Goal: Task Accomplishment & Management: Manage account settings

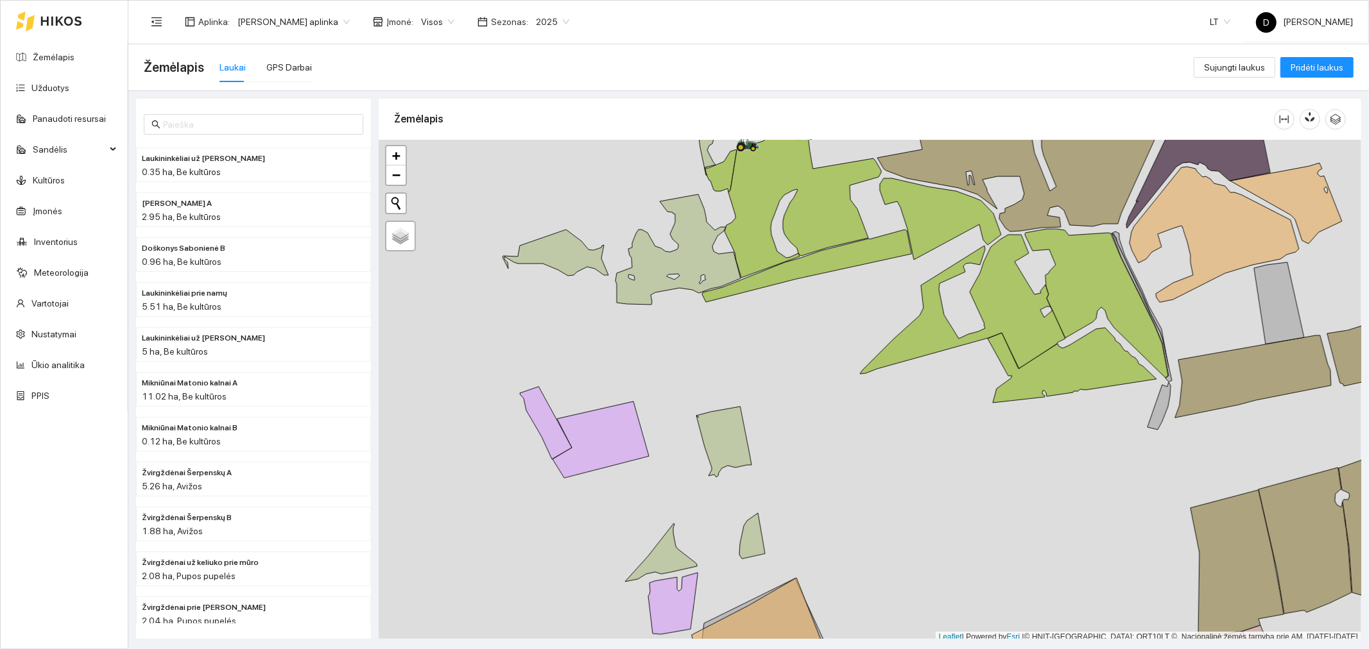
scroll to position [3, 0]
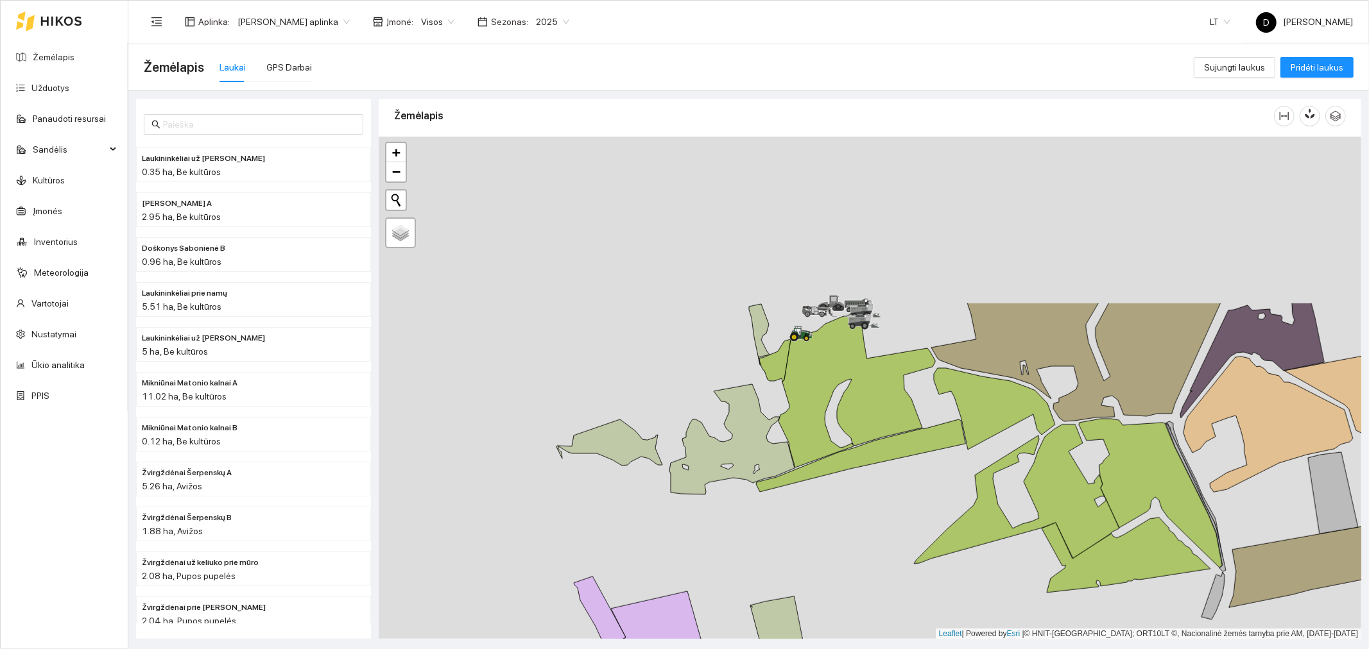
drag, startPoint x: 800, startPoint y: 264, endPoint x: 846, endPoint y: 406, distance: 149.0
click at [854, 456] on icon at bounding box center [860, 456] width 209 height 73
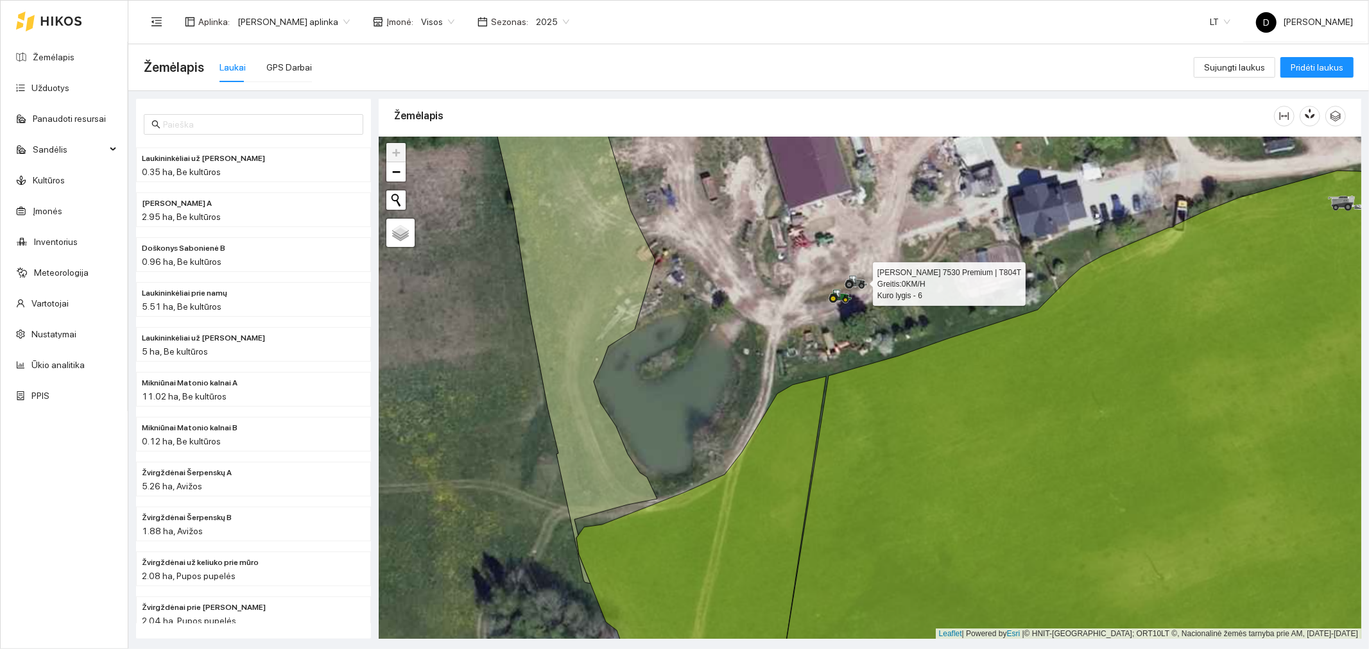
click at [855, 280] on icon at bounding box center [853, 280] width 6 height 8
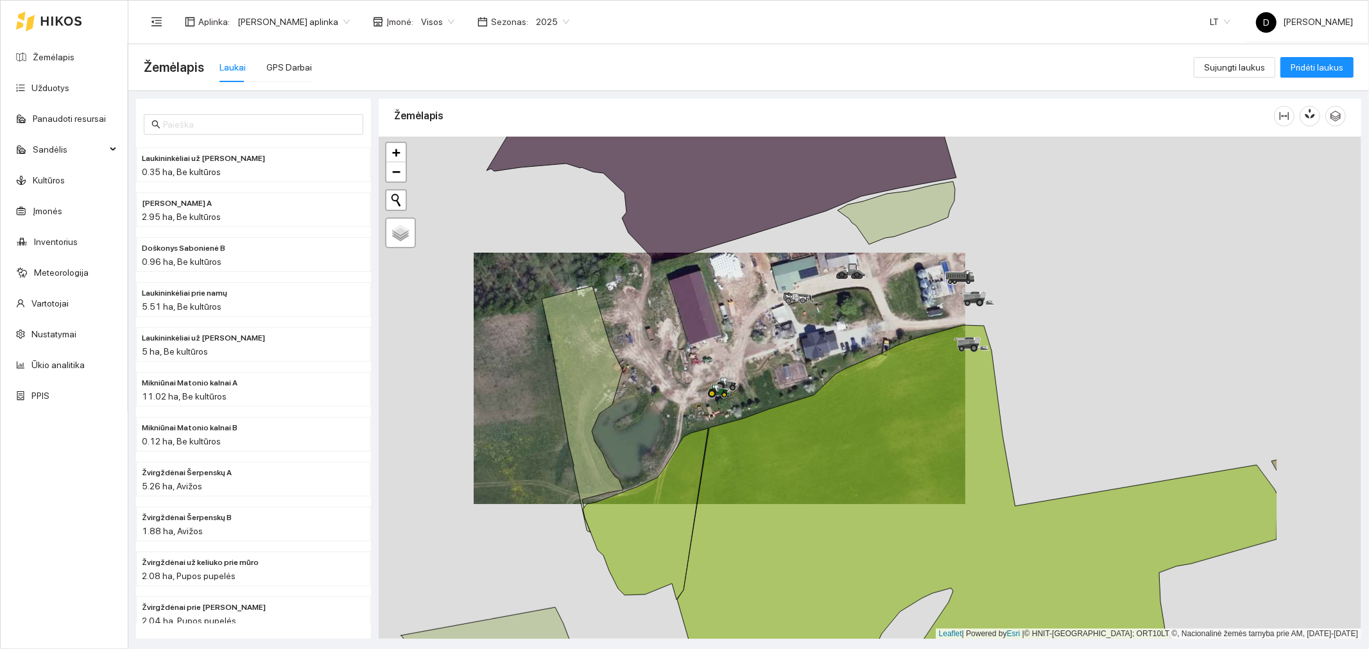
drag, startPoint x: 971, startPoint y: 274, endPoint x: 826, endPoint y: 296, distance: 146.7
click at [829, 296] on div at bounding box center [870, 388] width 983 height 503
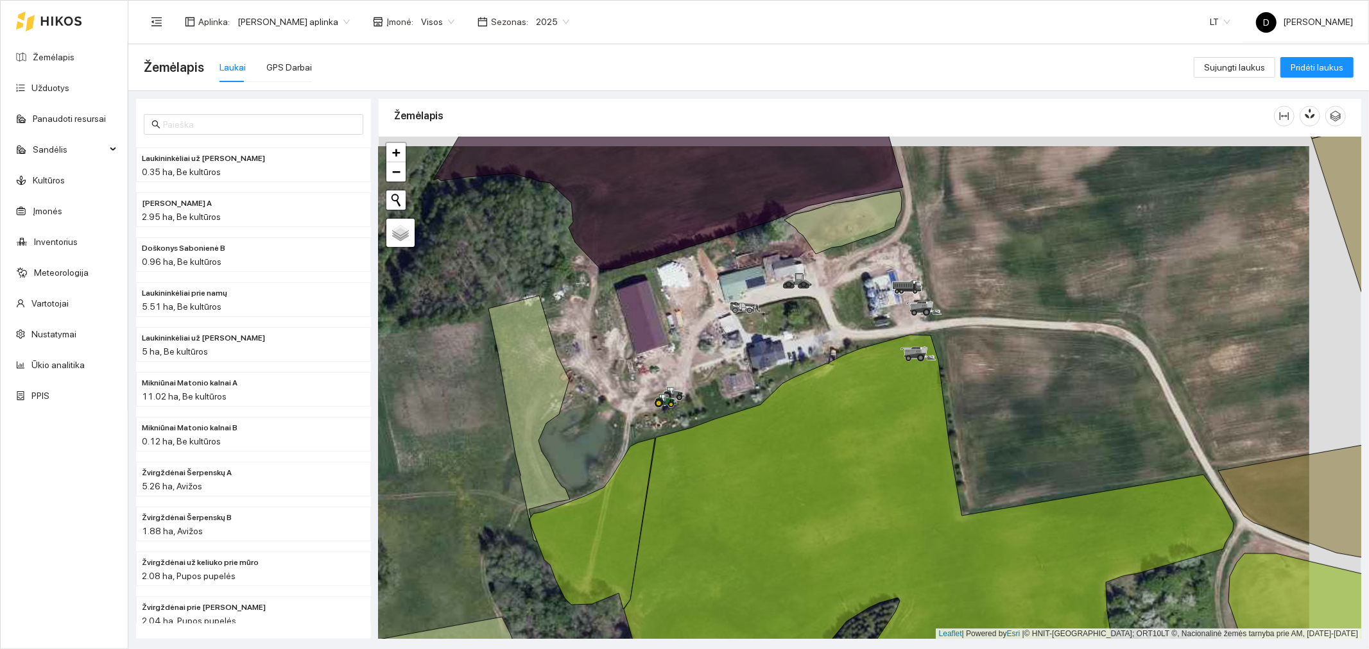
drag, startPoint x: 986, startPoint y: 313, endPoint x: 931, endPoint y: 322, distance: 55.2
click at [933, 322] on div at bounding box center [870, 388] width 983 height 503
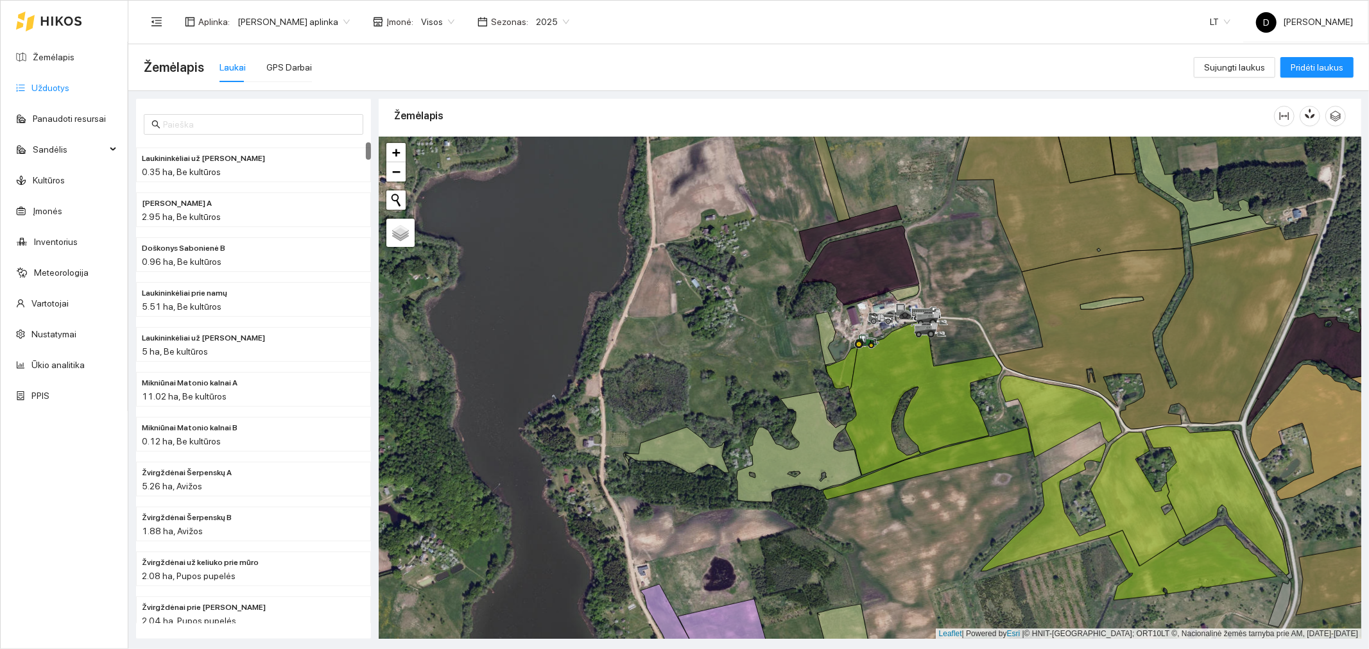
click at [46, 87] on link "Užduotys" at bounding box center [50, 88] width 38 height 10
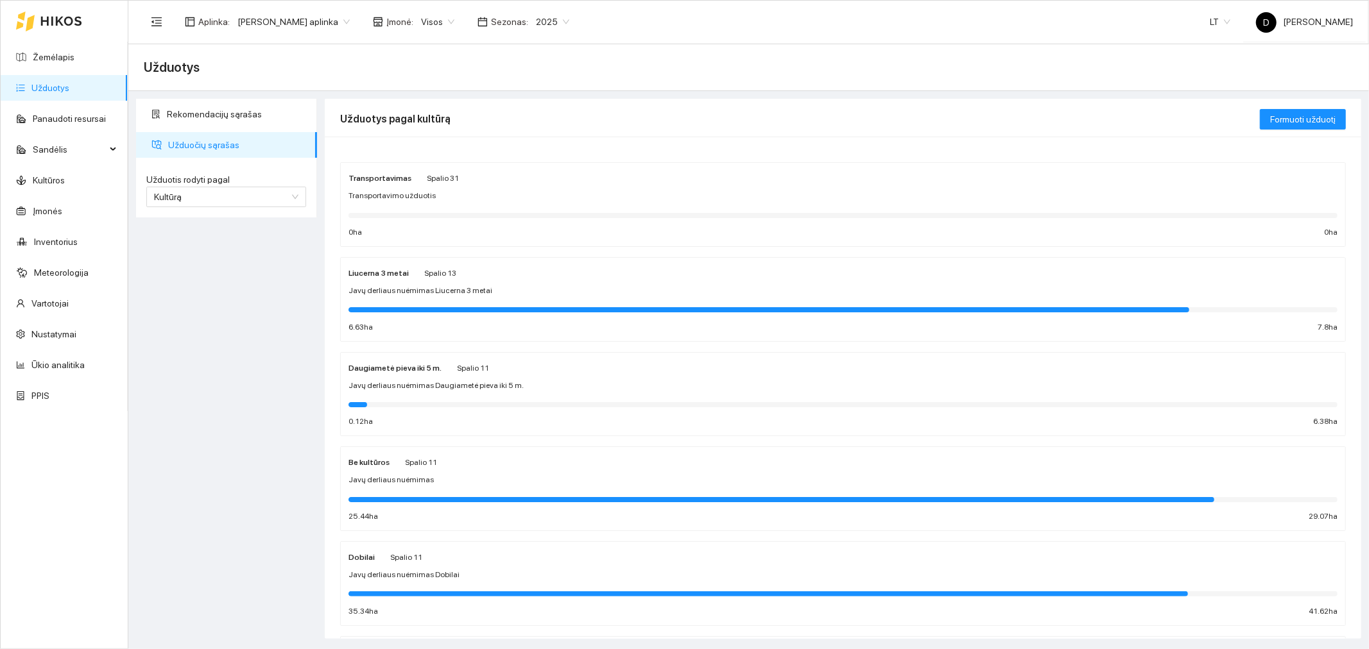
click at [382, 181] on strong "Transportavimas" at bounding box center [379, 178] width 63 height 9
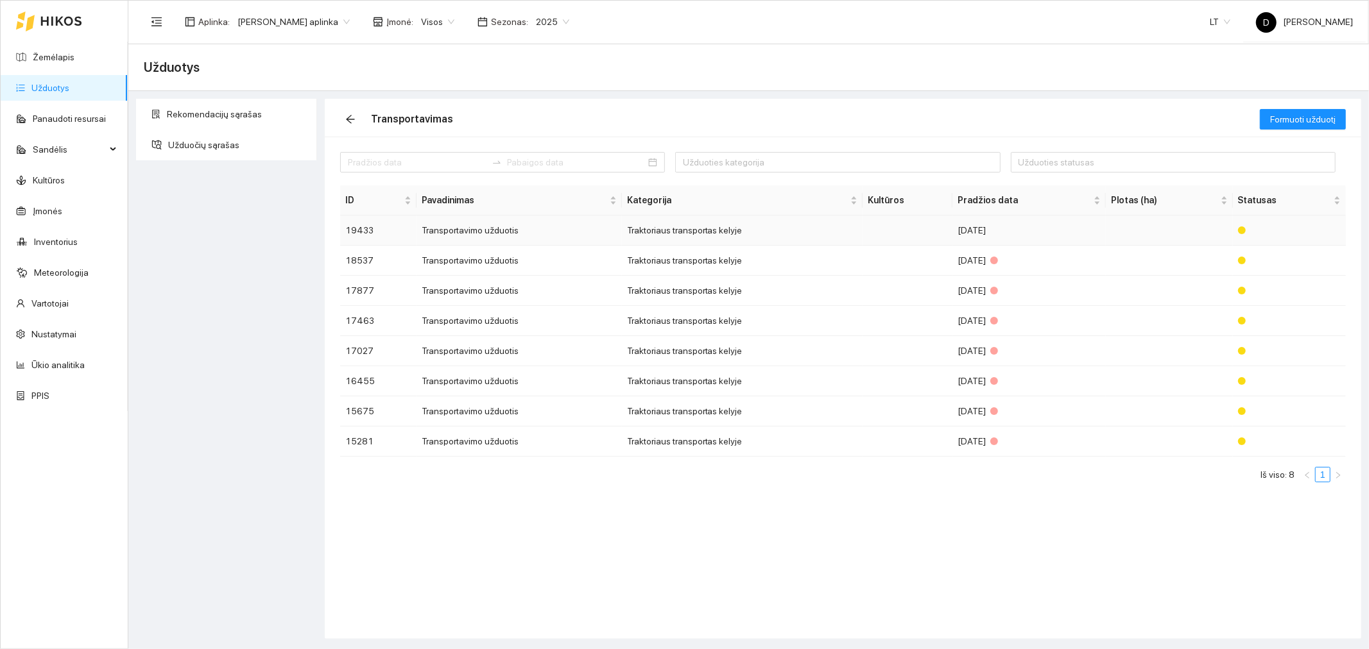
click at [670, 233] on td "Traktoriaus transportas kelyje" at bounding box center [742, 231] width 241 height 30
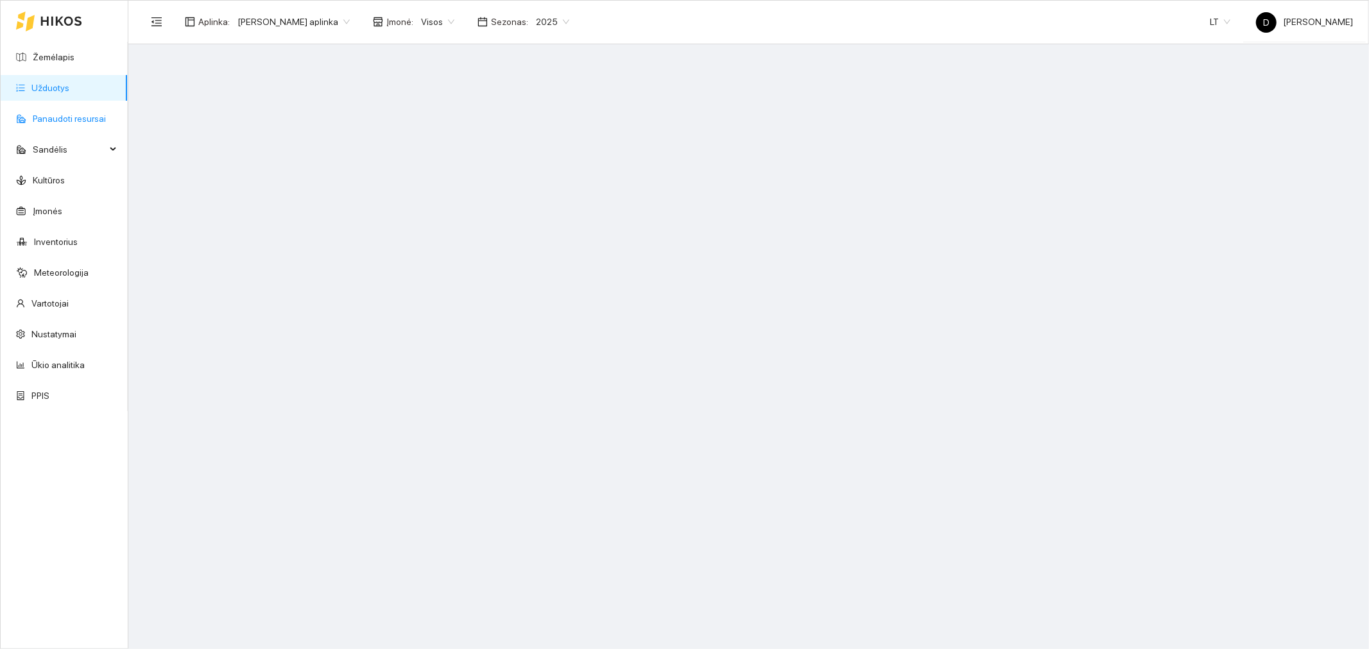
click at [80, 122] on link "Panaudoti resursai" at bounding box center [69, 119] width 73 height 10
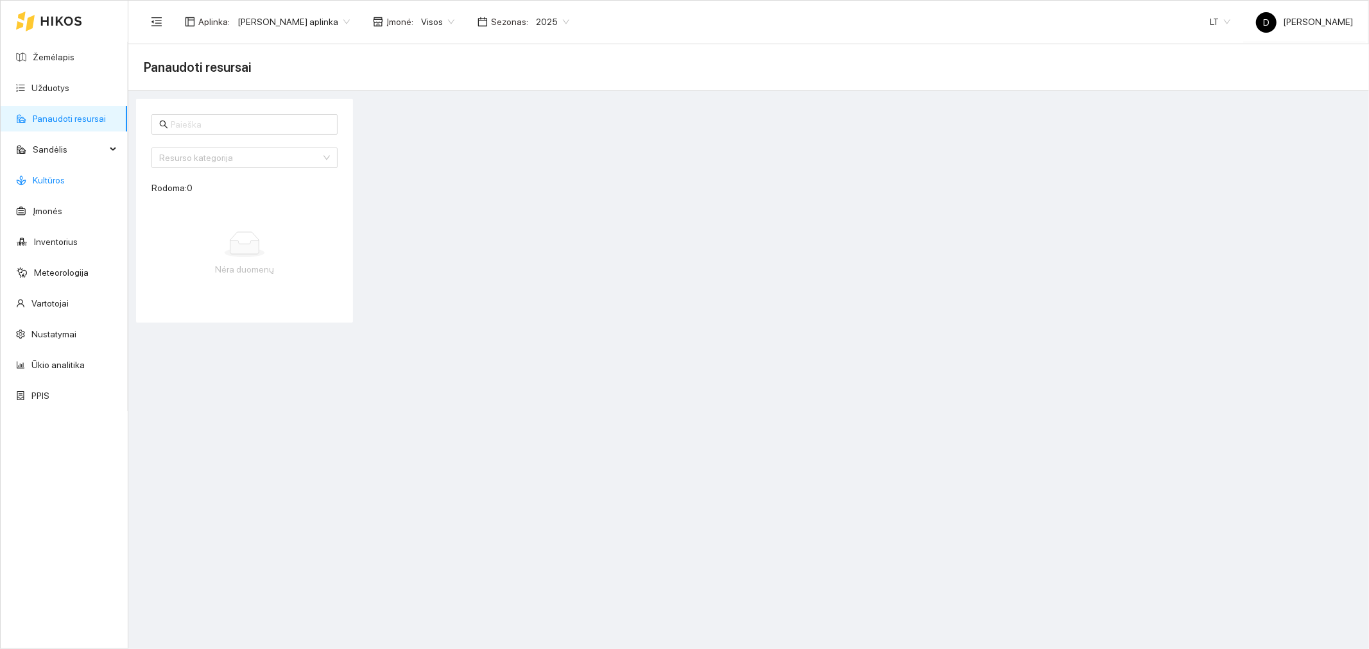
click at [63, 176] on link "Kultūros" at bounding box center [49, 180] width 32 height 10
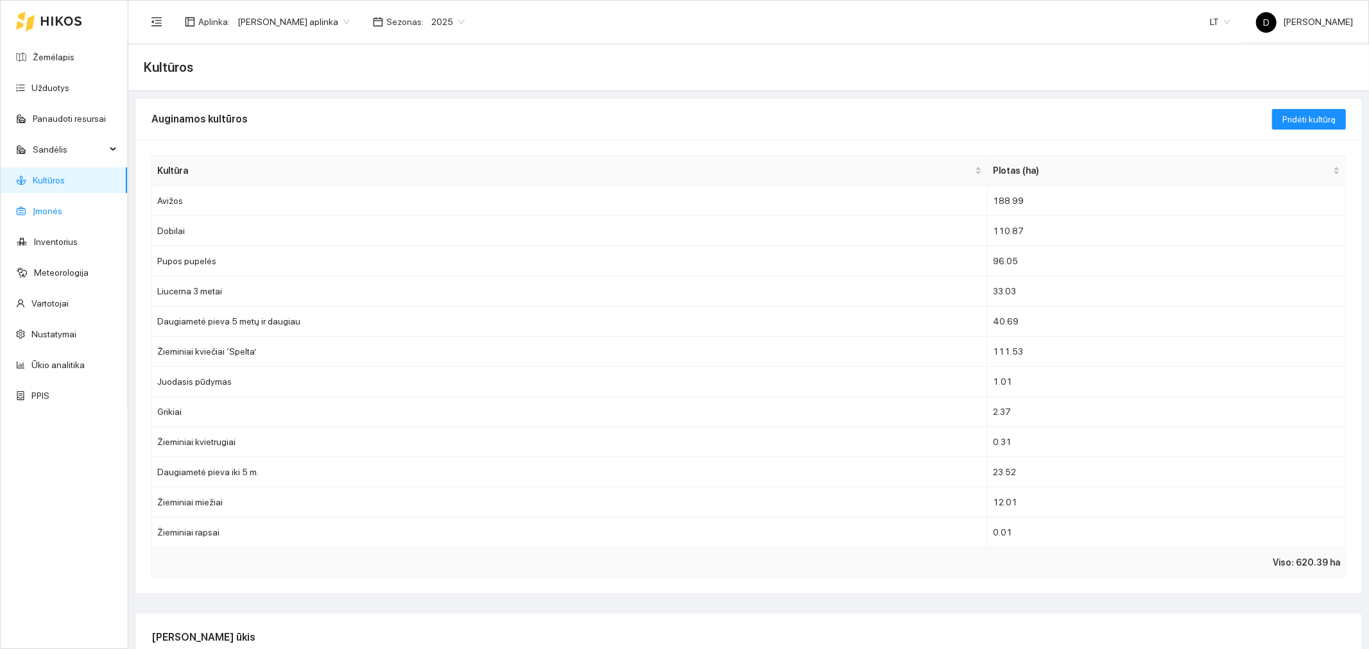
click at [47, 212] on link "Įmonės" at bounding box center [48, 211] width 30 height 10
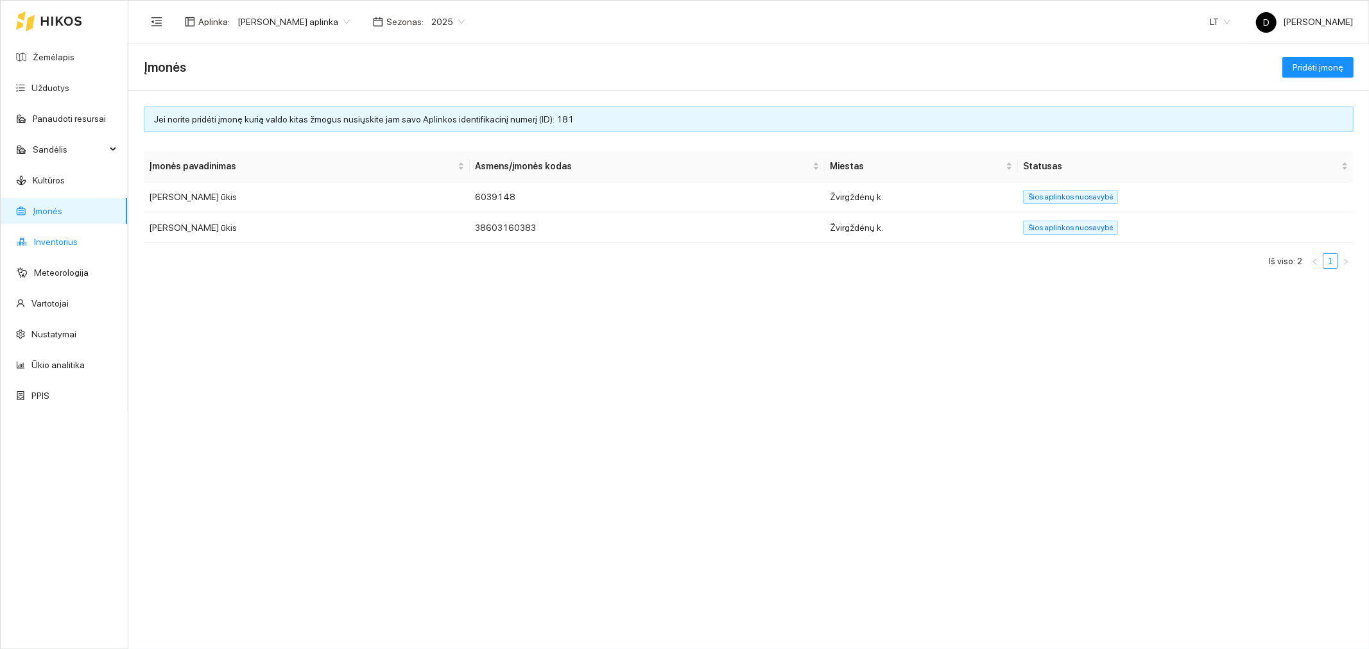
click at [58, 245] on link "Inventorius" at bounding box center [56, 242] width 44 height 10
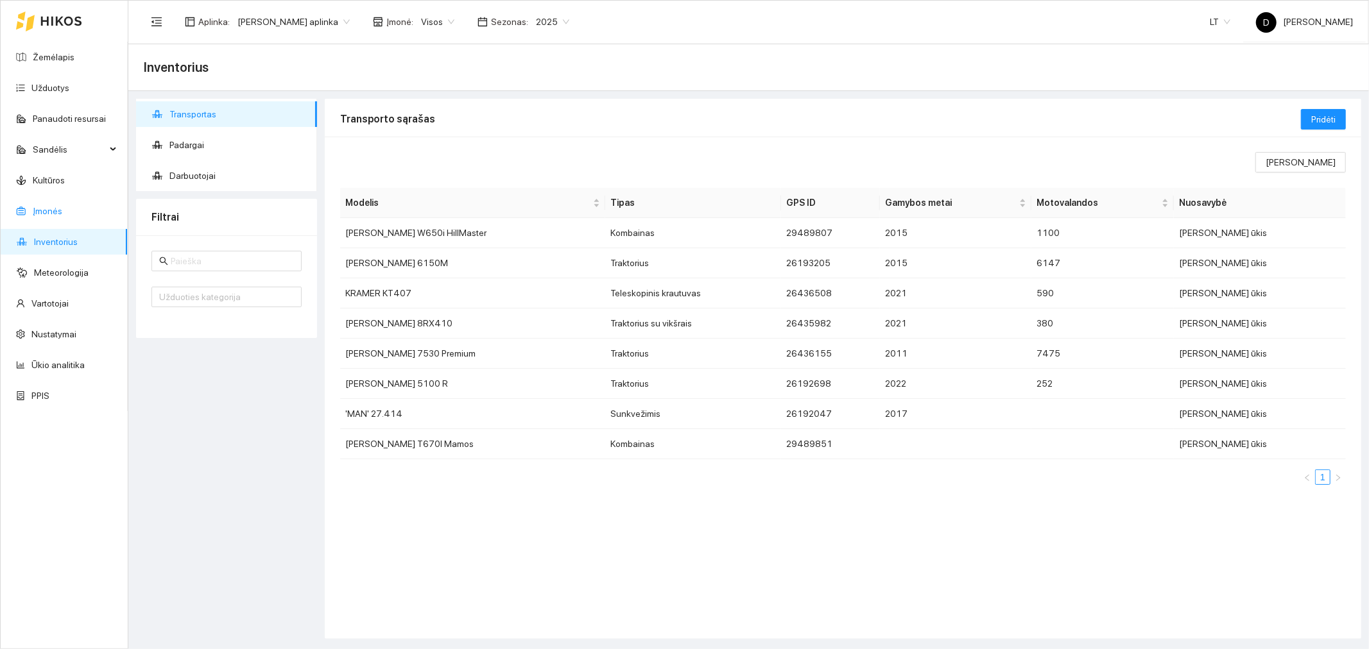
click at [56, 214] on link "Įmonės" at bounding box center [48, 211] width 30 height 10
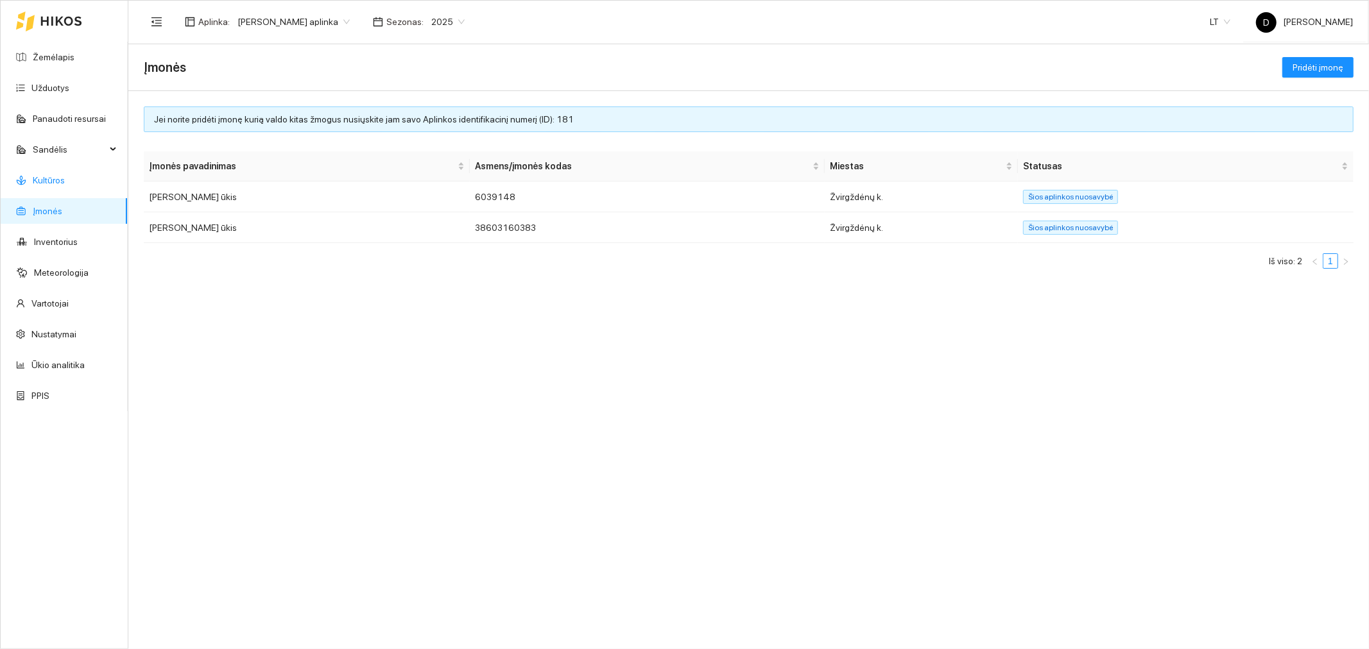
click at [56, 177] on link "Kultūros" at bounding box center [49, 180] width 32 height 10
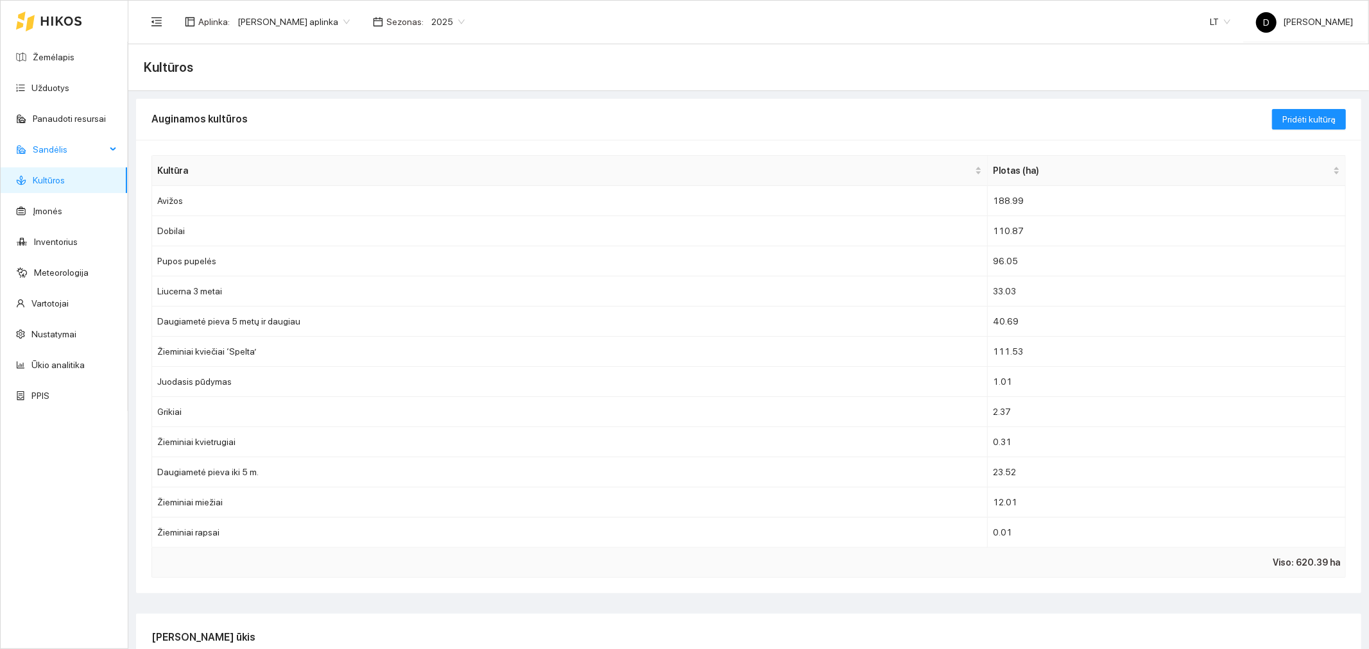
click at [51, 146] on span "Sandėlis" at bounding box center [69, 150] width 73 height 26
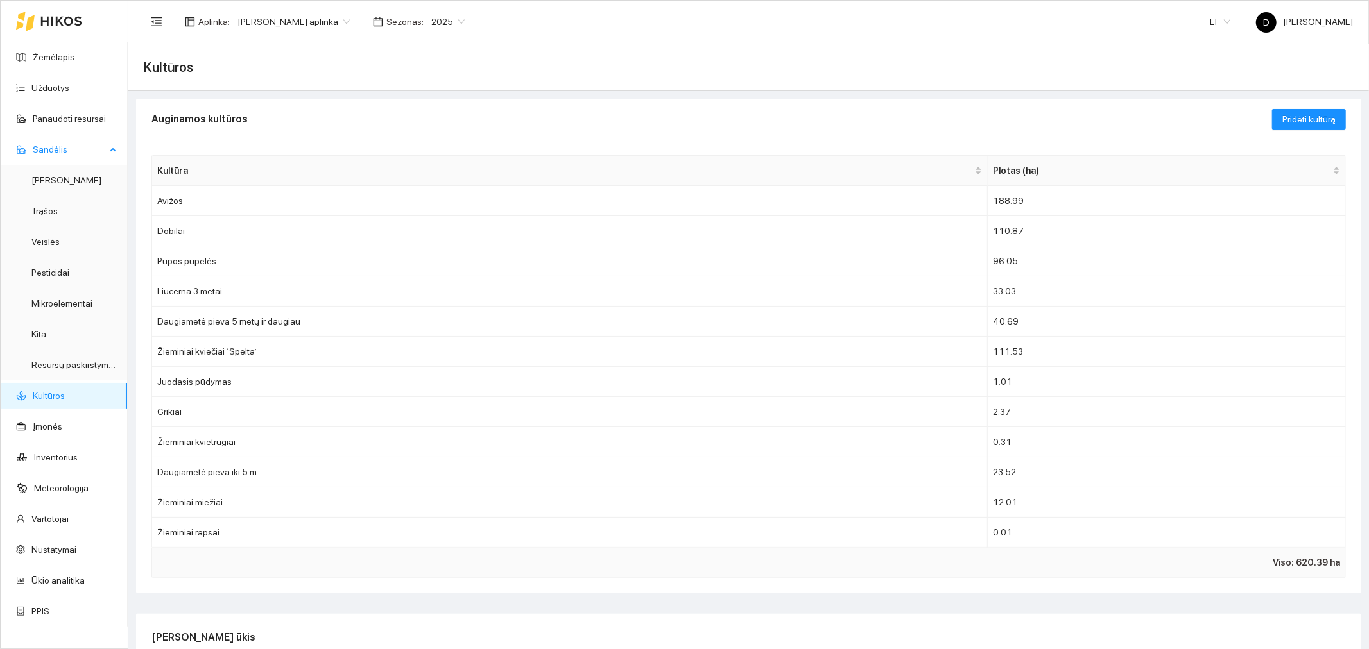
click at [44, 146] on span "Sandėlis" at bounding box center [69, 150] width 73 height 26
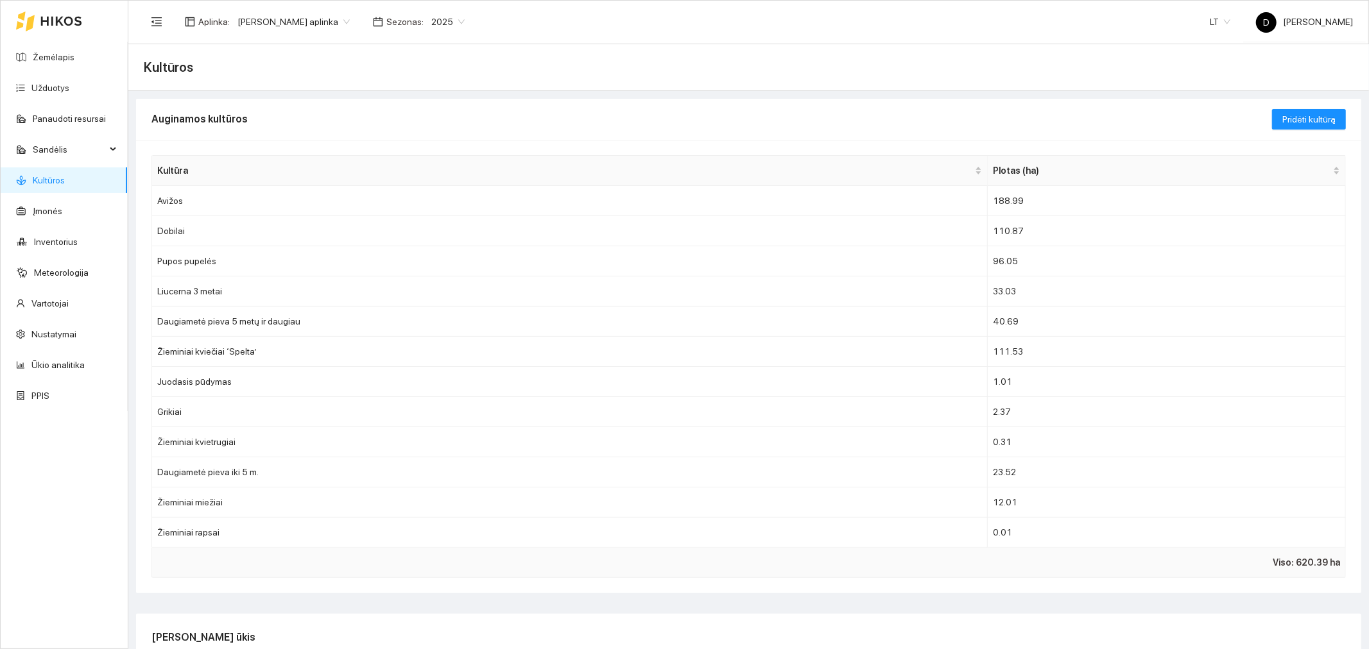
click at [53, 182] on link "Kultūros" at bounding box center [49, 180] width 32 height 10
click at [235, 347] on td "Žieminiai kviečiai ‘Spelta’" at bounding box center [570, 352] width 836 height 30
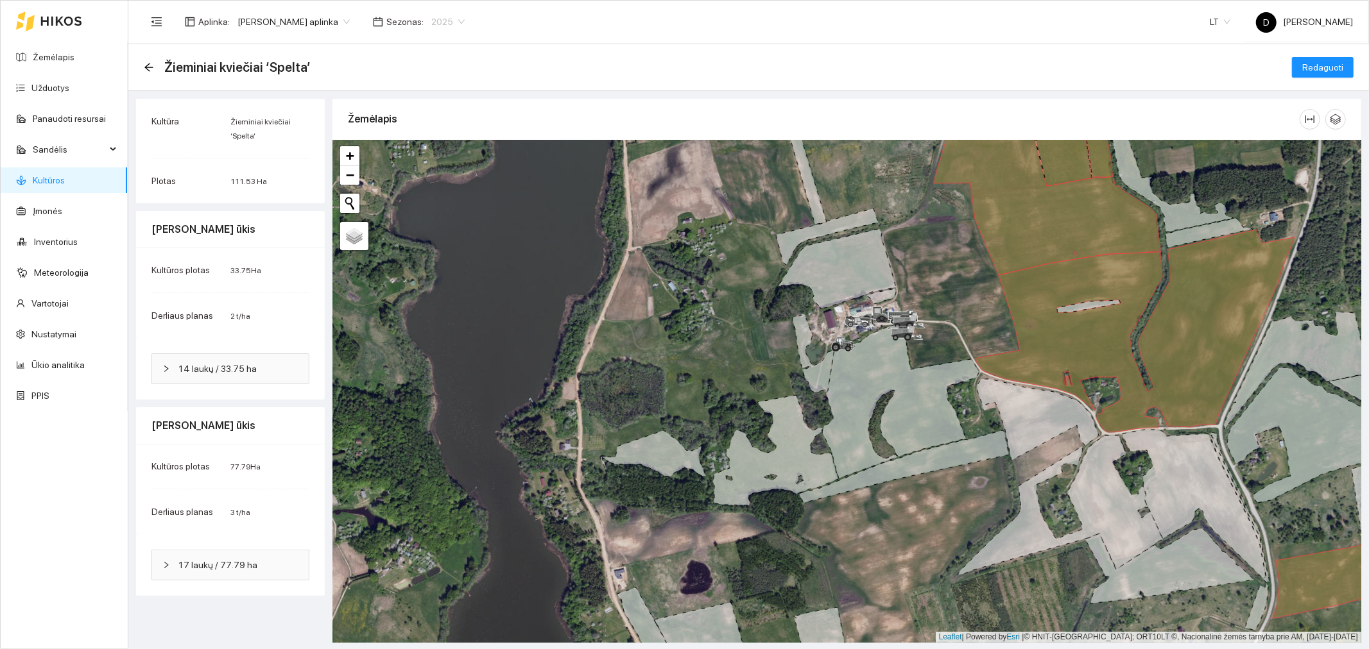
click at [461, 18] on span "2025" at bounding box center [447, 21] width 33 height 19
click at [452, 168] on div "2026" at bounding box center [451, 169] width 33 height 14
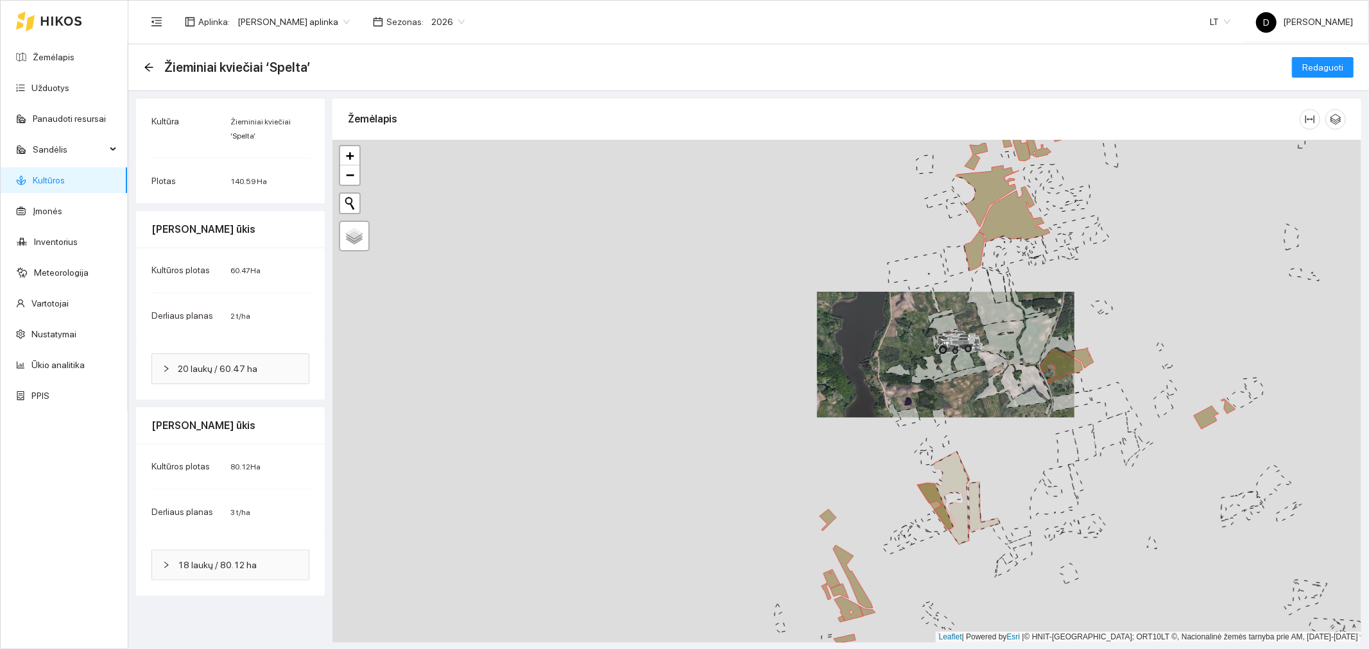
drag, startPoint x: 1014, startPoint y: 292, endPoint x: 1010, endPoint y: 319, distance: 27.3
click at [1010, 319] on icon at bounding box center [995, 297] width 56 height 58
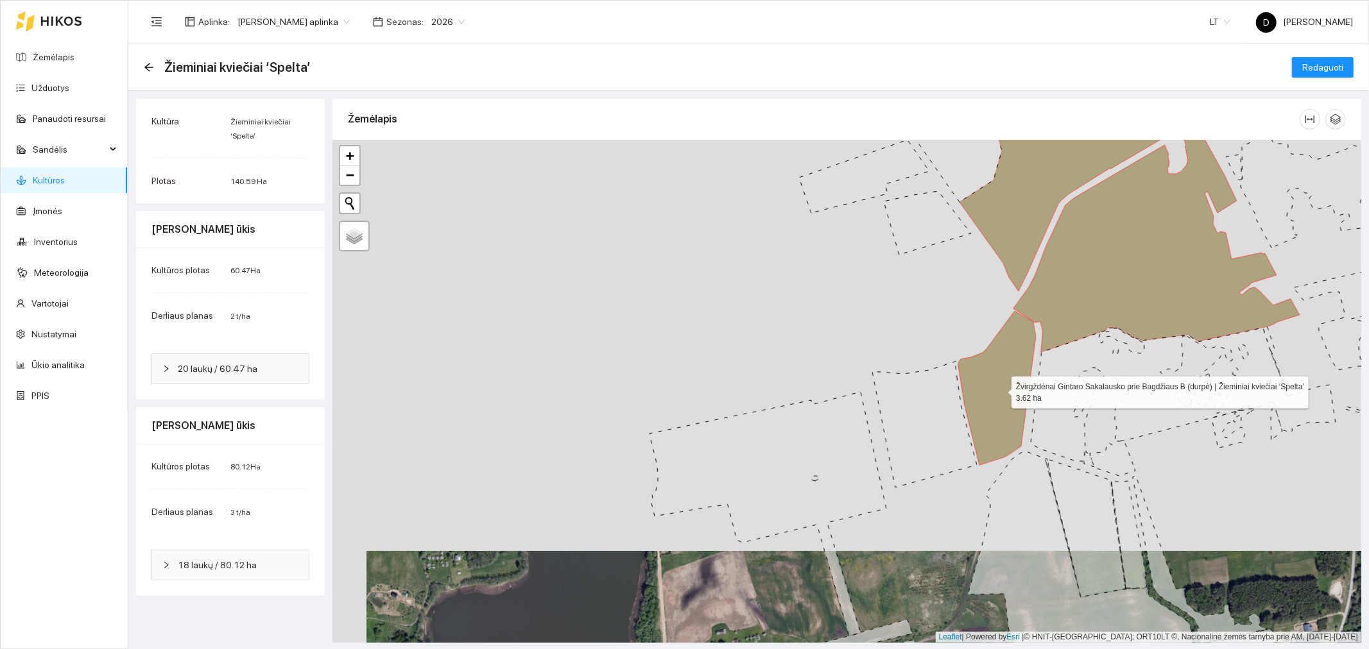
click at [1004, 397] on icon at bounding box center [997, 388] width 78 height 154
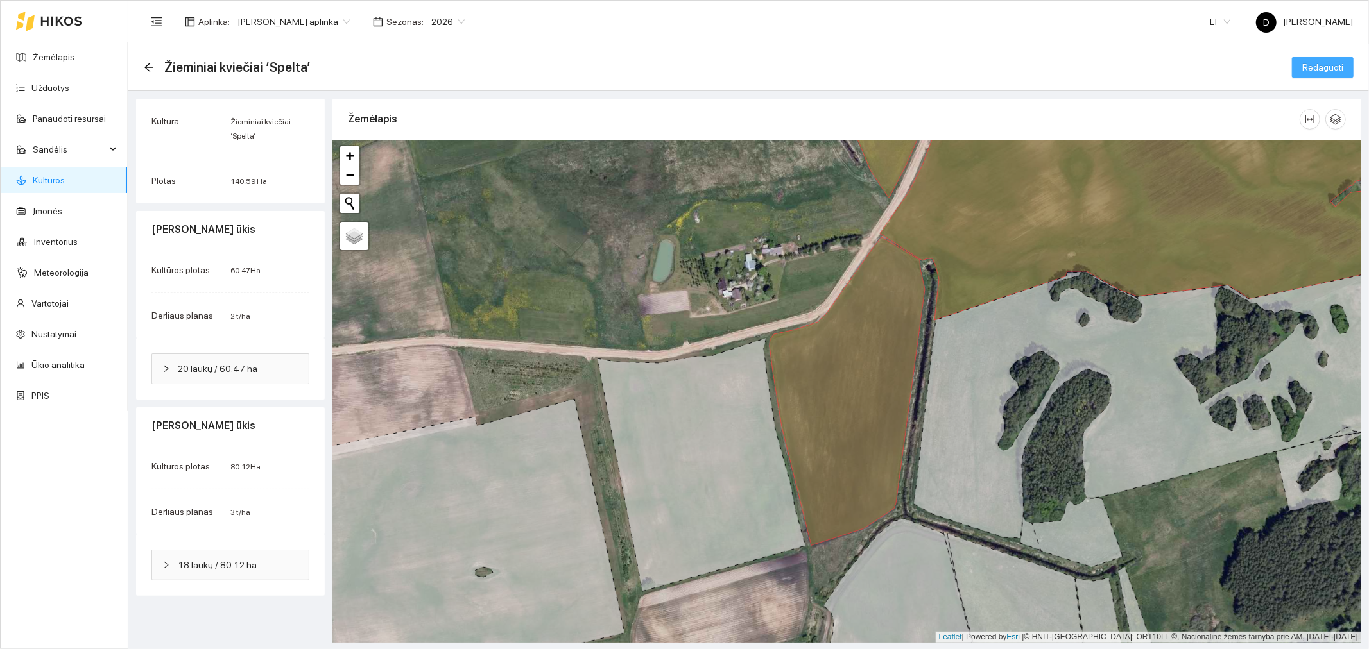
click at [1312, 62] on span "Redaguoti" at bounding box center [1322, 67] width 41 height 14
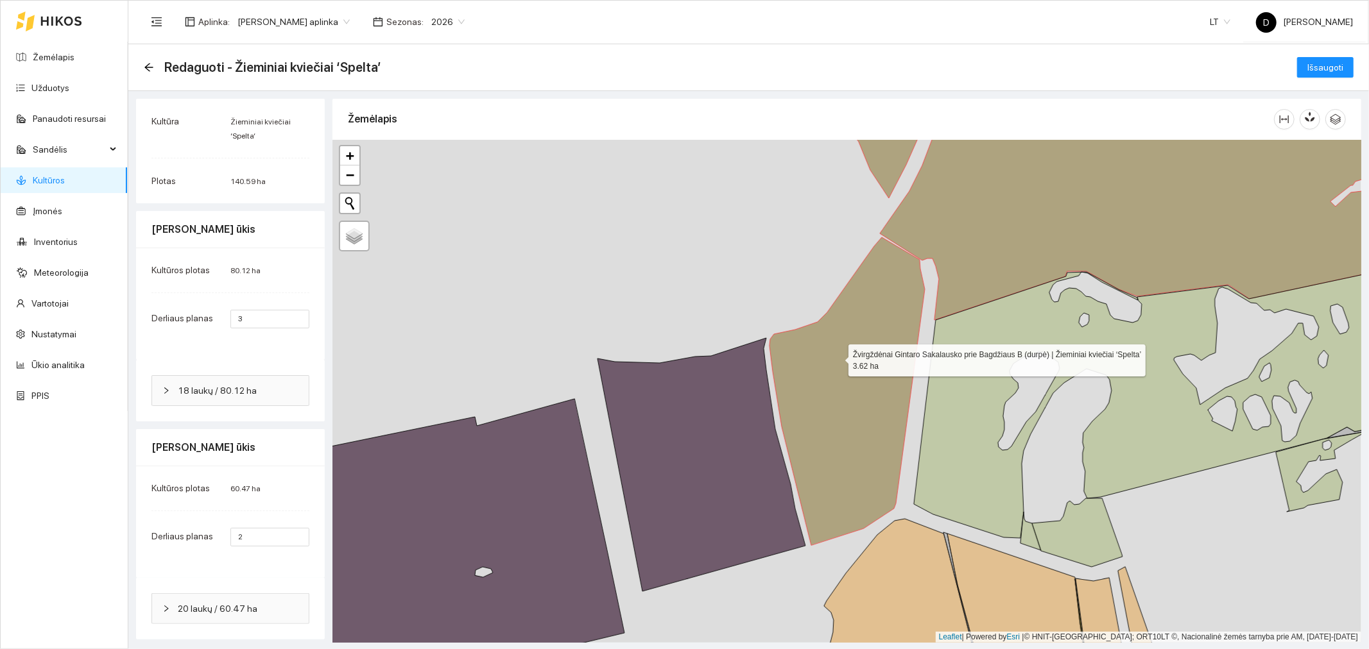
click at [839, 358] on icon at bounding box center [846, 391] width 155 height 308
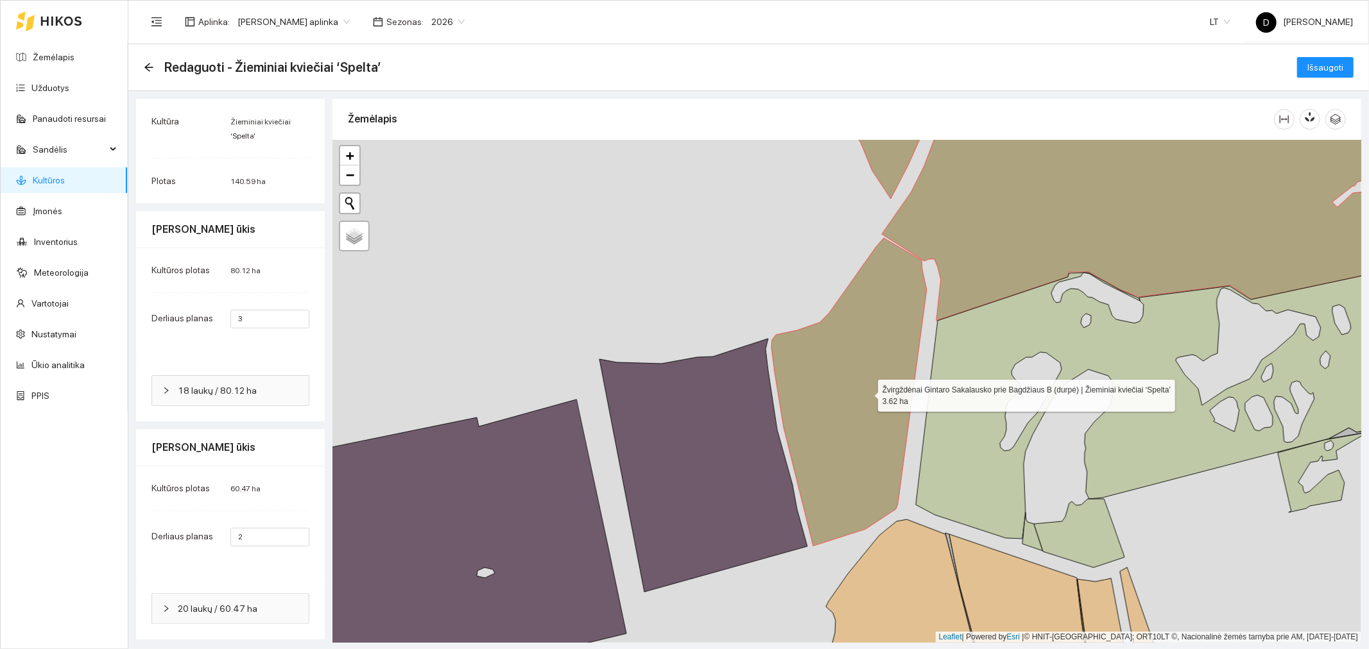
click at [866, 393] on icon at bounding box center [848, 392] width 155 height 308
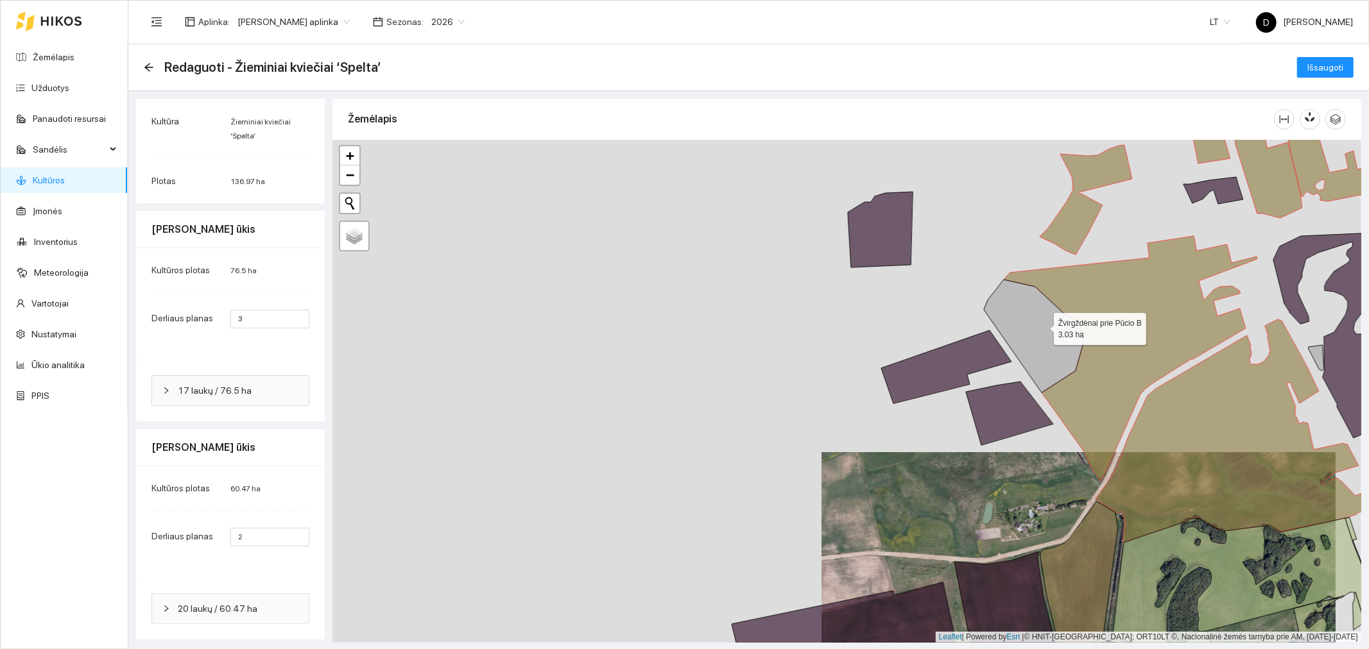
click at [1042, 326] on icon at bounding box center [1034, 336] width 100 height 113
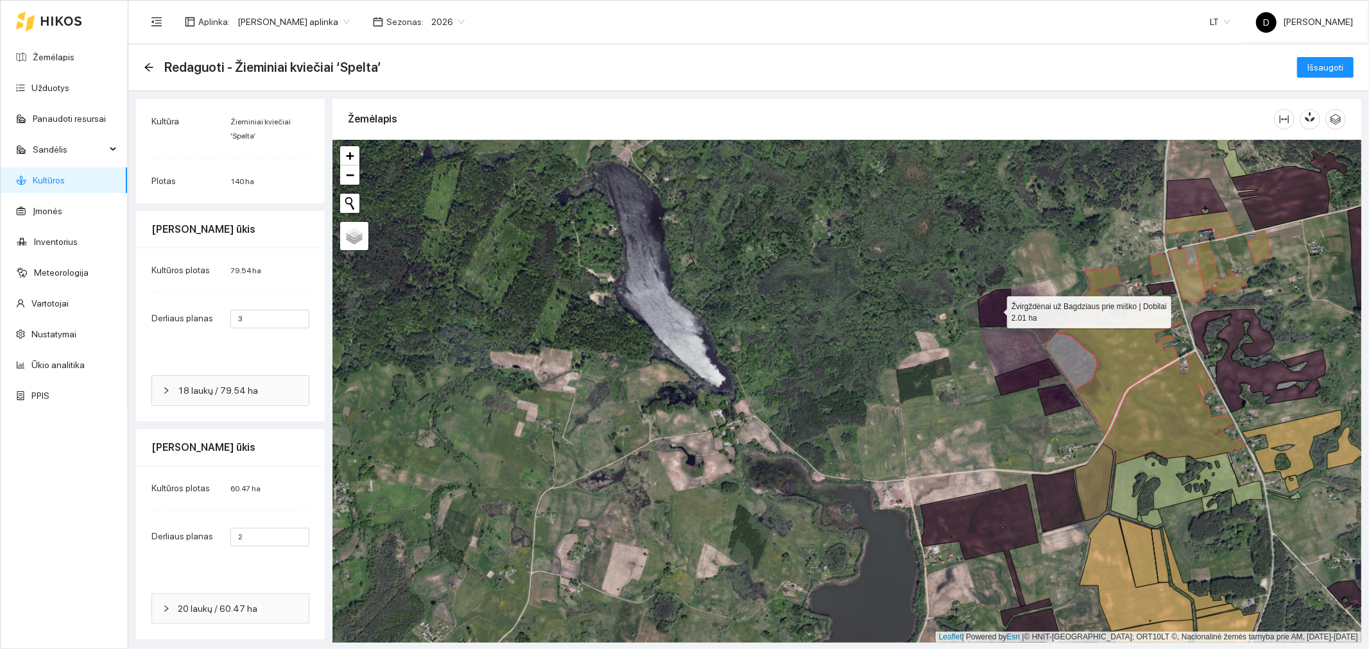
click at [998, 307] on icon at bounding box center [994, 308] width 33 height 38
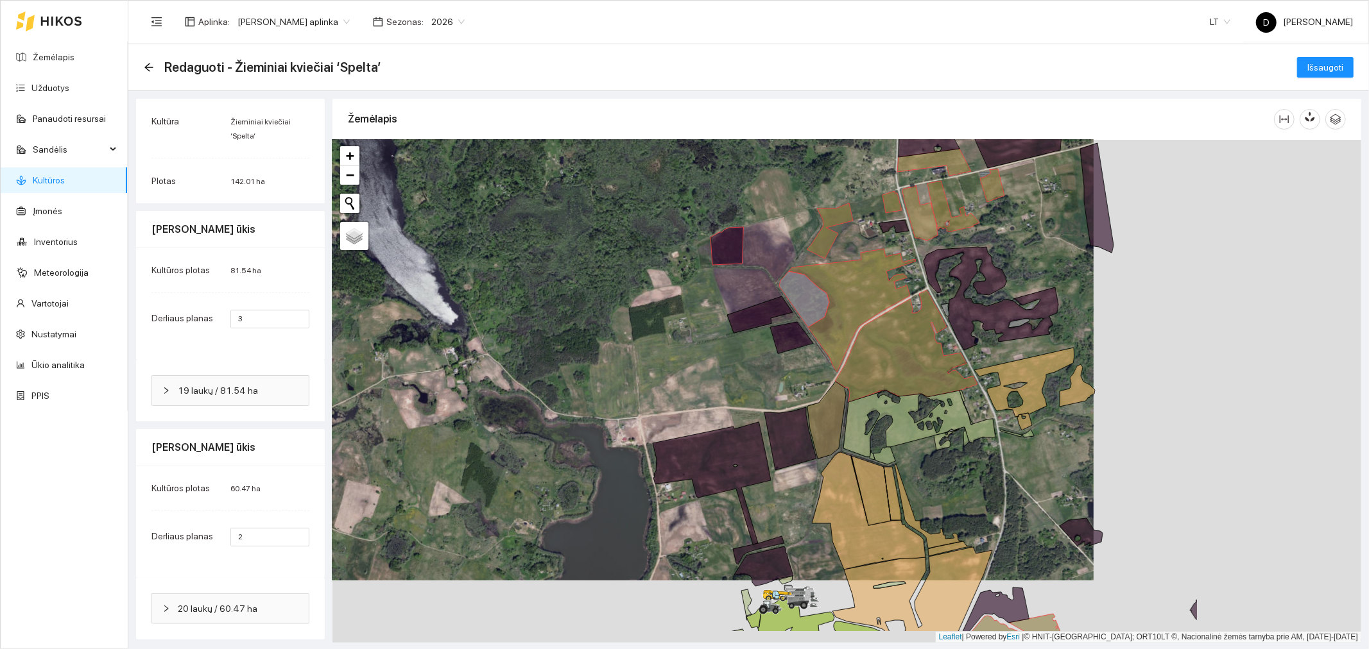
drag, startPoint x: 1305, startPoint y: 302, endPoint x: 1006, endPoint y: 241, distance: 305.1
click at [1008, 241] on div at bounding box center [846, 391] width 1029 height 503
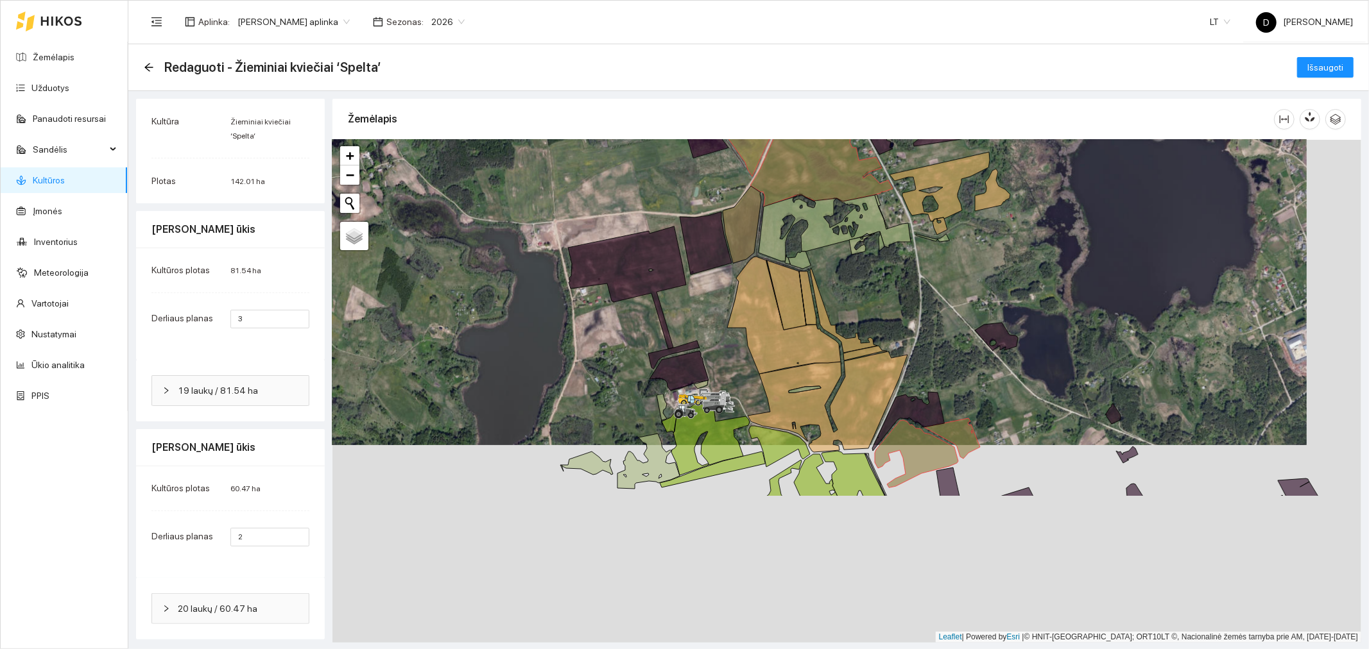
drag, startPoint x: 1003, startPoint y: 476, endPoint x: 978, endPoint y: 280, distance: 198.0
click at [961, 272] on div at bounding box center [846, 391] width 1029 height 503
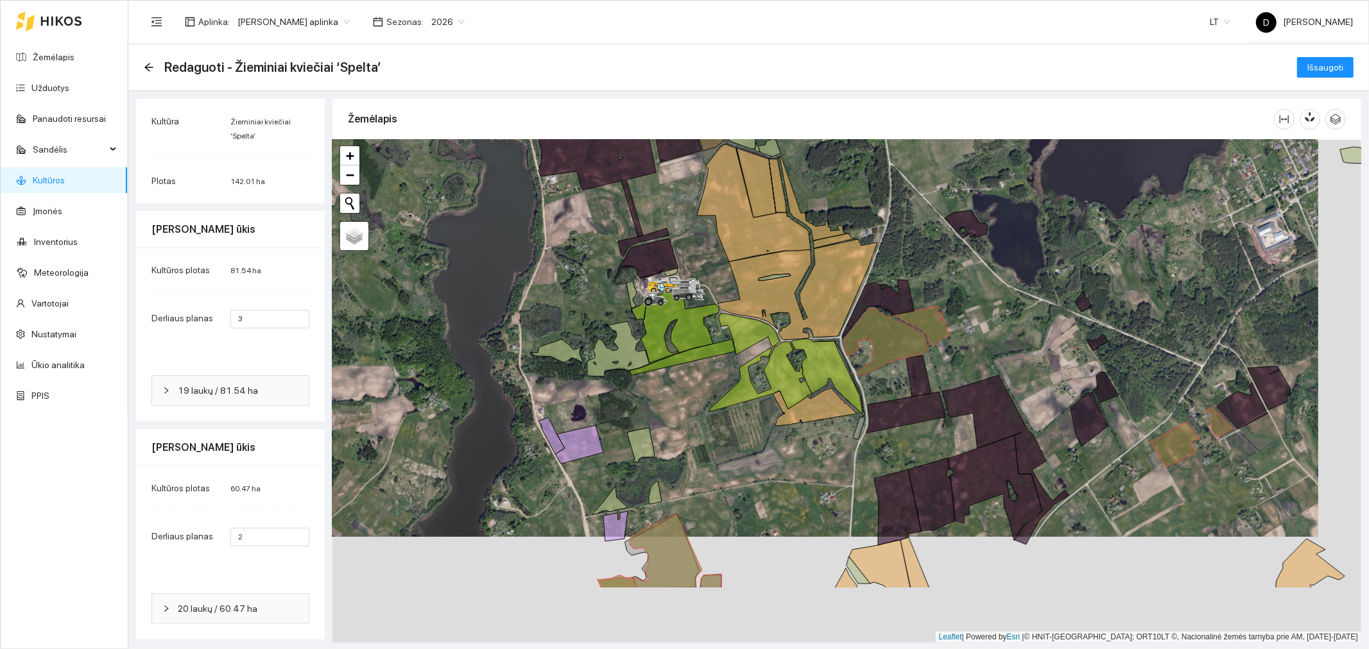
drag, startPoint x: 1030, startPoint y: 398, endPoint x: 984, endPoint y: 284, distance: 123.2
click at [984, 284] on div at bounding box center [846, 391] width 1029 height 503
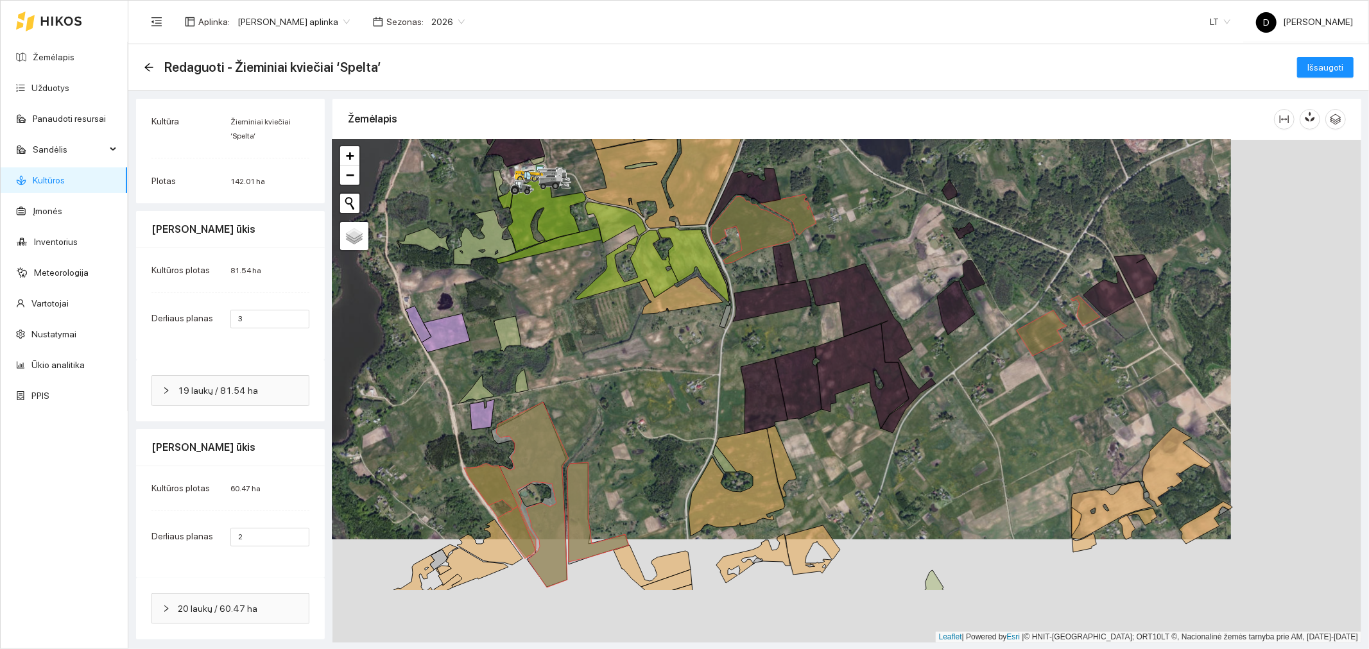
drag, startPoint x: 1211, startPoint y: 485, endPoint x: 1077, endPoint y: 381, distance: 169.7
click at [1077, 381] on div at bounding box center [846, 391] width 1029 height 503
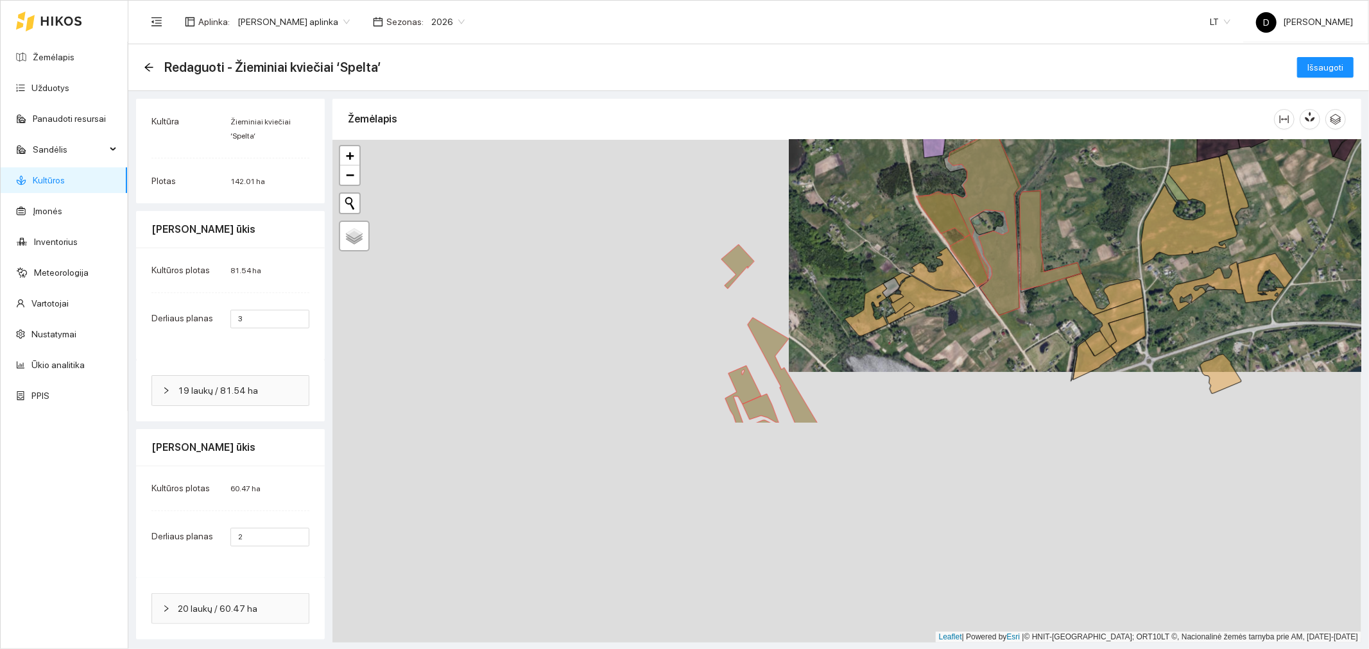
drag, startPoint x: 912, startPoint y: 486, endPoint x: 1343, endPoint y: 219, distance: 506.7
click at [1357, 215] on div at bounding box center [846, 391] width 1029 height 503
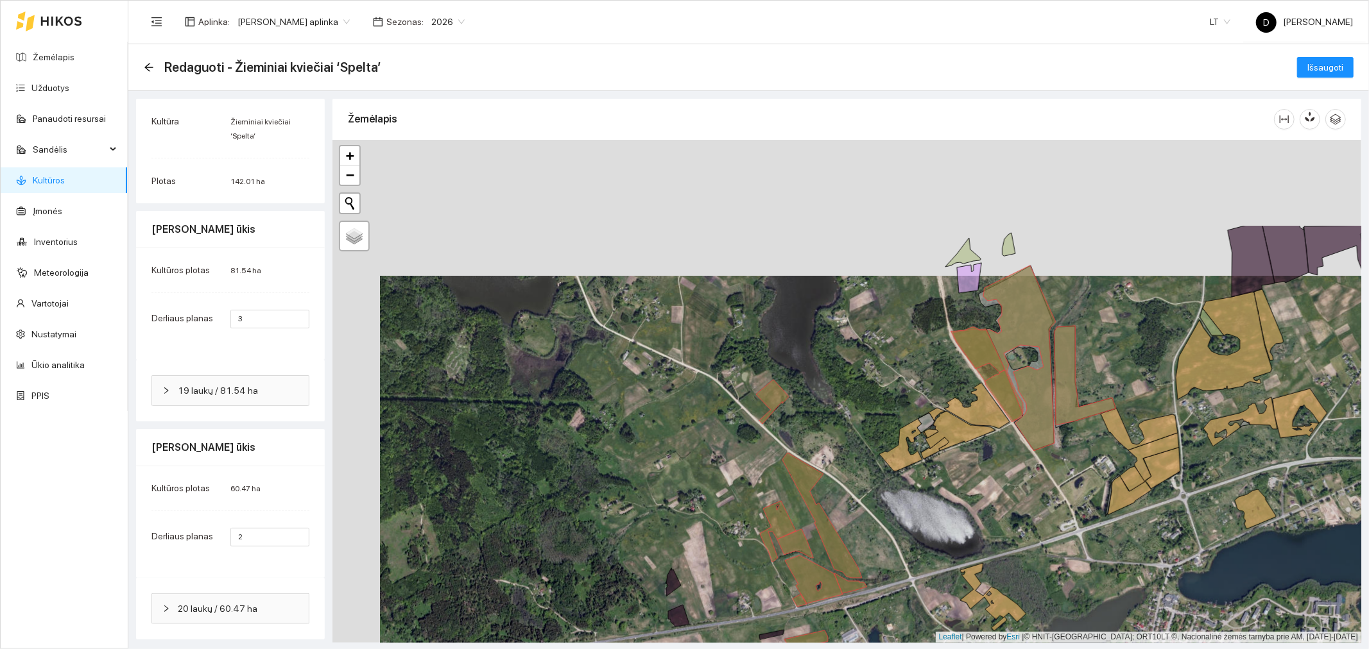
drag, startPoint x: 791, startPoint y: 302, endPoint x: 839, endPoint y: 438, distance: 143.7
click at [839, 438] on div at bounding box center [846, 391] width 1029 height 503
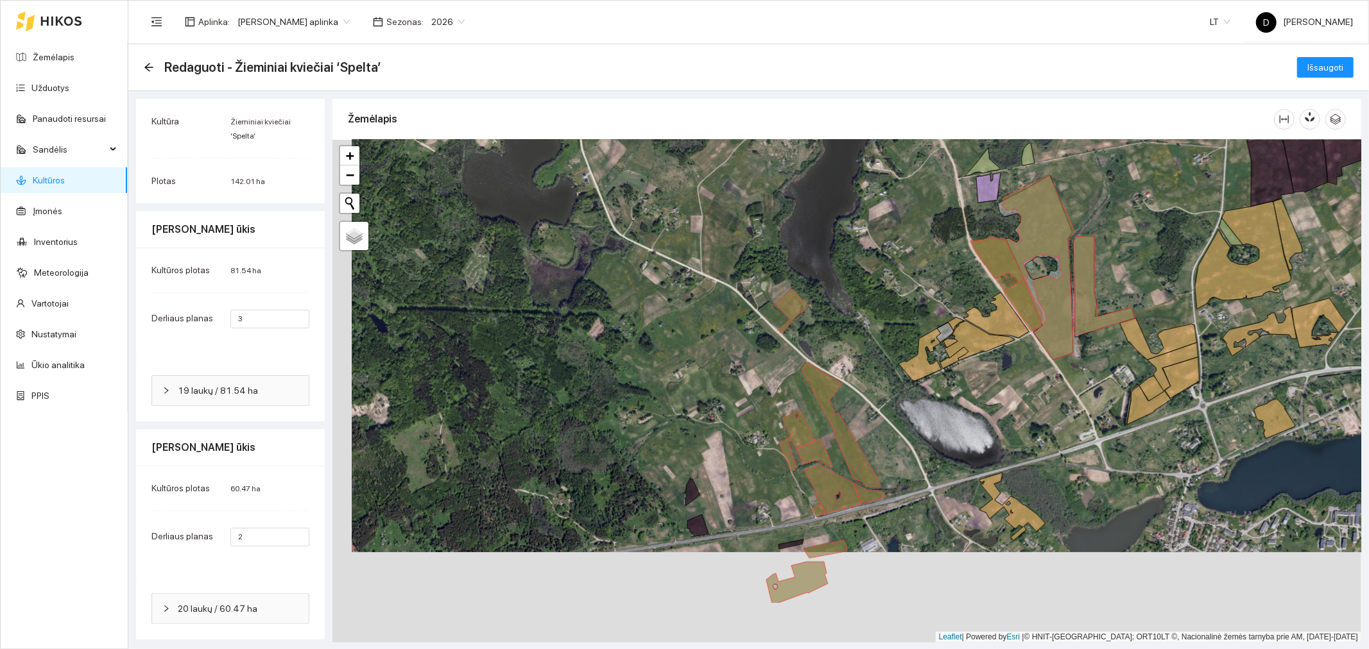
drag, startPoint x: 888, startPoint y: 345, endPoint x: 907, endPoint y: 254, distance: 93.1
click at [907, 254] on div at bounding box center [846, 391] width 1029 height 503
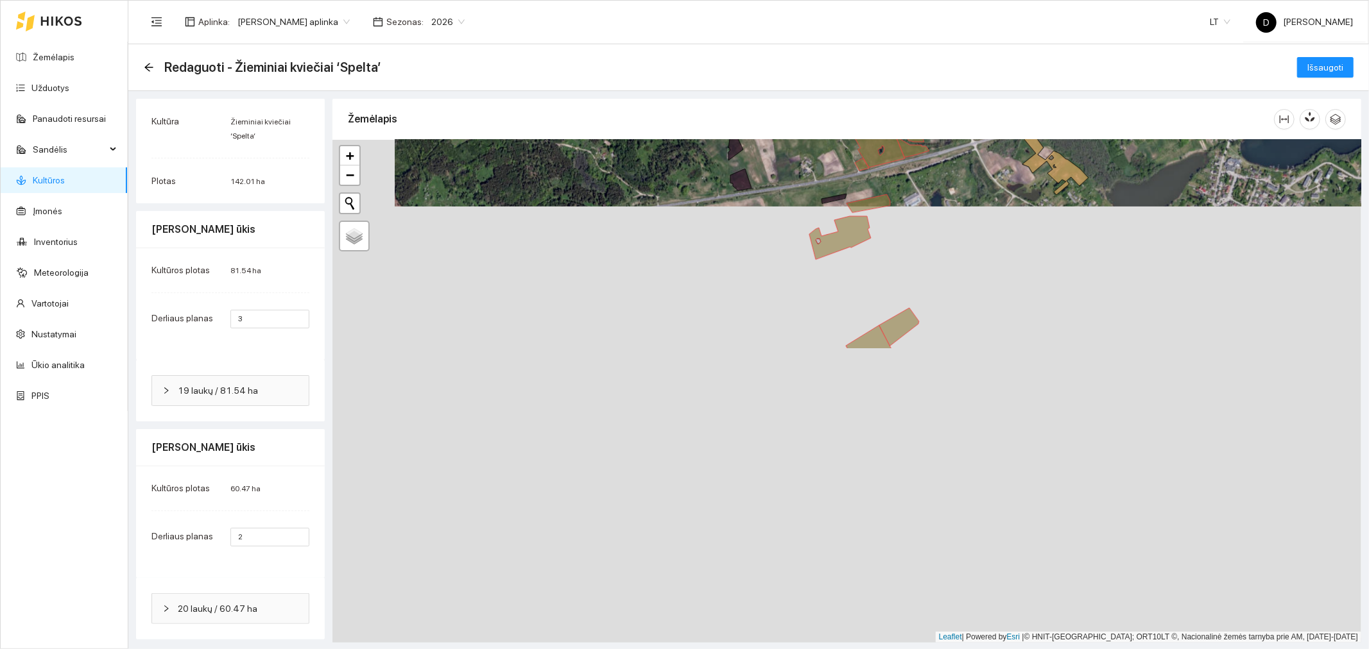
drag, startPoint x: 745, startPoint y: 484, endPoint x: 788, endPoint y: 139, distance: 347.9
click at [788, 139] on div "Žemėlapis" at bounding box center [846, 369] width 1029 height 540
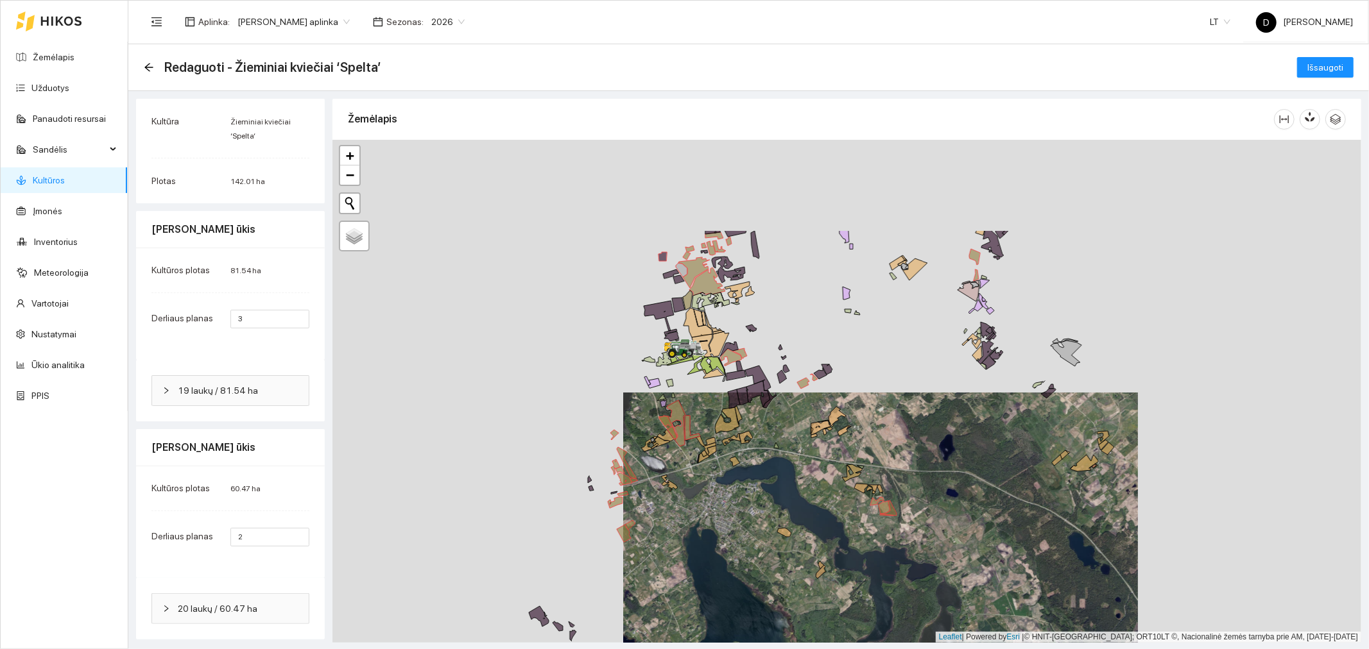
drag, startPoint x: 963, startPoint y: 308, endPoint x: 965, endPoint y: 456, distance: 148.3
click at [965, 456] on div at bounding box center [846, 391] width 1029 height 503
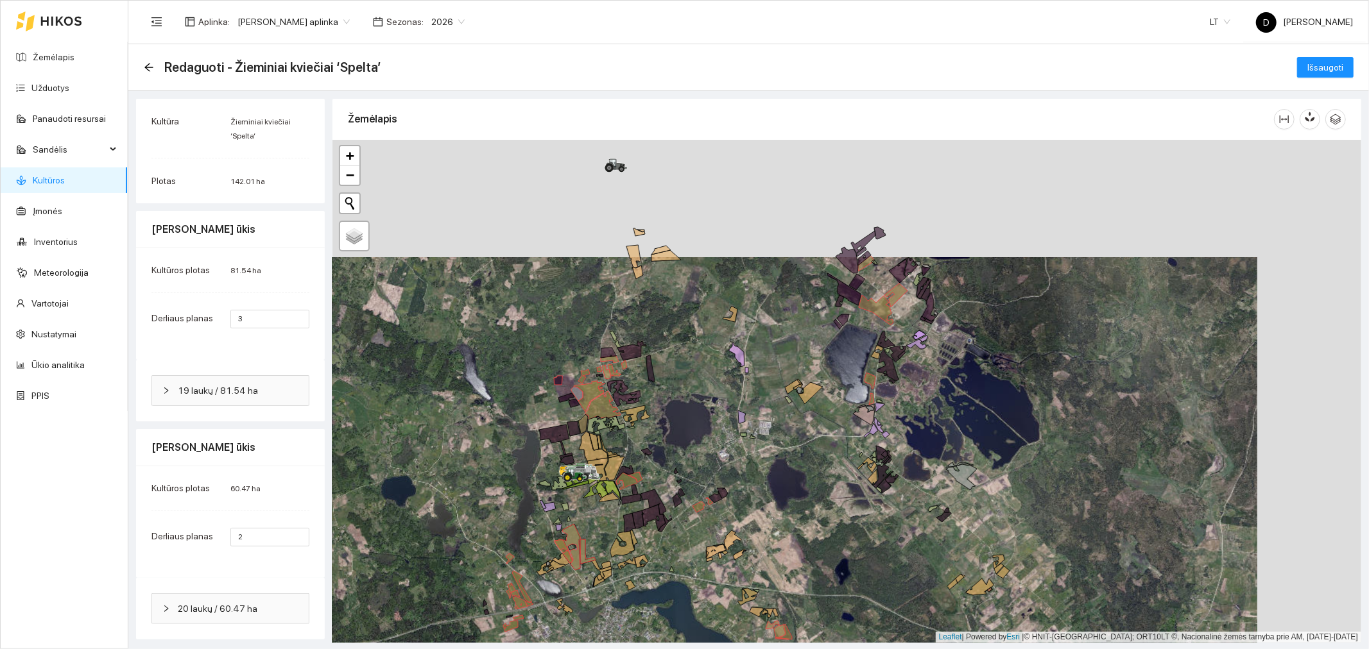
drag, startPoint x: 778, startPoint y: 345, endPoint x: 725, endPoint y: 435, distance: 105.0
click at [725, 433] on div at bounding box center [846, 391] width 1029 height 503
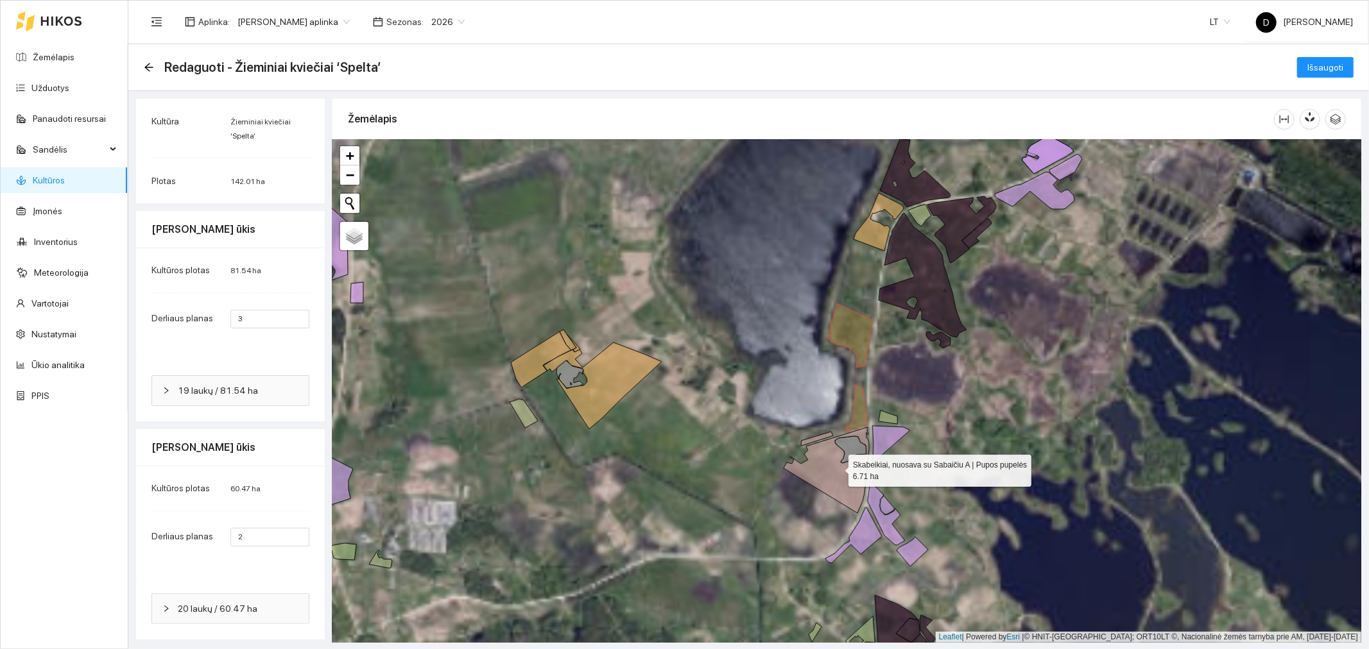
click at [843, 490] on icon at bounding box center [826, 470] width 85 height 86
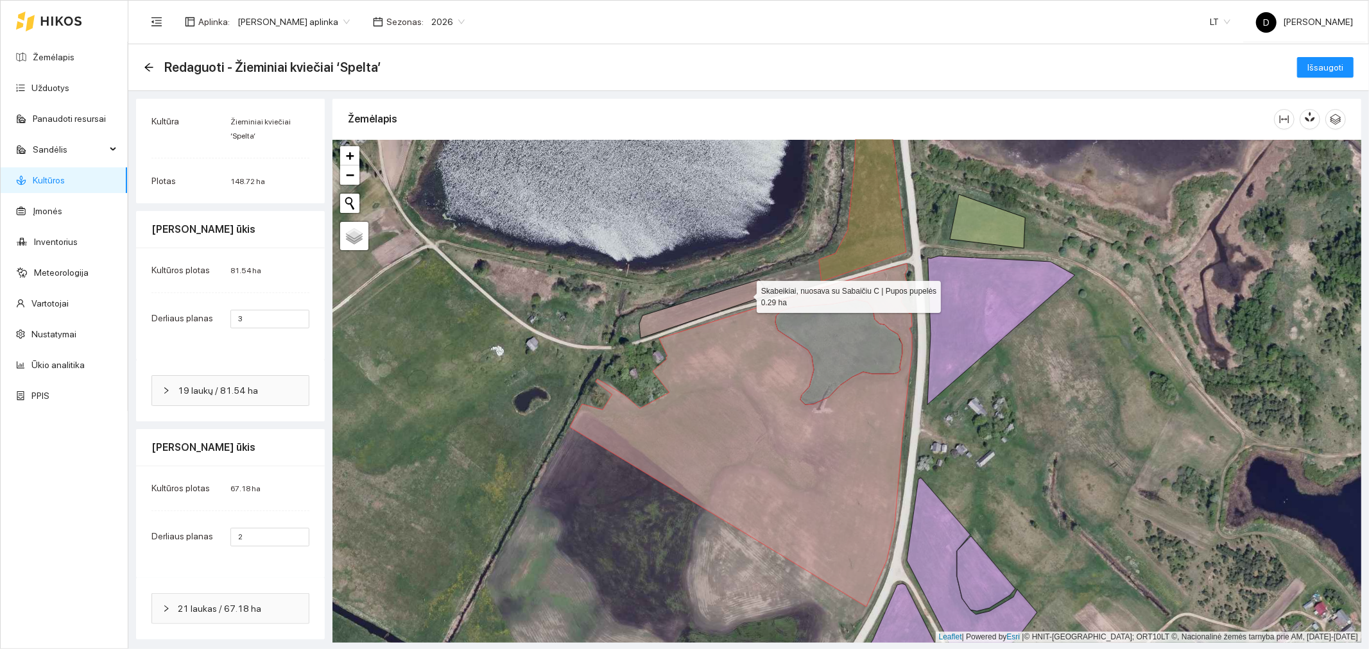
click at [745, 294] on icon at bounding box center [704, 309] width 130 height 58
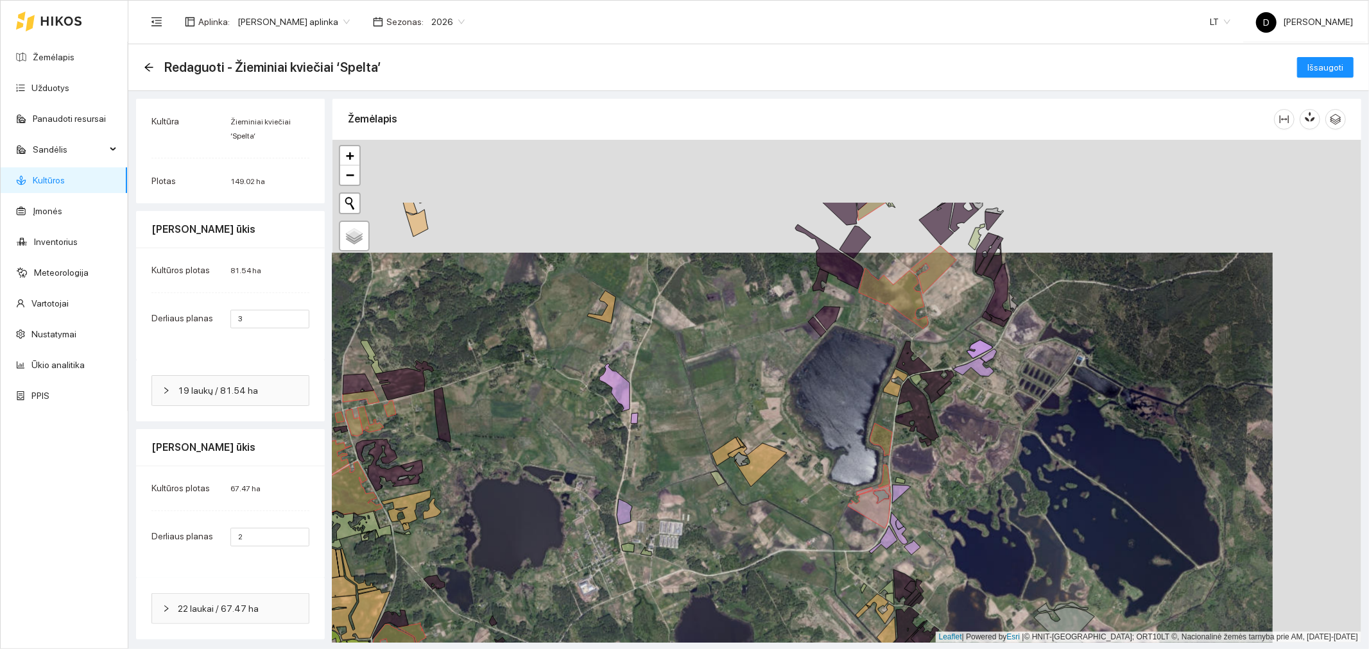
drag, startPoint x: 1013, startPoint y: 345, endPoint x: 900, endPoint y: 452, distance: 156.2
click at [916, 467] on div at bounding box center [846, 391] width 1029 height 503
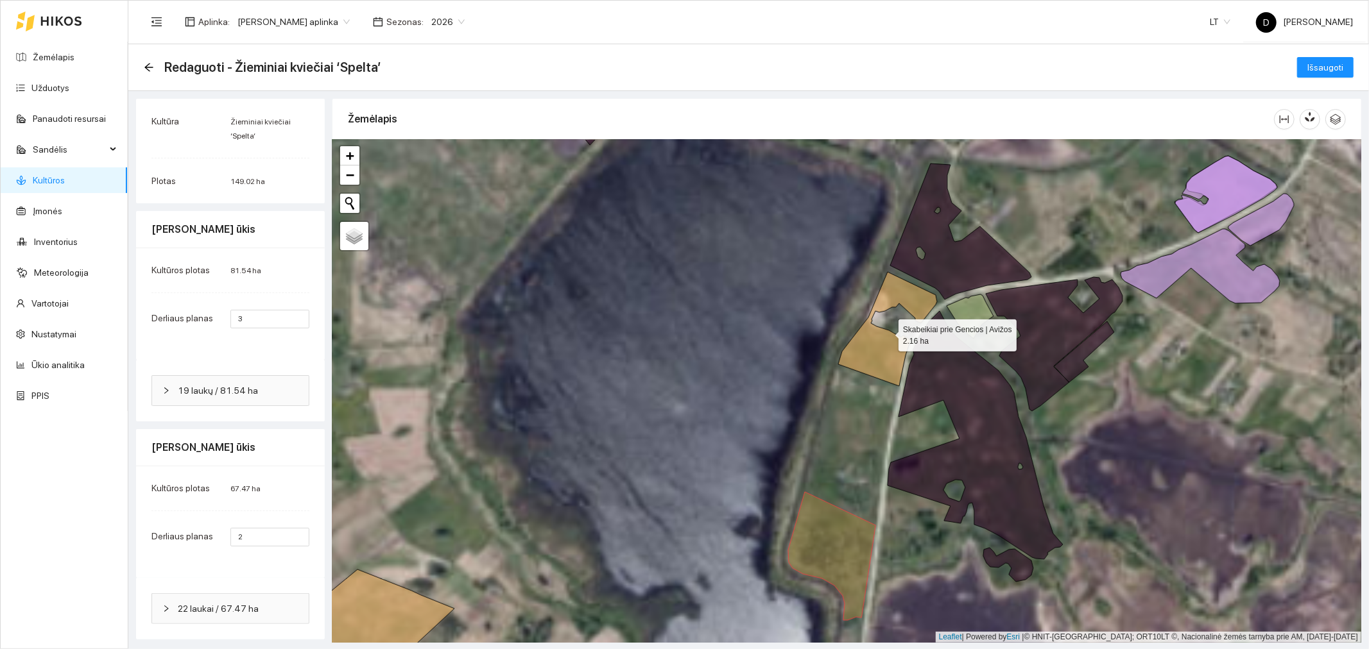
click at [886, 356] on icon at bounding box center [887, 329] width 99 height 114
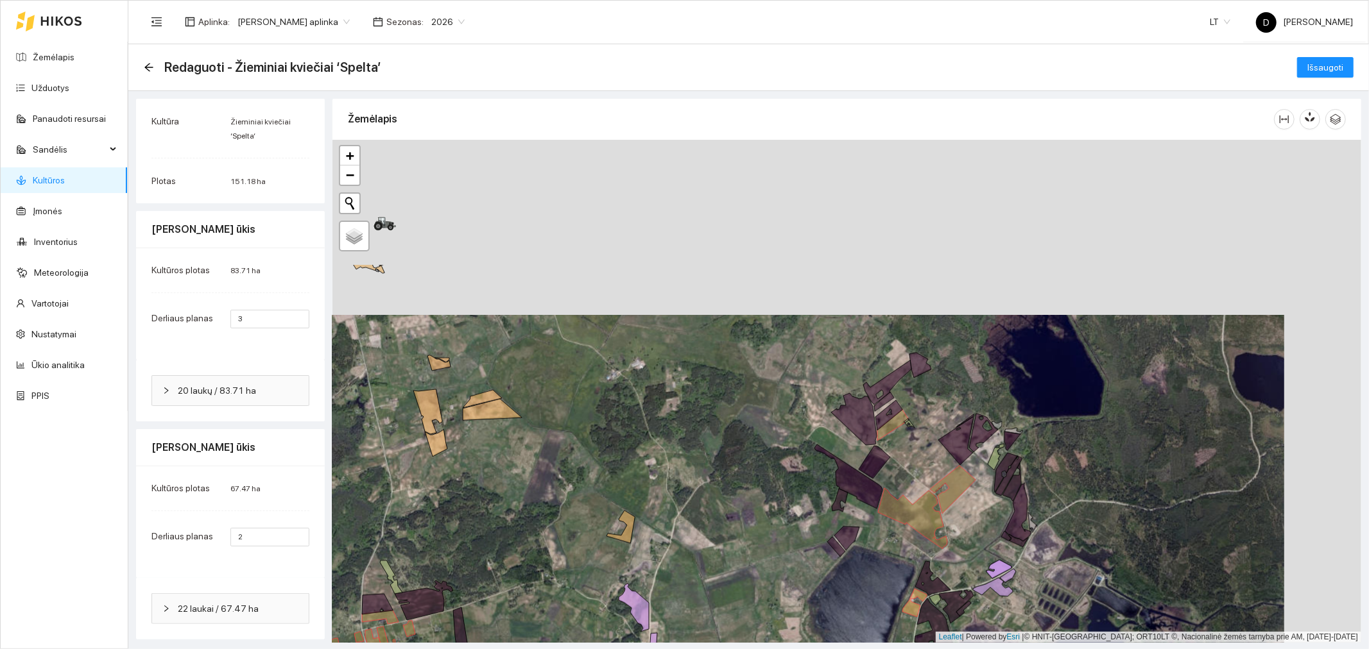
drag, startPoint x: 981, startPoint y: 271, endPoint x: 904, endPoint y: 446, distance: 191.4
click at [904, 446] on div at bounding box center [846, 391] width 1029 height 503
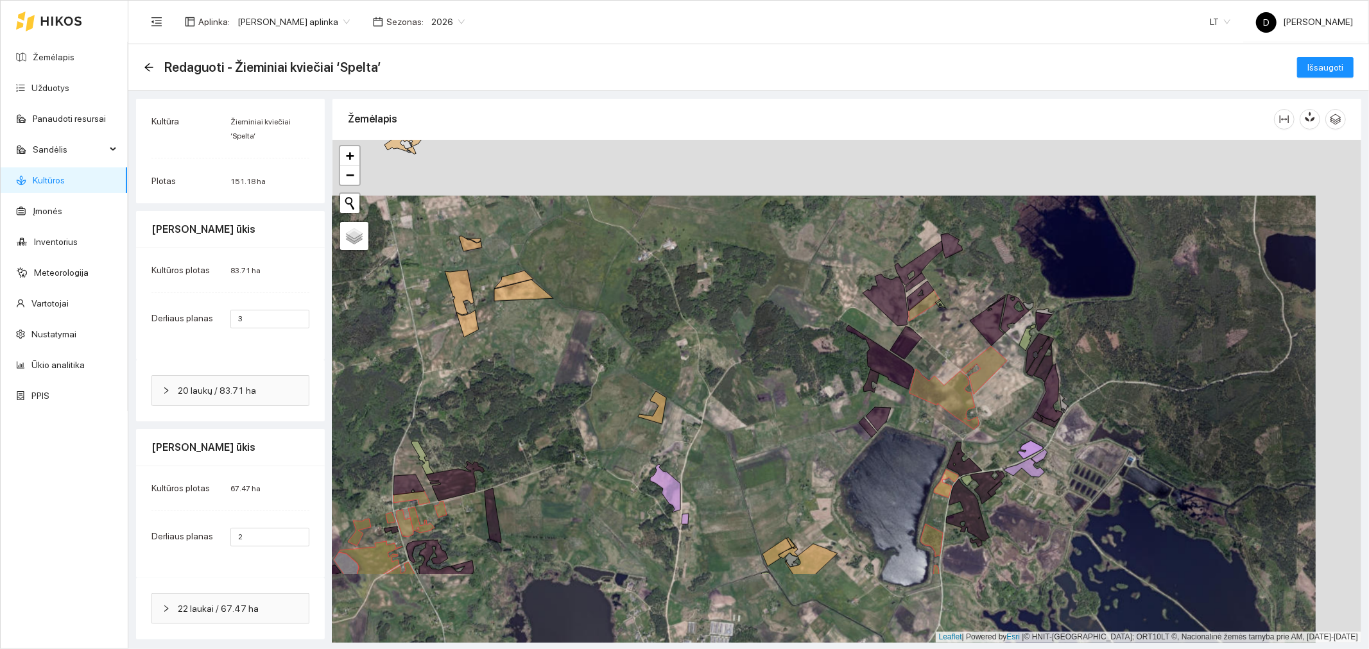
drag, startPoint x: 919, startPoint y: 464, endPoint x: 950, endPoint y: 344, distance: 123.9
click at [952, 343] on div at bounding box center [846, 391] width 1029 height 503
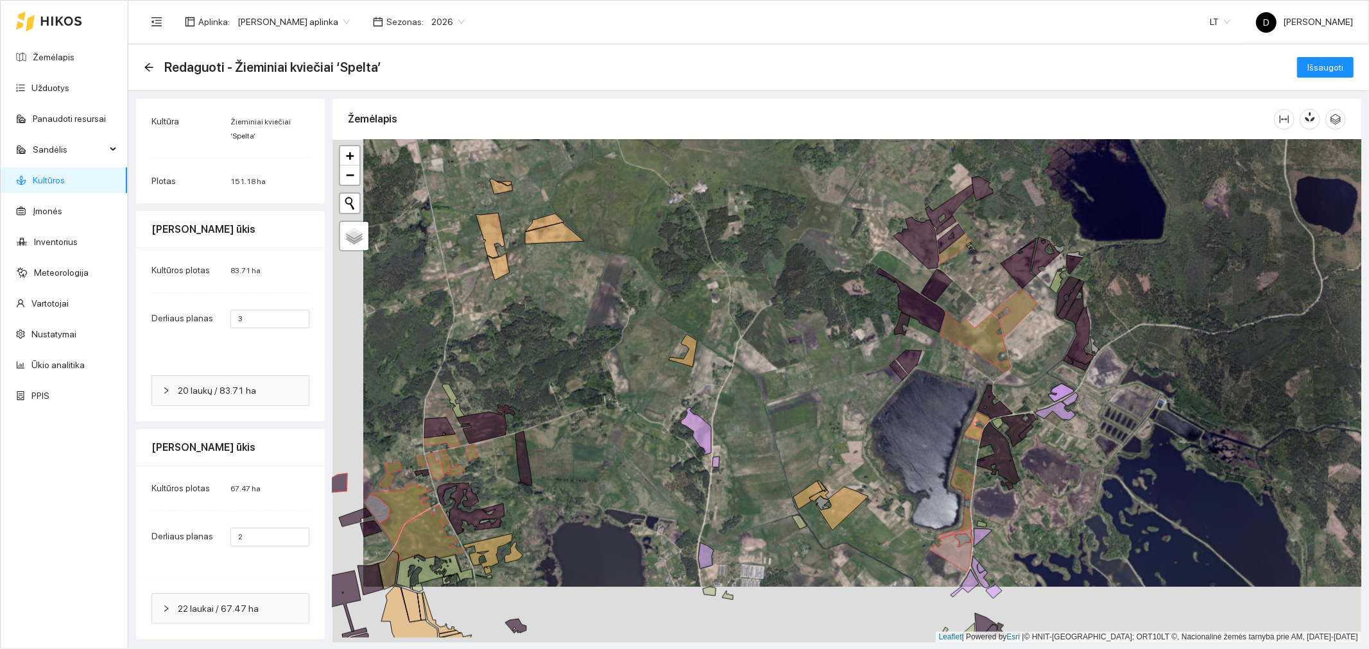
drag, startPoint x: 804, startPoint y: 472, endPoint x: 834, endPoint y: 416, distance: 63.8
click at [834, 416] on div at bounding box center [846, 391] width 1029 height 503
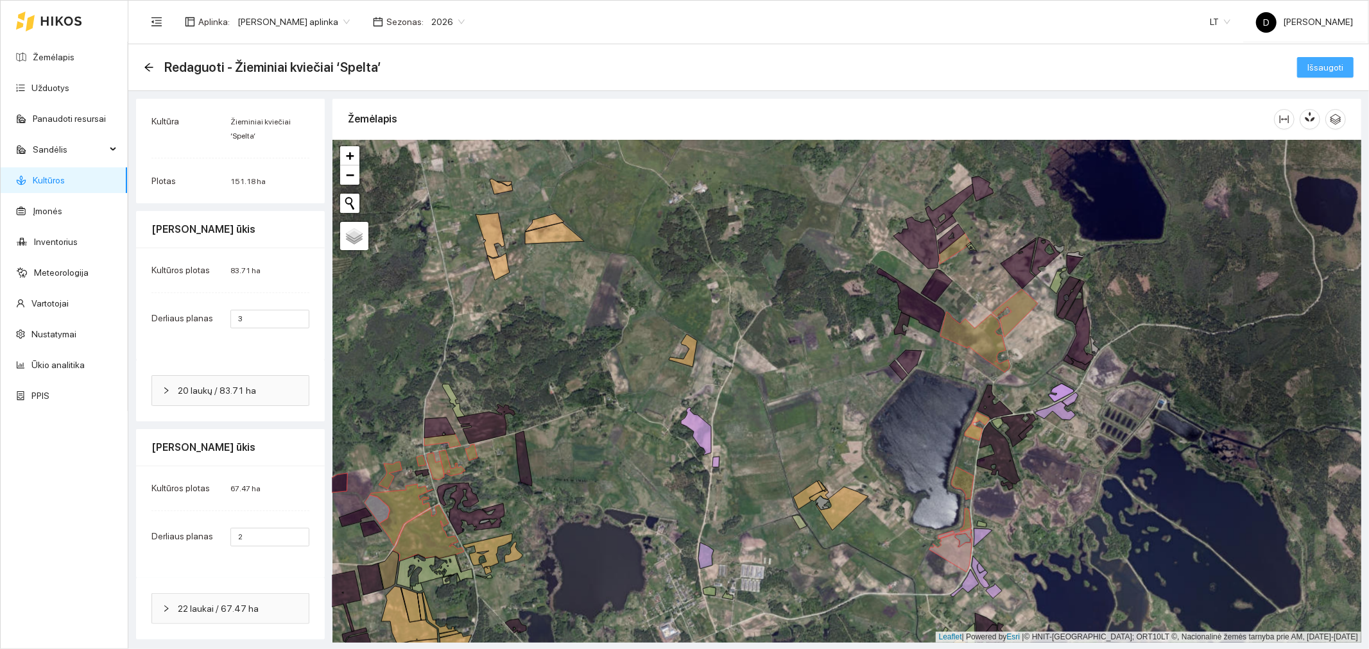
click at [1327, 63] on span "Išsaugoti" at bounding box center [1325, 67] width 36 height 14
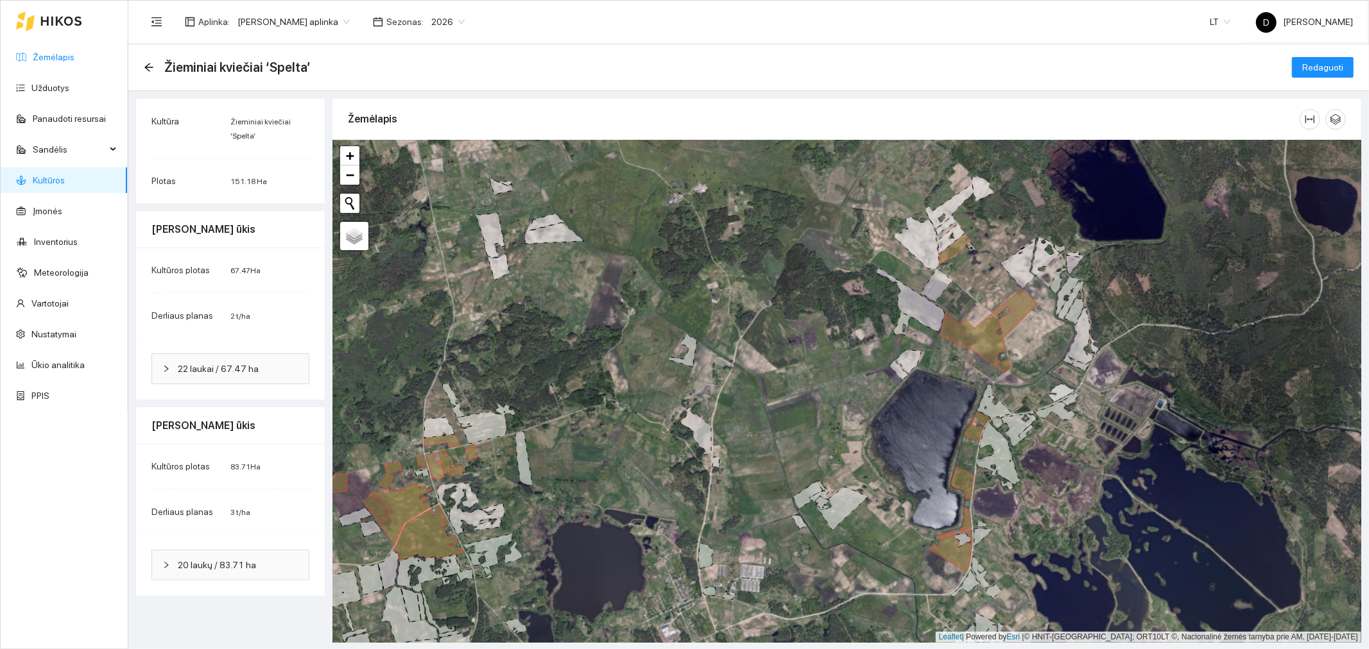
click at [58, 60] on link "Žemėlapis" at bounding box center [54, 57] width 42 height 10
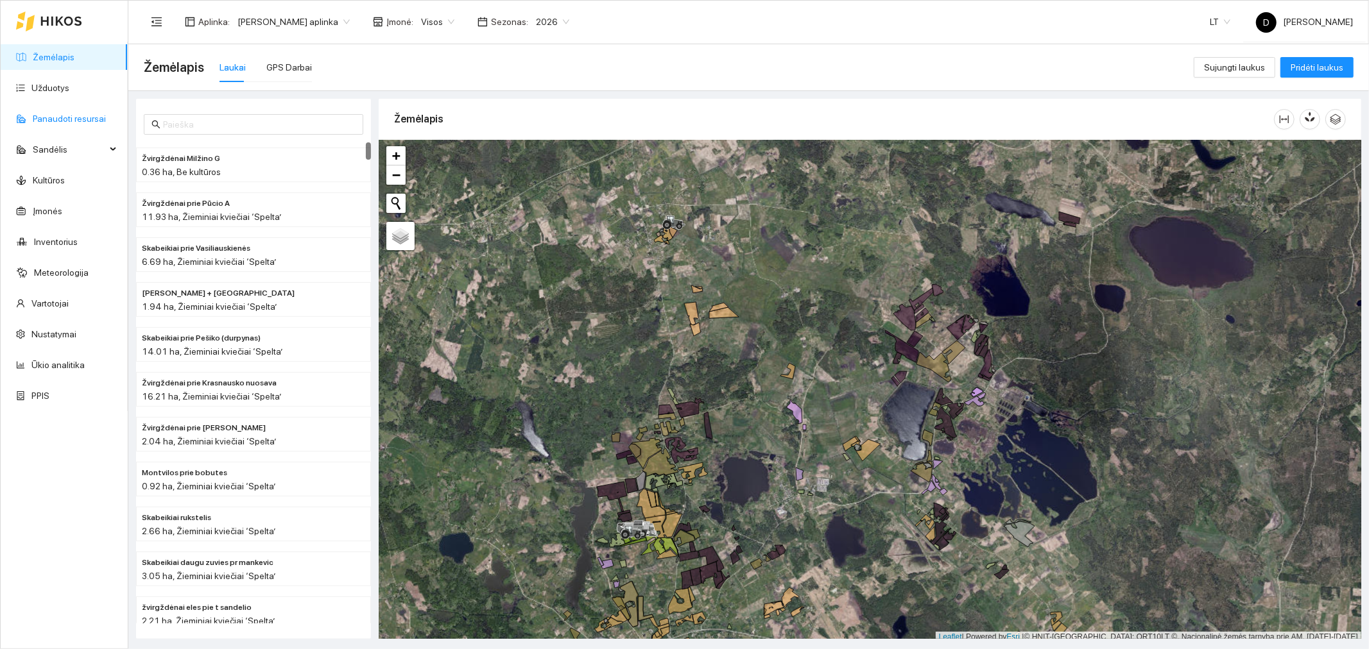
click at [73, 118] on link "Panaudoti resursai" at bounding box center [69, 119] width 73 height 10
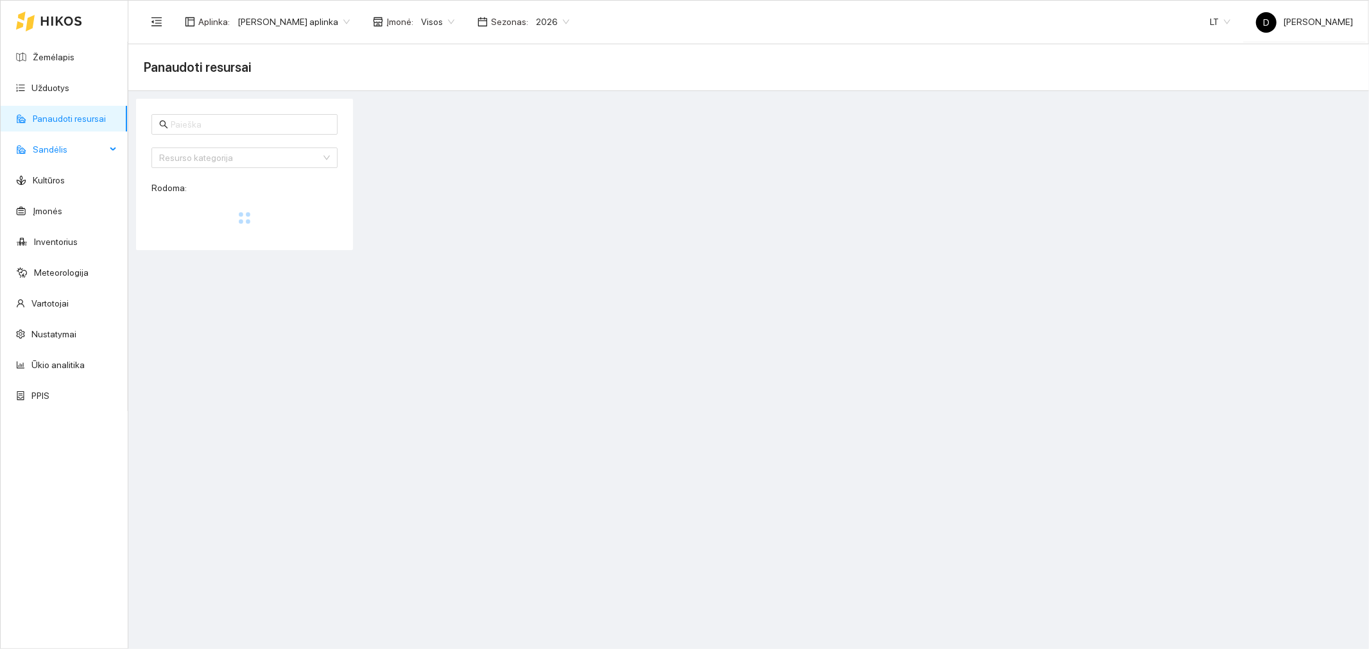
click at [52, 157] on span "Sandėlis" at bounding box center [69, 150] width 73 height 26
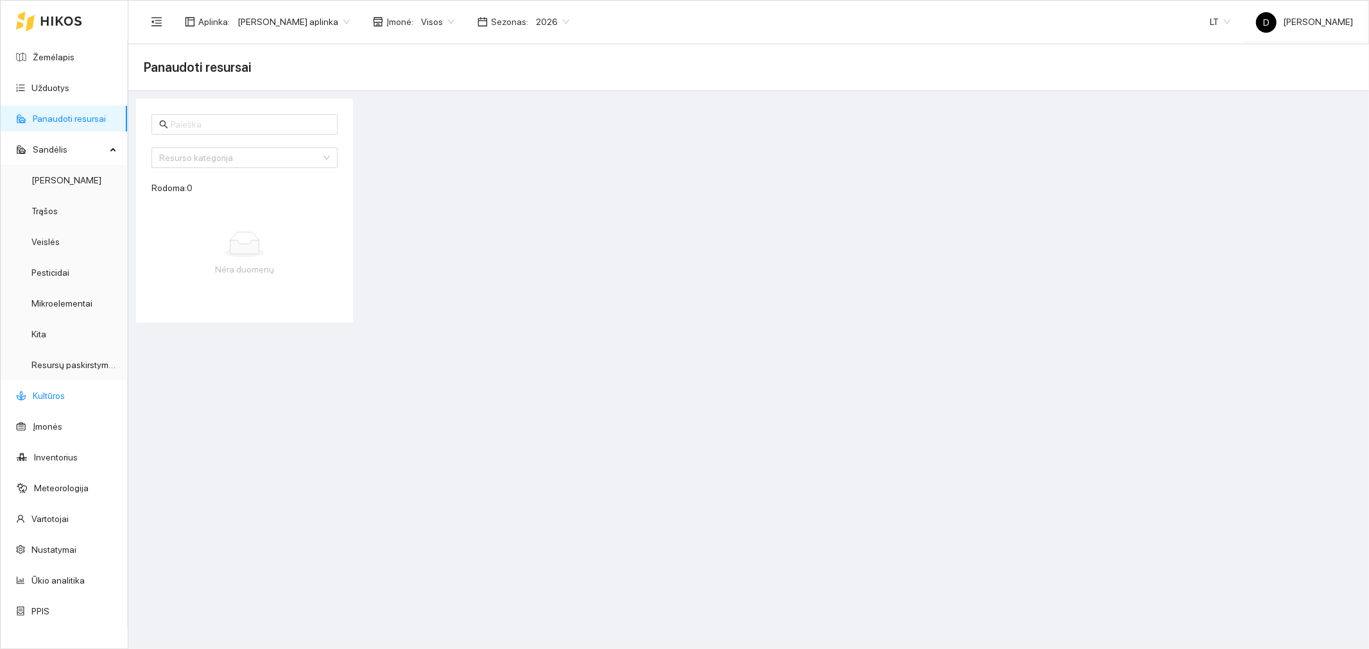
click at [45, 399] on link "Kultūros" at bounding box center [49, 396] width 32 height 10
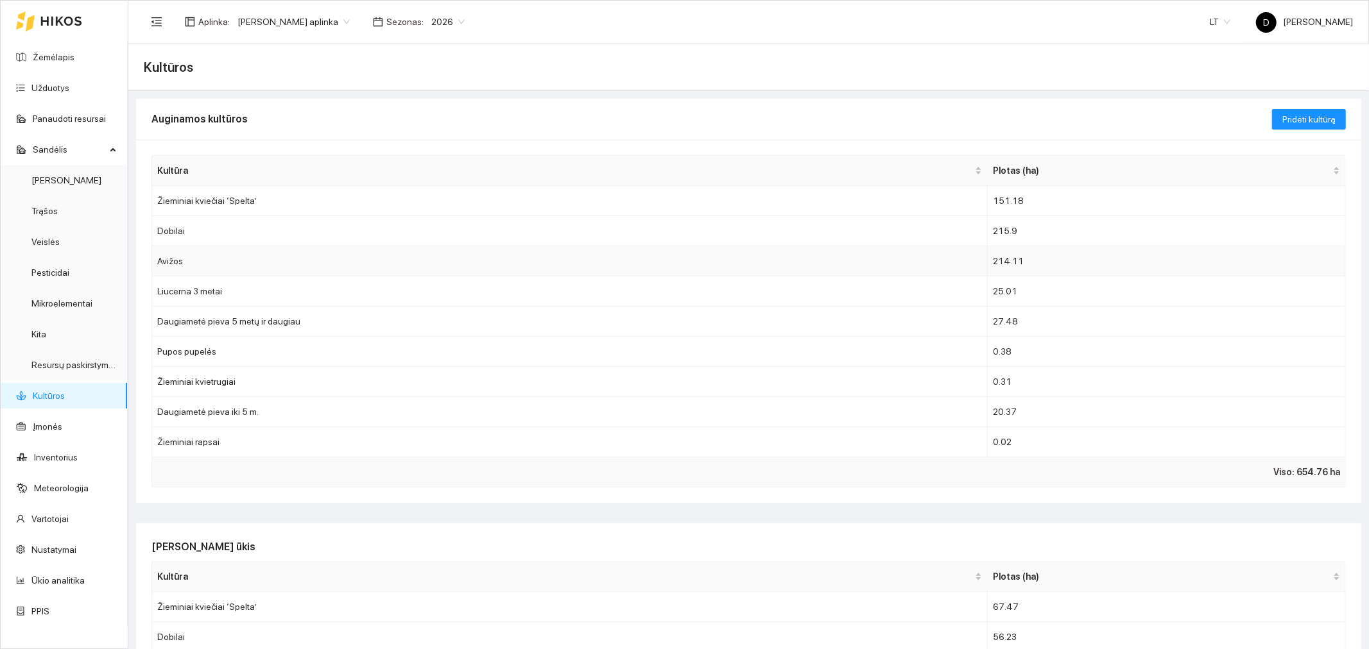
click at [168, 261] on td "Avižos" at bounding box center [570, 261] width 836 height 30
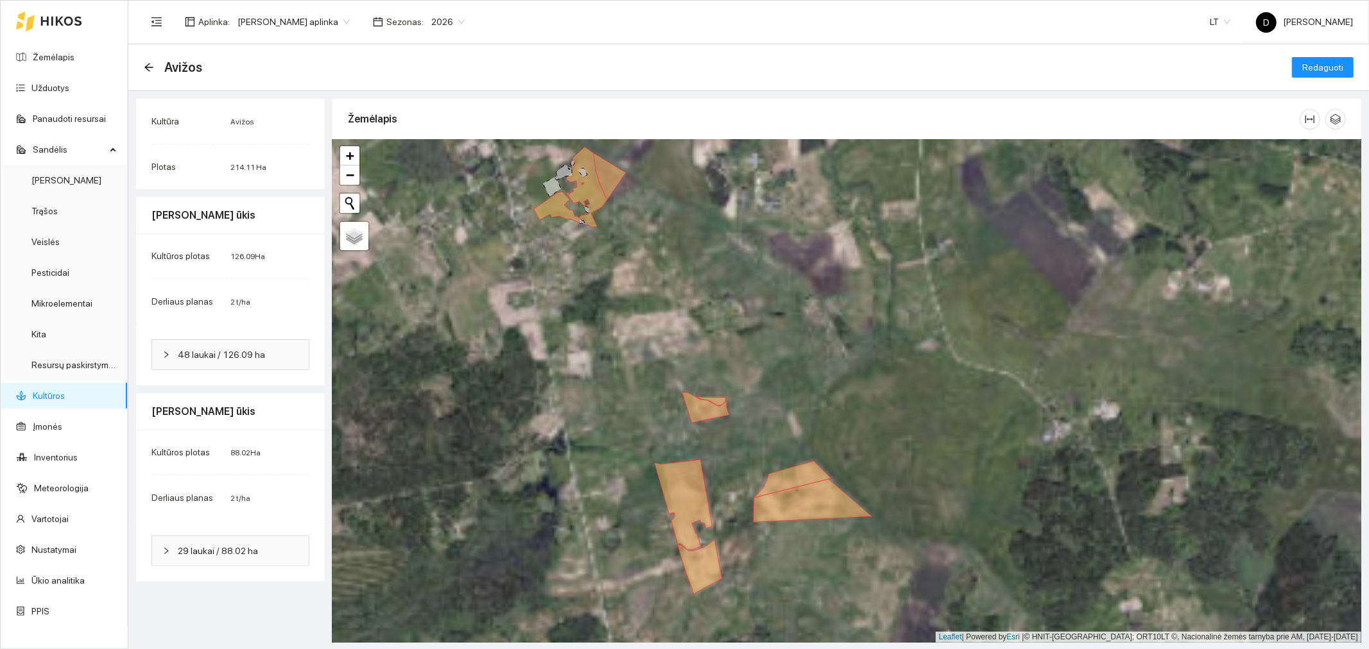
drag, startPoint x: 657, startPoint y: 234, endPoint x: 826, endPoint y: 477, distance: 296.4
click at [826, 480] on div at bounding box center [846, 391] width 1029 height 503
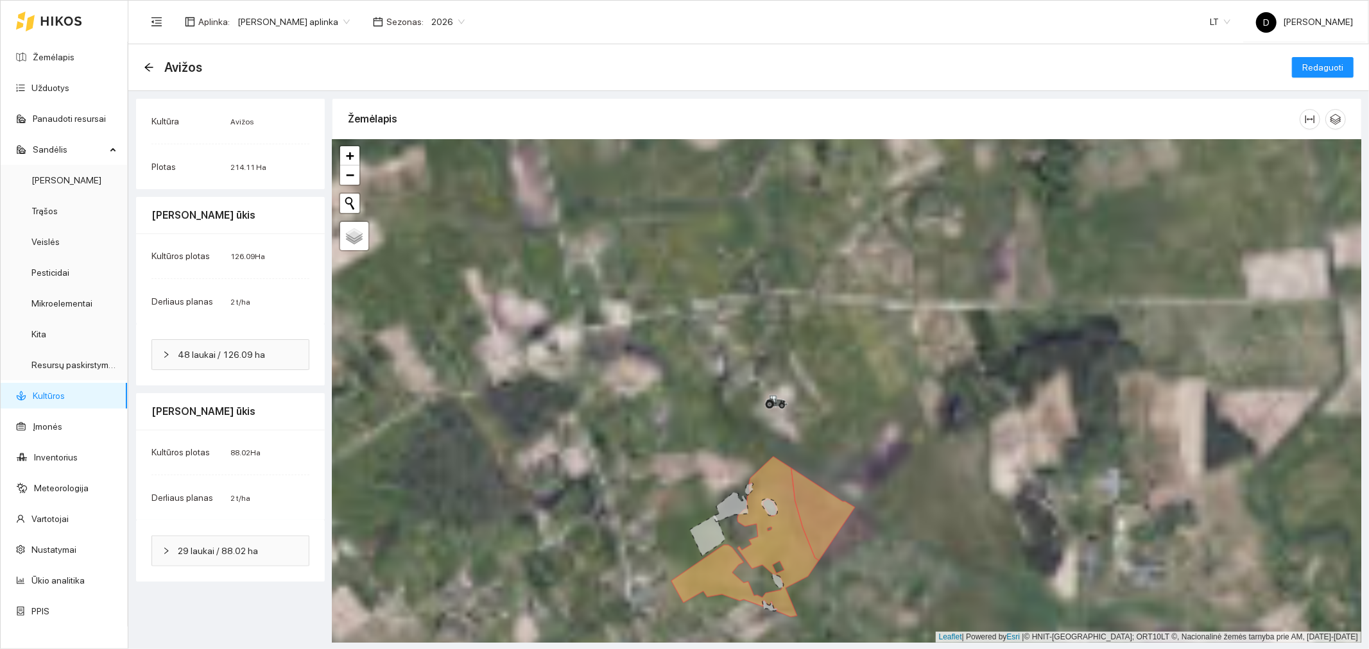
drag, startPoint x: 789, startPoint y: 347, endPoint x: 862, endPoint y: 472, distance: 145.2
click at [888, 510] on div at bounding box center [846, 391] width 1029 height 503
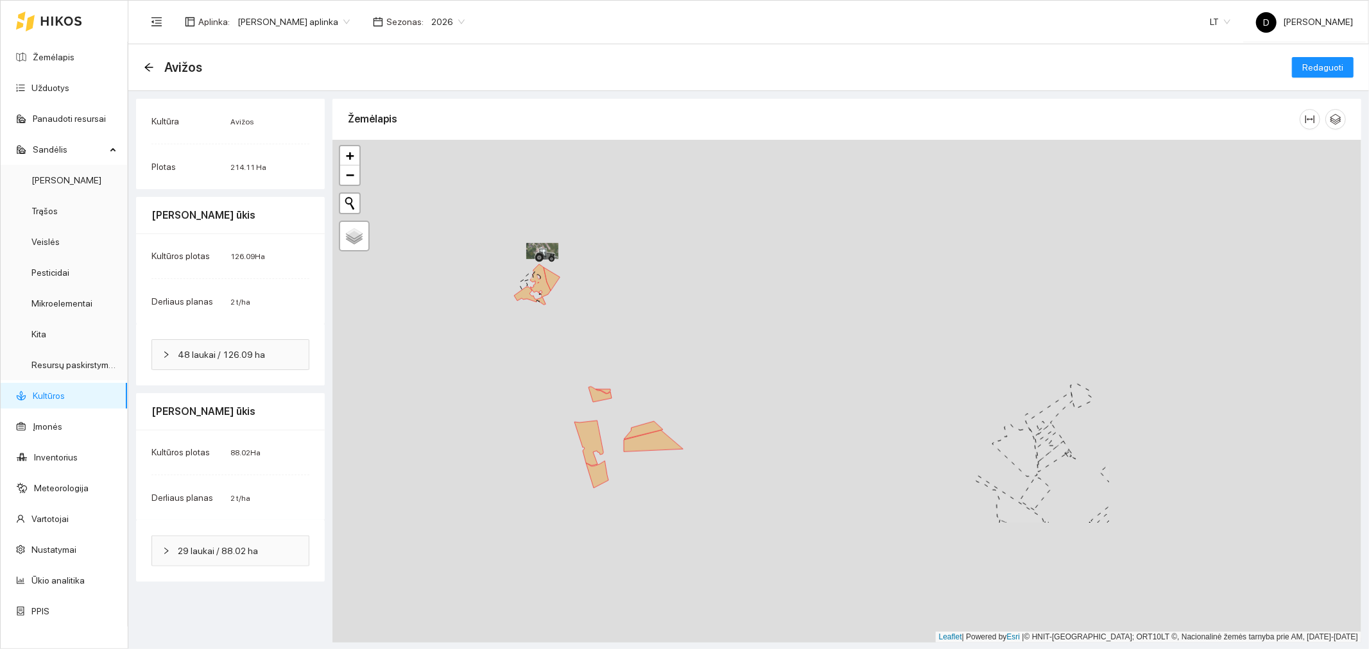
drag, startPoint x: 1113, startPoint y: 513, endPoint x: 756, endPoint y: 336, distance: 399.2
click at [761, 338] on div at bounding box center [846, 391] width 1029 height 503
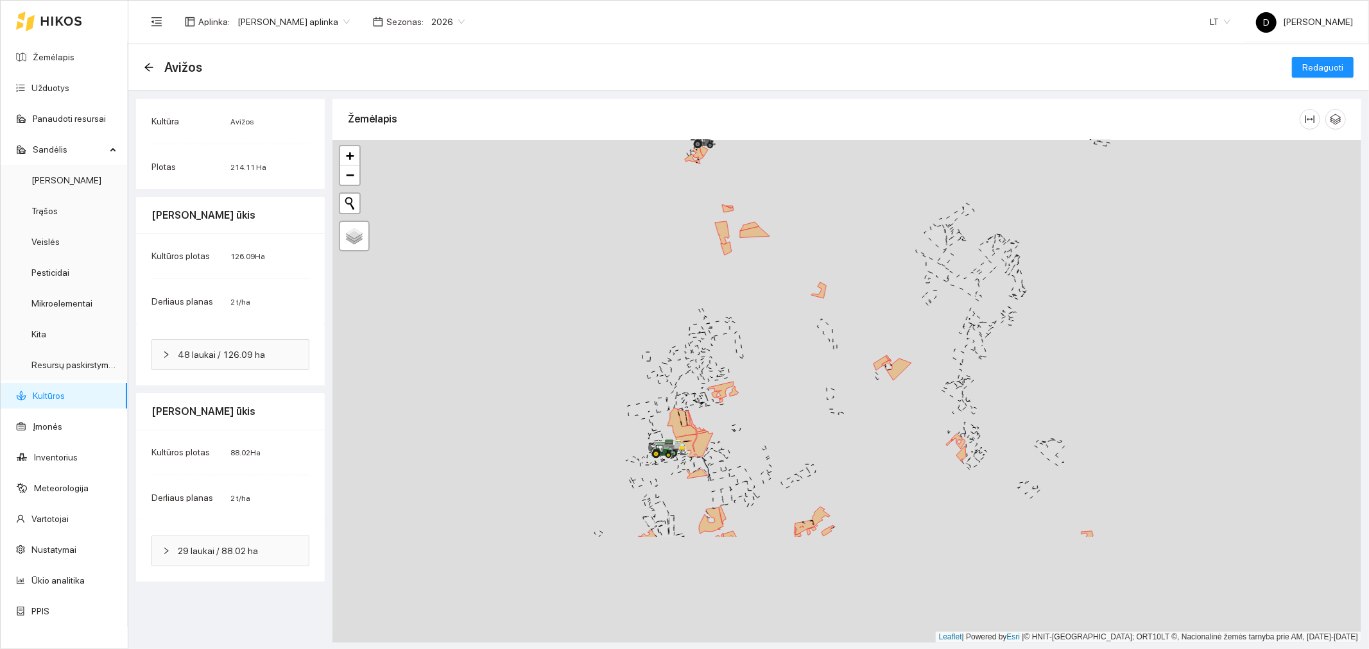
drag, startPoint x: 740, startPoint y: 485, endPoint x: 816, endPoint y: 327, distance: 175.4
click at [816, 327] on div at bounding box center [846, 391] width 1029 height 503
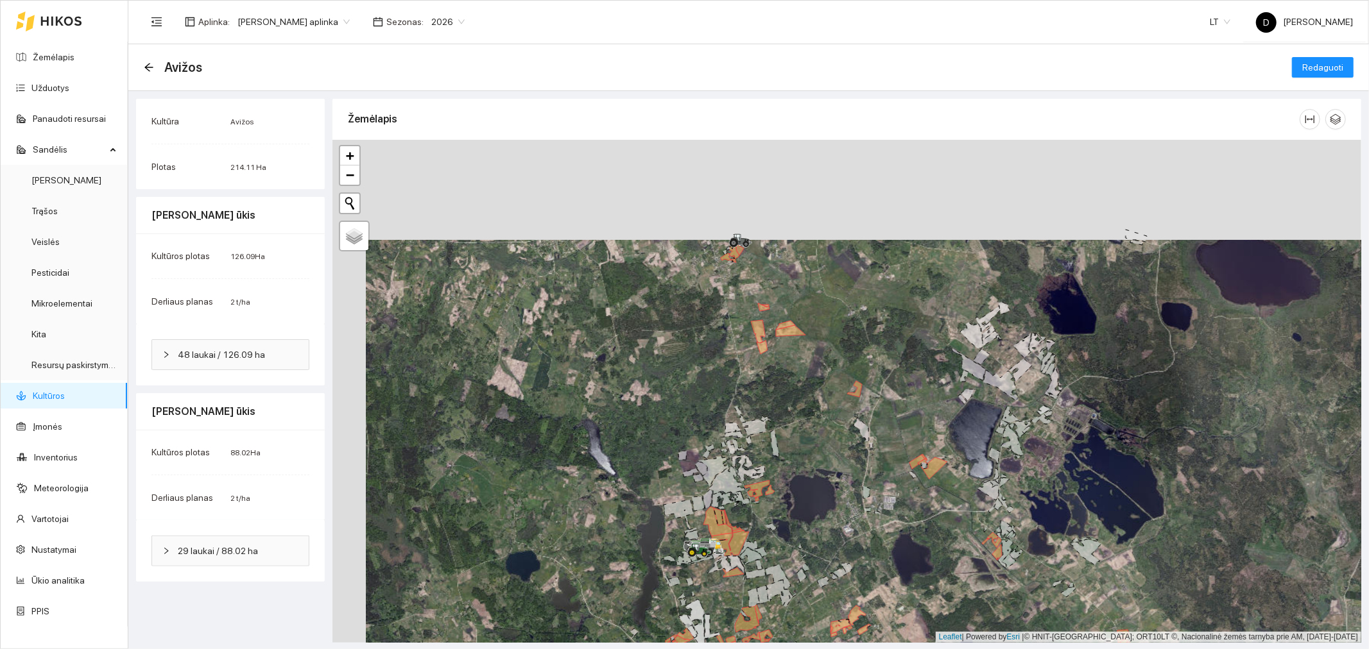
drag, startPoint x: 779, startPoint y: 331, endPoint x: 812, endPoint y: 431, distance: 105.5
click at [812, 431] on div at bounding box center [846, 391] width 1029 height 503
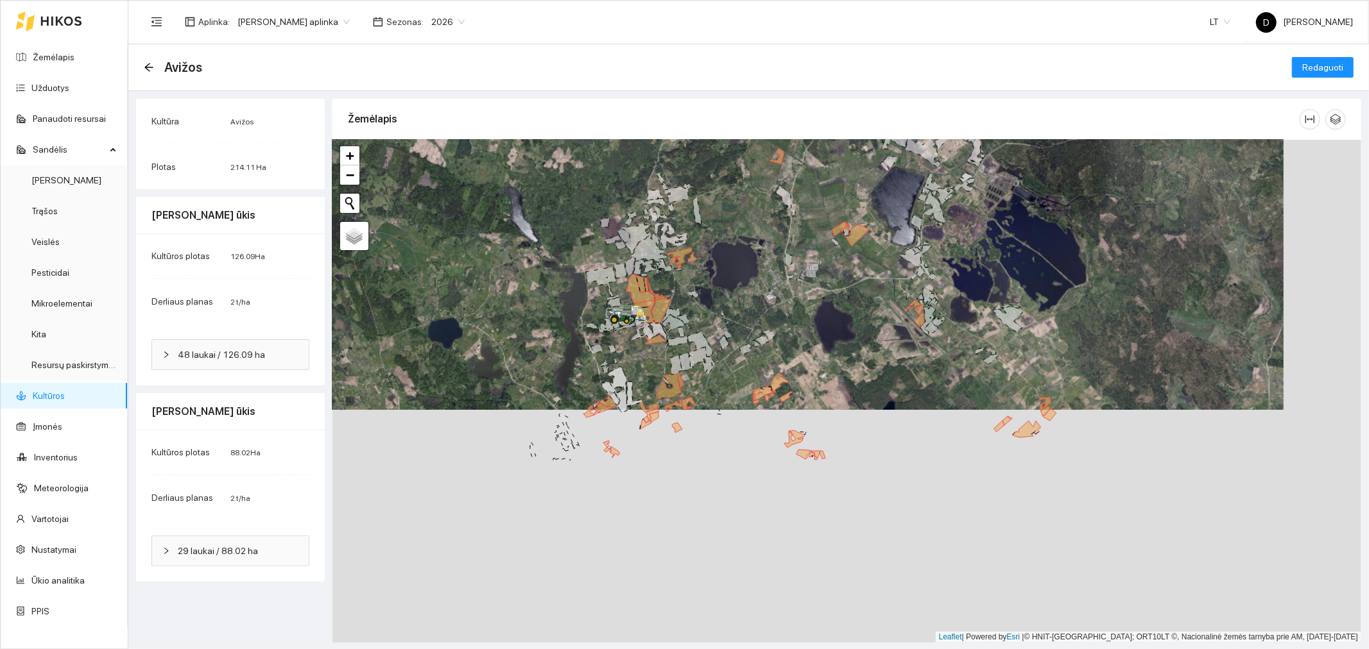
drag, startPoint x: 832, startPoint y: 482, endPoint x: 758, endPoint y: 251, distance: 242.5
click at [757, 249] on div at bounding box center [846, 391] width 1029 height 503
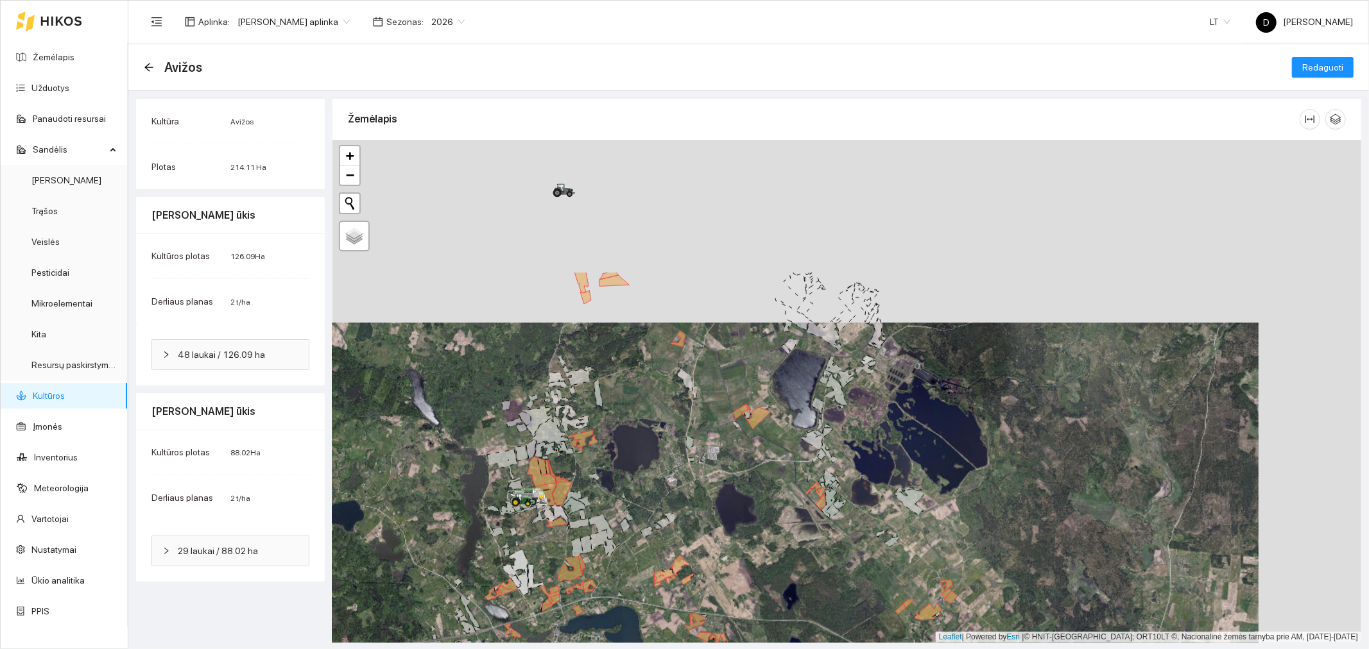
drag, startPoint x: 984, startPoint y: 255, endPoint x: 900, endPoint y: 411, distance: 177.2
click at [900, 411] on div at bounding box center [846, 391] width 1029 height 503
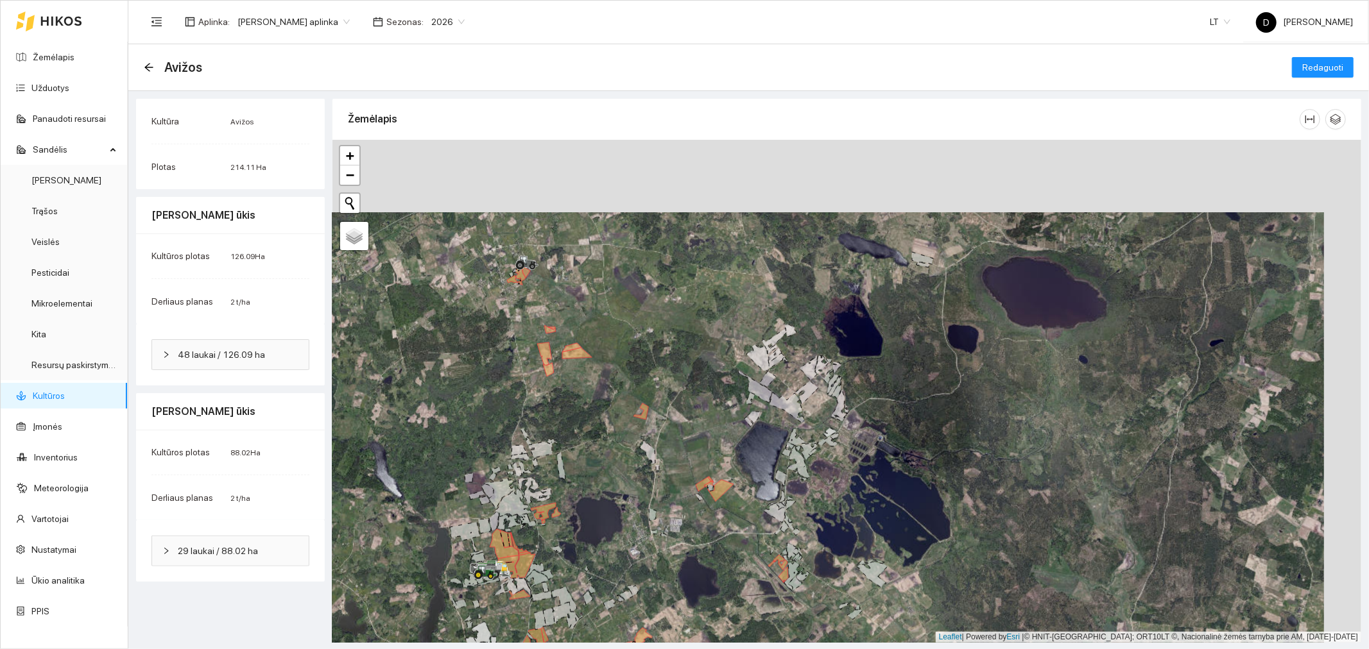
drag, startPoint x: 959, startPoint y: 336, endPoint x: 933, endPoint y: 389, distance: 59.4
click at [933, 389] on div at bounding box center [846, 391] width 1029 height 503
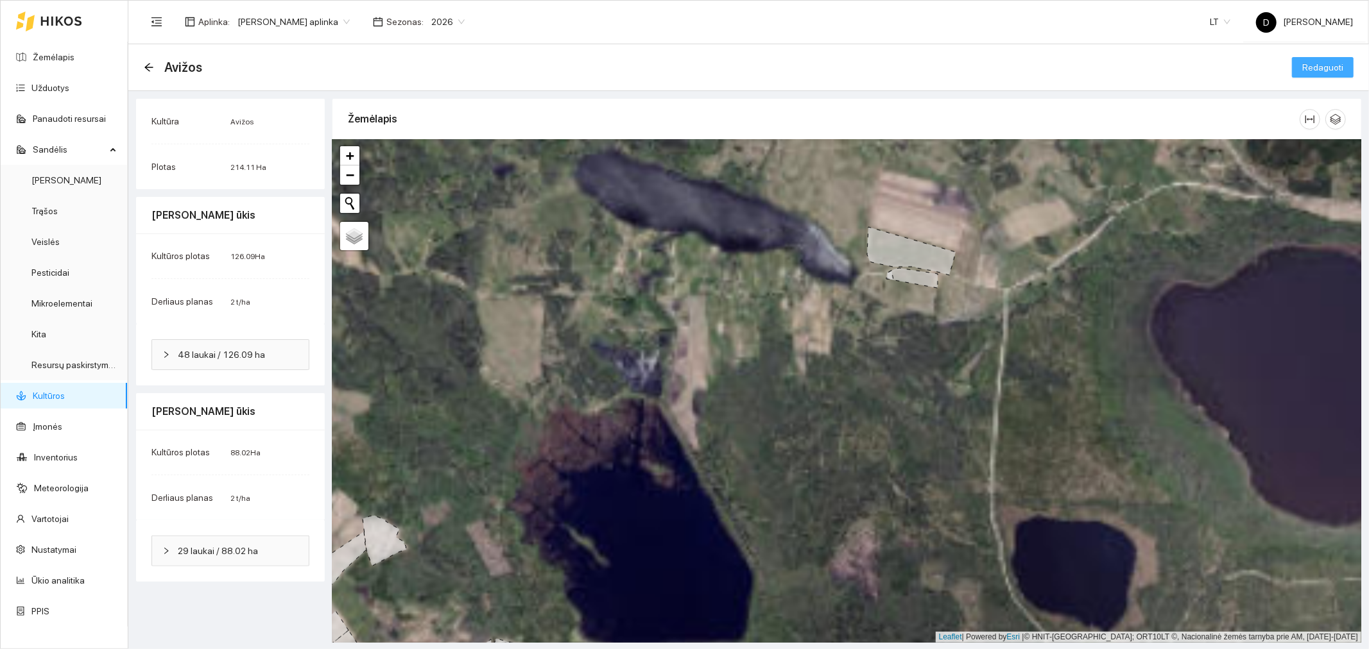
click at [1322, 60] on span "Redaguoti" at bounding box center [1322, 67] width 41 height 14
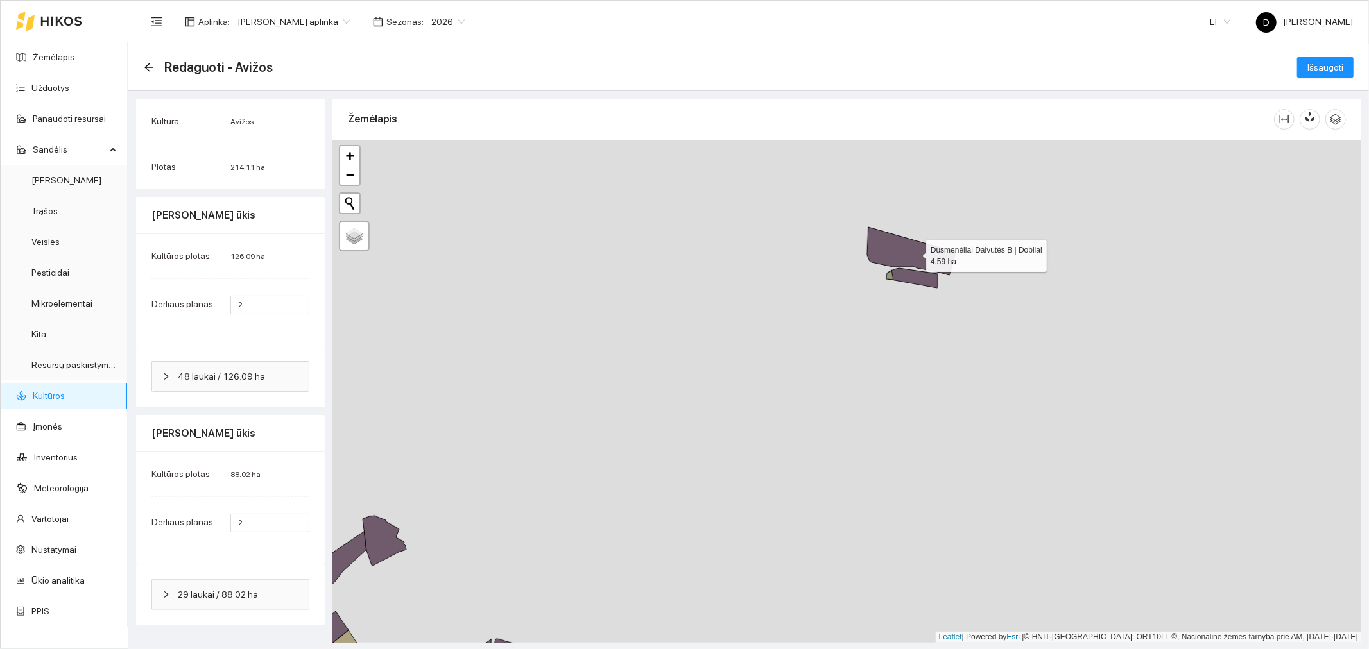
click at [915, 253] on icon at bounding box center [911, 251] width 89 height 48
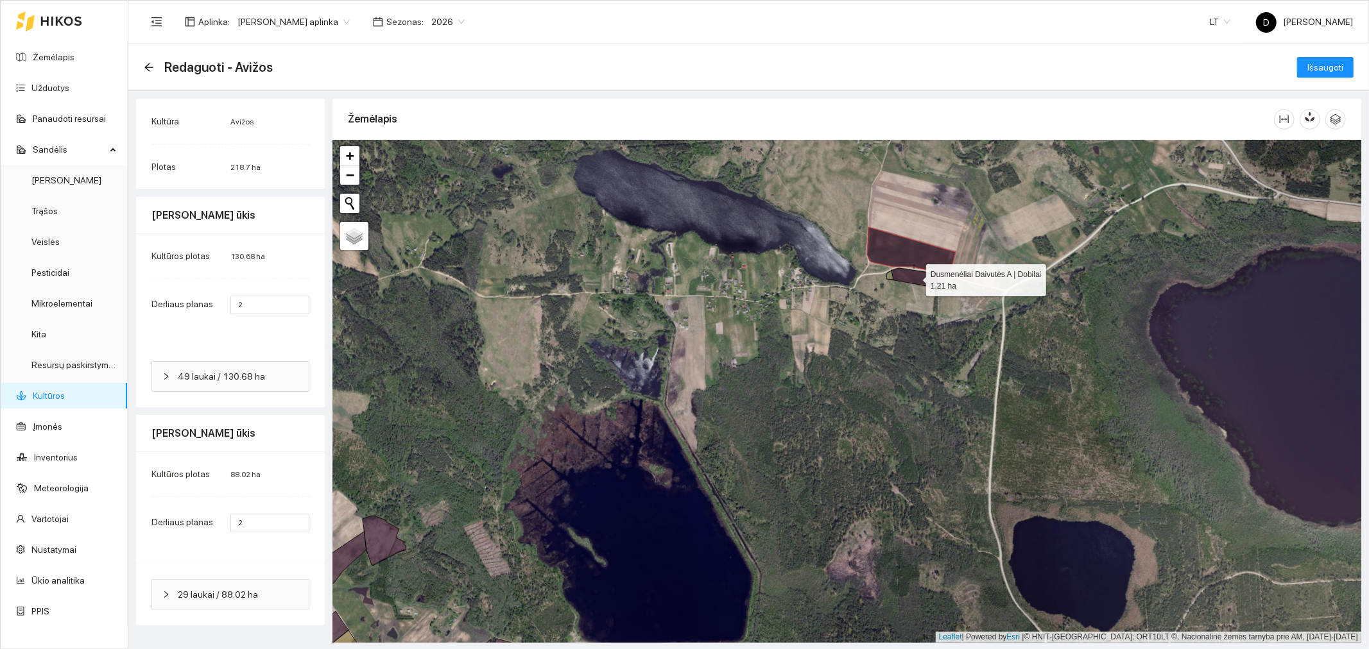
click at [911, 279] on icon at bounding box center [913, 278] width 50 height 20
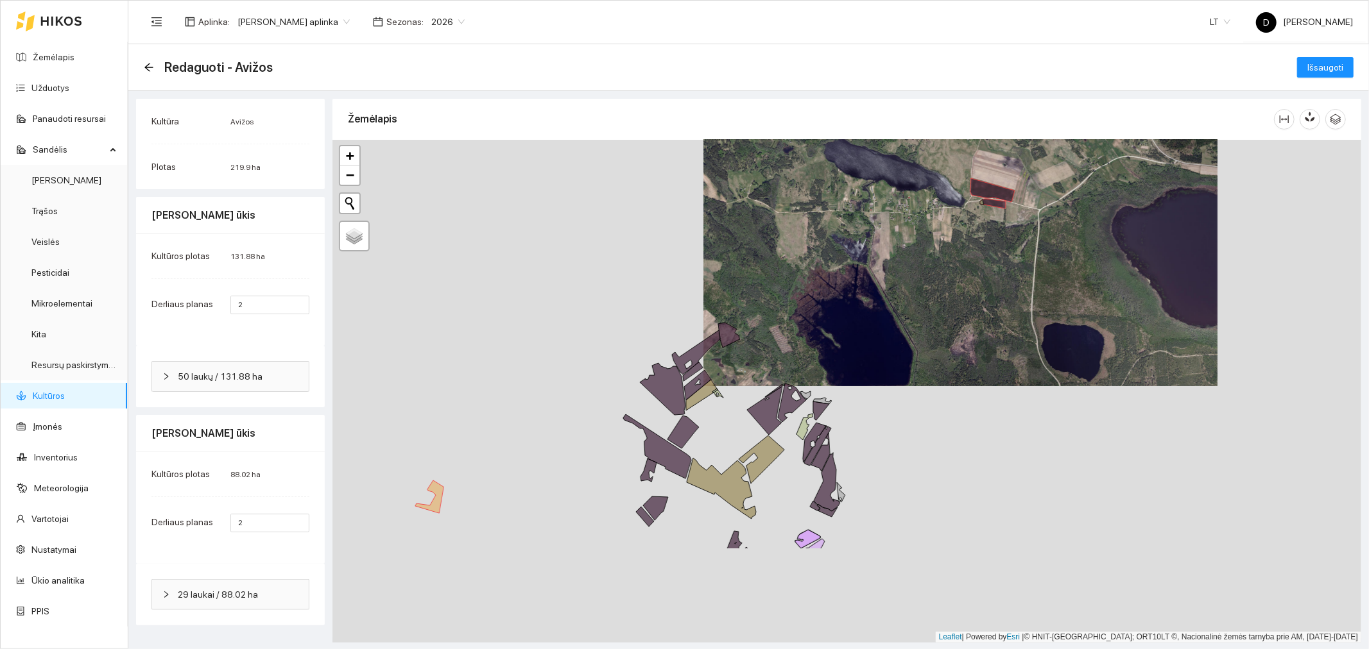
drag, startPoint x: 876, startPoint y: 470, endPoint x: 972, endPoint y: 298, distance: 196.8
click at [971, 298] on div at bounding box center [846, 391] width 1029 height 503
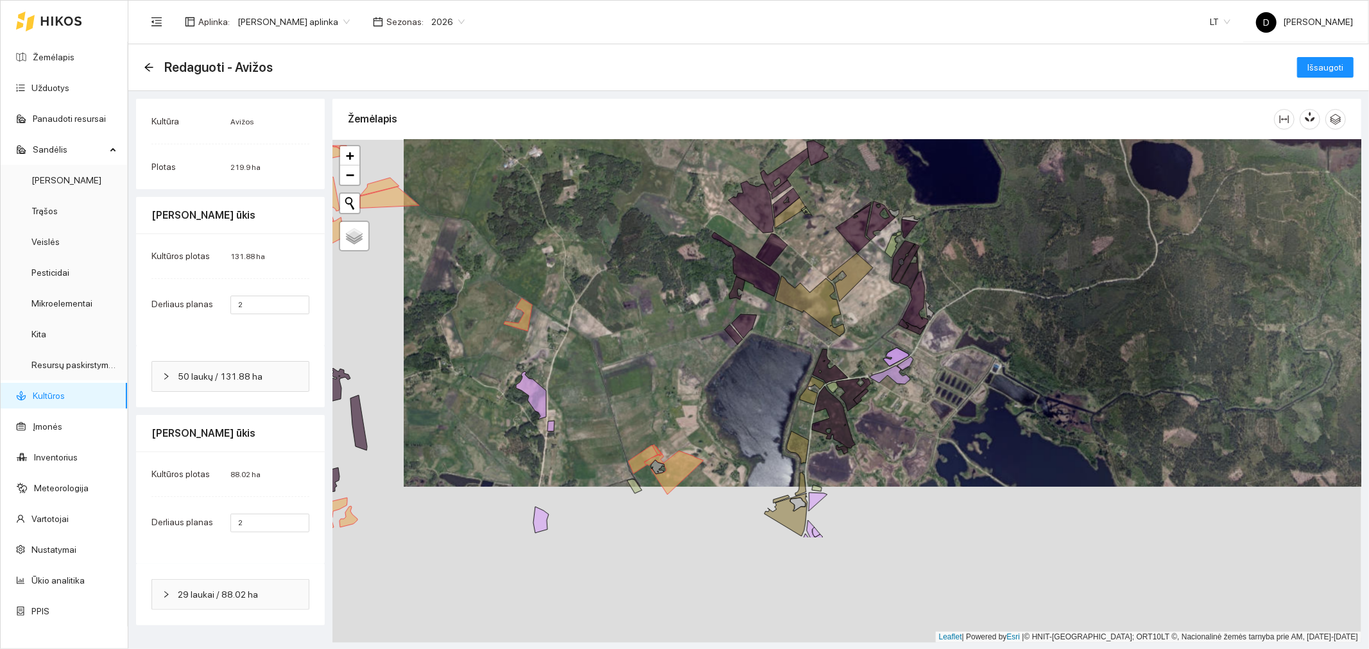
drag, startPoint x: 913, startPoint y: 422, endPoint x: 984, endPoint y: 271, distance: 166.8
click at [984, 272] on div at bounding box center [846, 391] width 1029 height 503
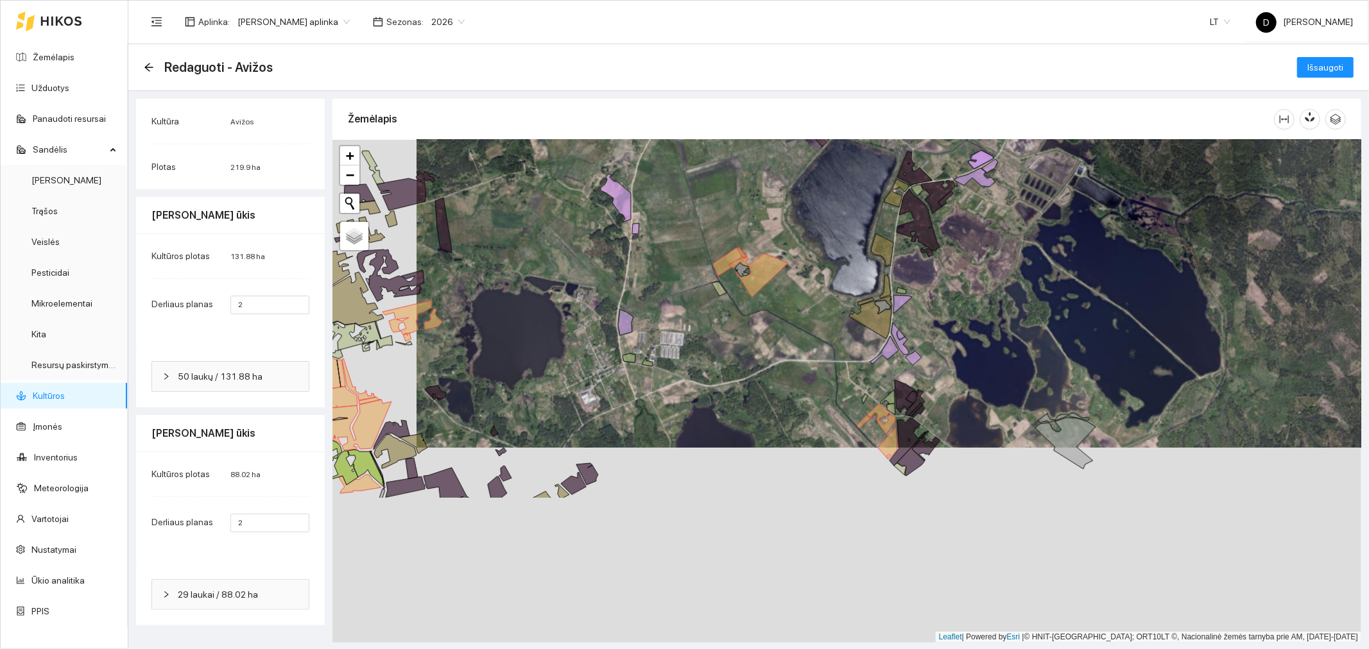
drag, startPoint x: 920, startPoint y: 385, endPoint x: 956, endPoint y: 270, distance: 120.4
click at [956, 270] on div at bounding box center [846, 391] width 1029 height 503
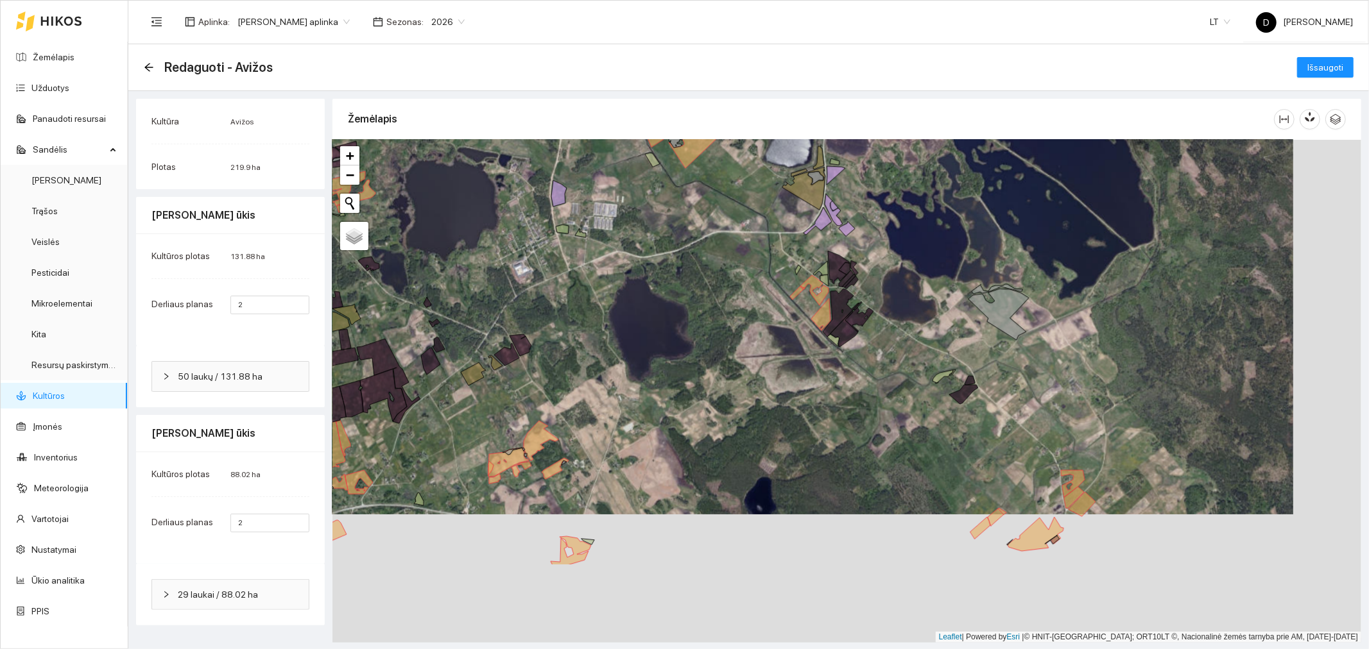
drag, startPoint x: 821, startPoint y: 392, endPoint x: 753, endPoint y: 261, distance: 148.1
click at [753, 261] on div at bounding box center [846, 391] width 1029 height 503
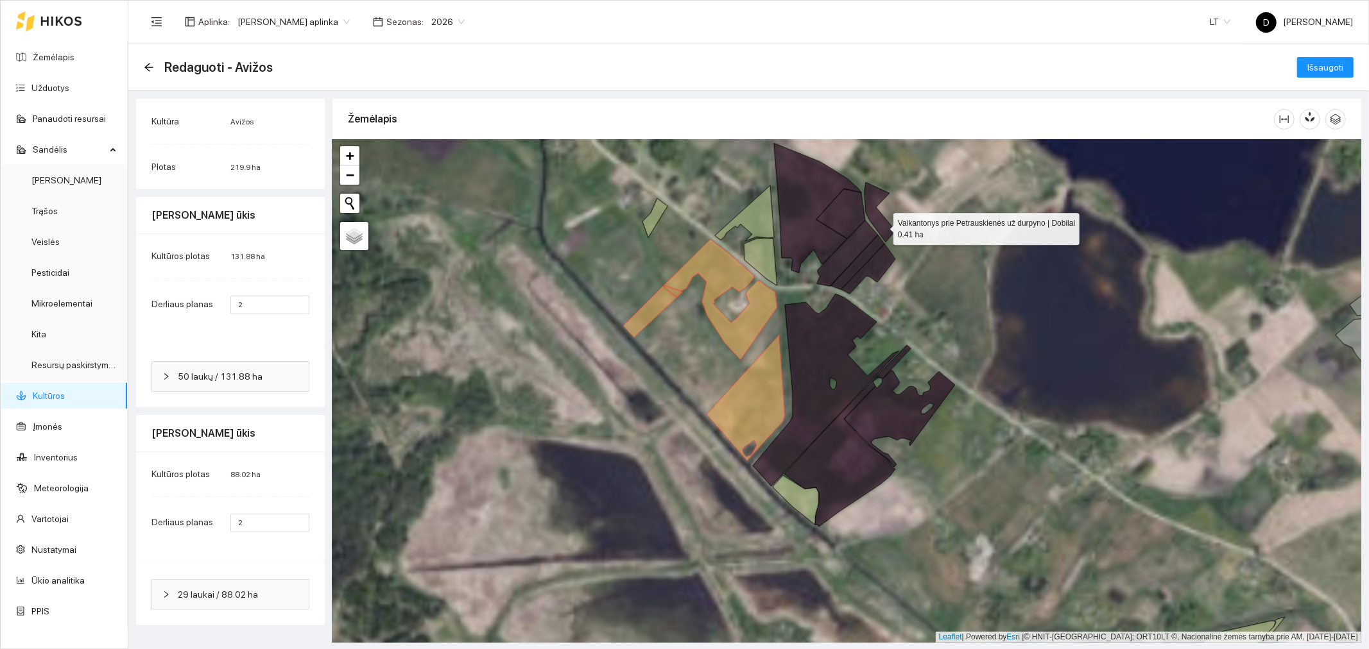
click at [882, 226] on icon at bounding box center [879, 212] width 31 height 60
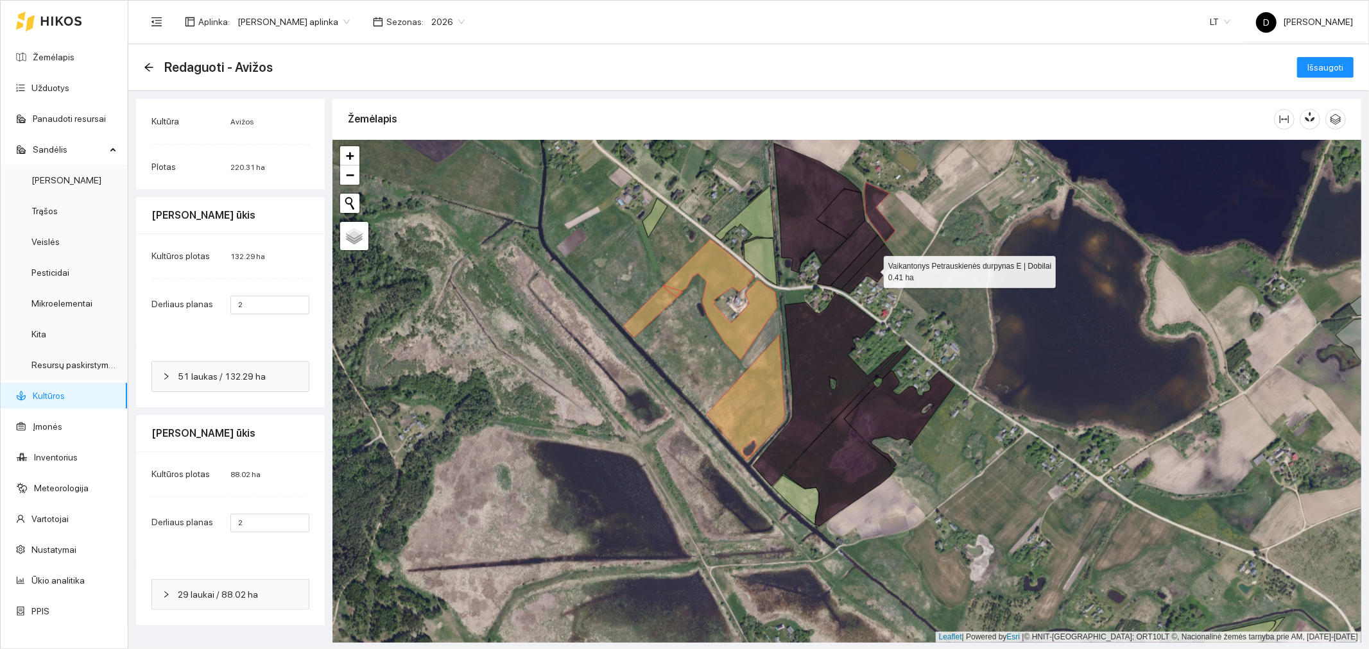
drag, startPoint x: 881, startPoint y: 261, endPoint x: 869, endPoint y: 253, distance: 14.8
click at [881, 261] on icon at bounding box center [868, 269] width 54 height 50
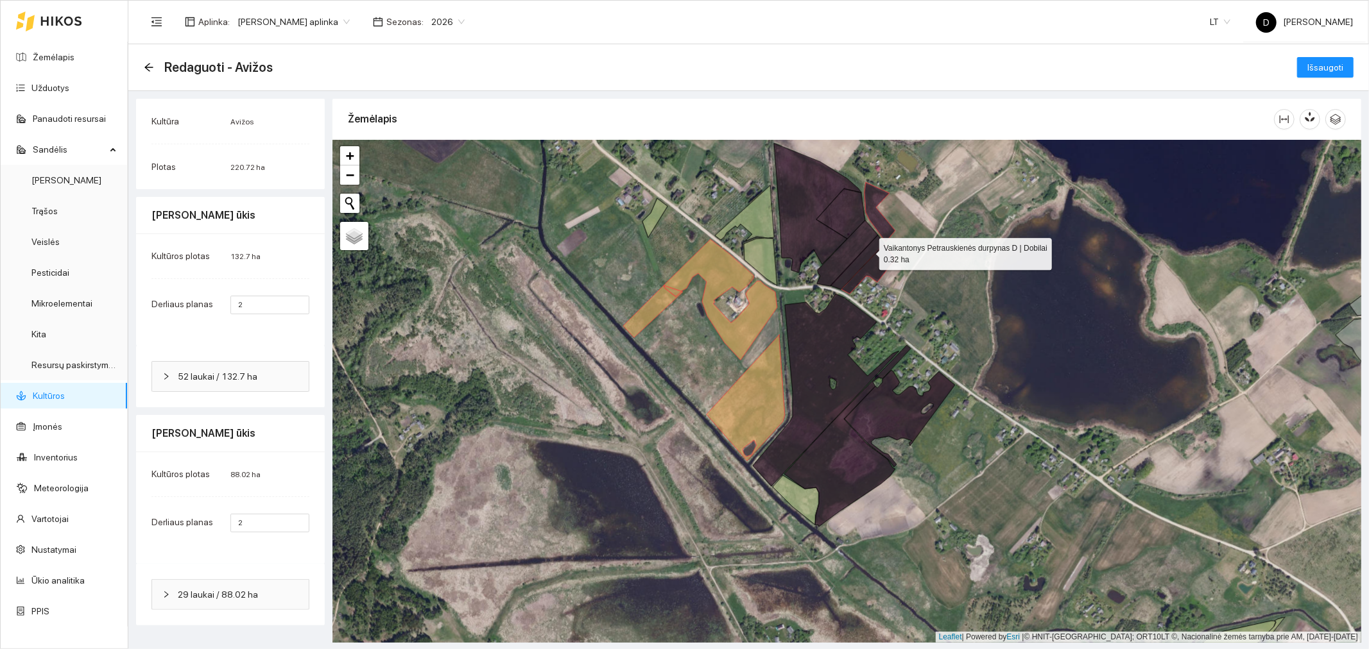
click at [868, 251] on icon at bounding box center [857, 262] width 54 height 55
click at [855, 239] on icon at bounding box center [847, 253] width 61 height 66
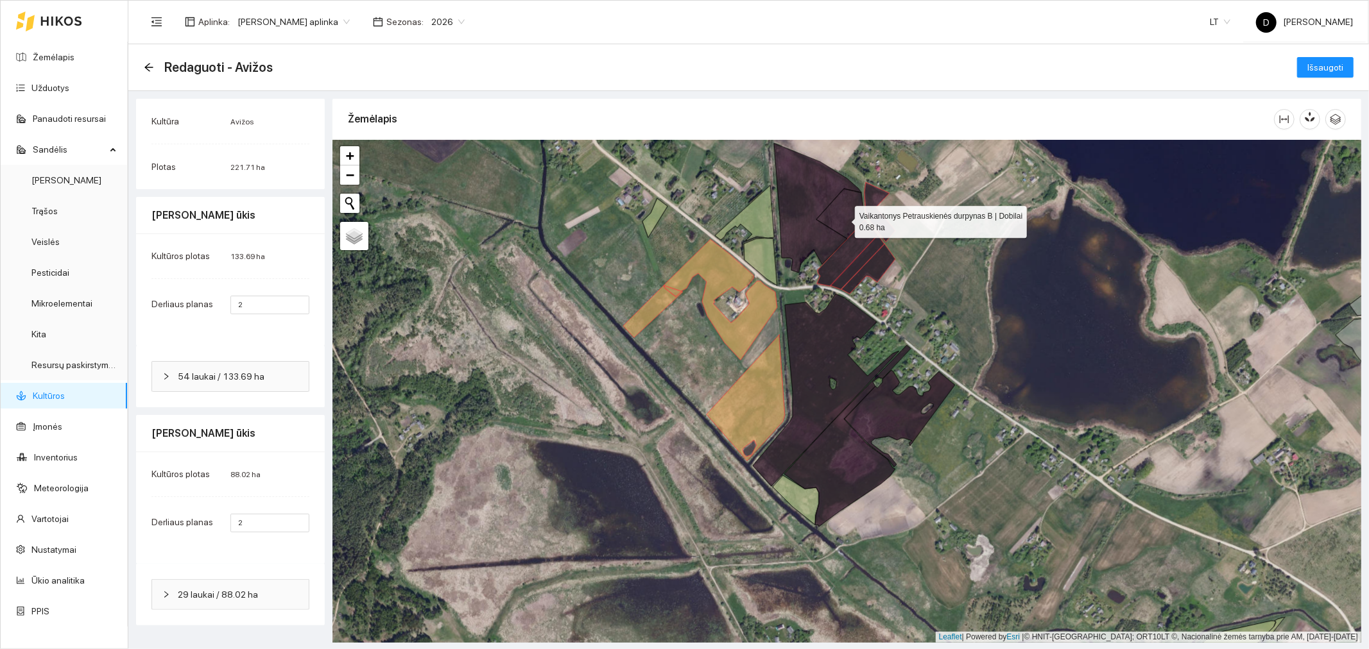
click at [843, 216] on icon at bounding box center [840, 214] width 49 height 50
click at [823, 237] on icon at bounding box center [817, 208] width 87 height 130
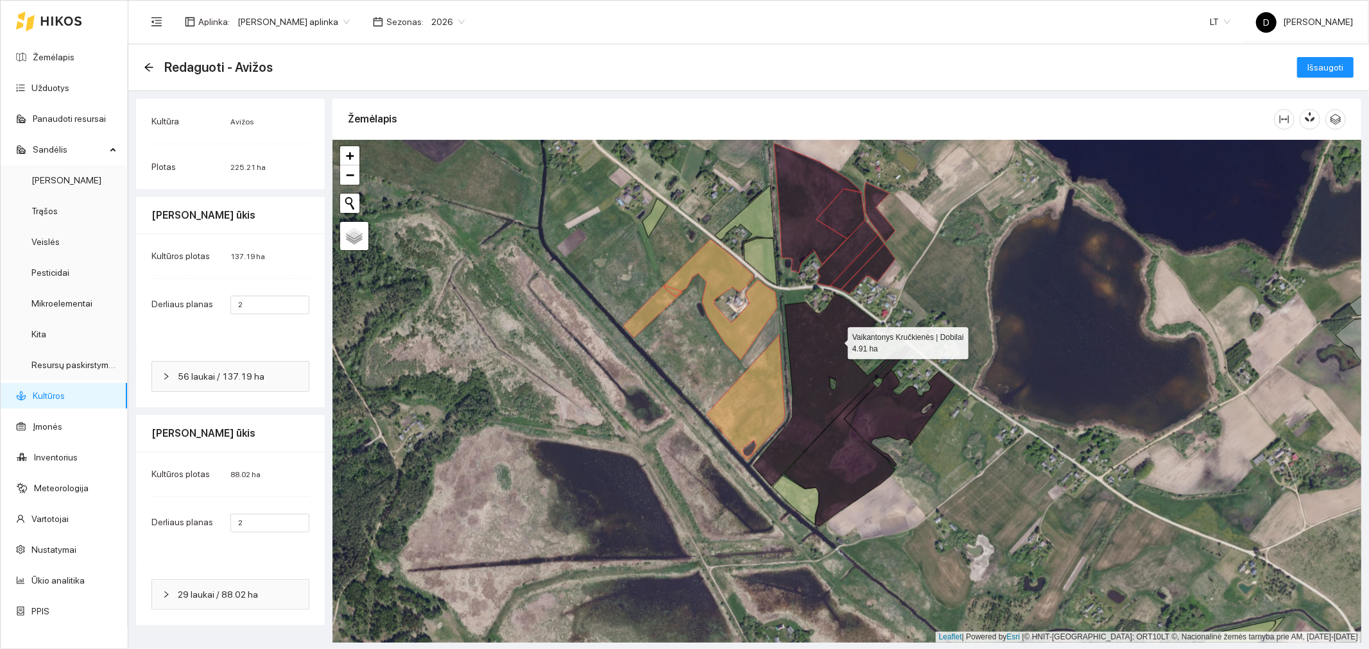
click at [835, 343] on icon at bounding box center [826, 390] width 146 height 193
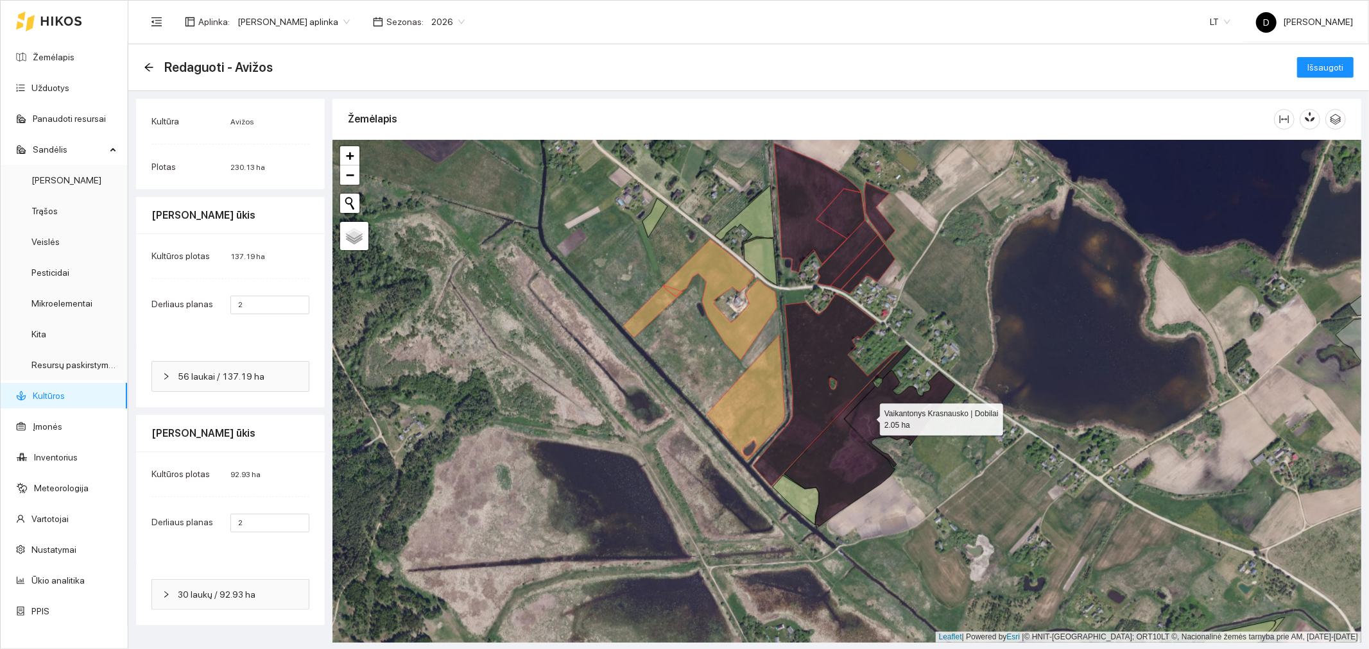
click at [870, 418] on icon at bounding box center [900, 418] width 110 height 97
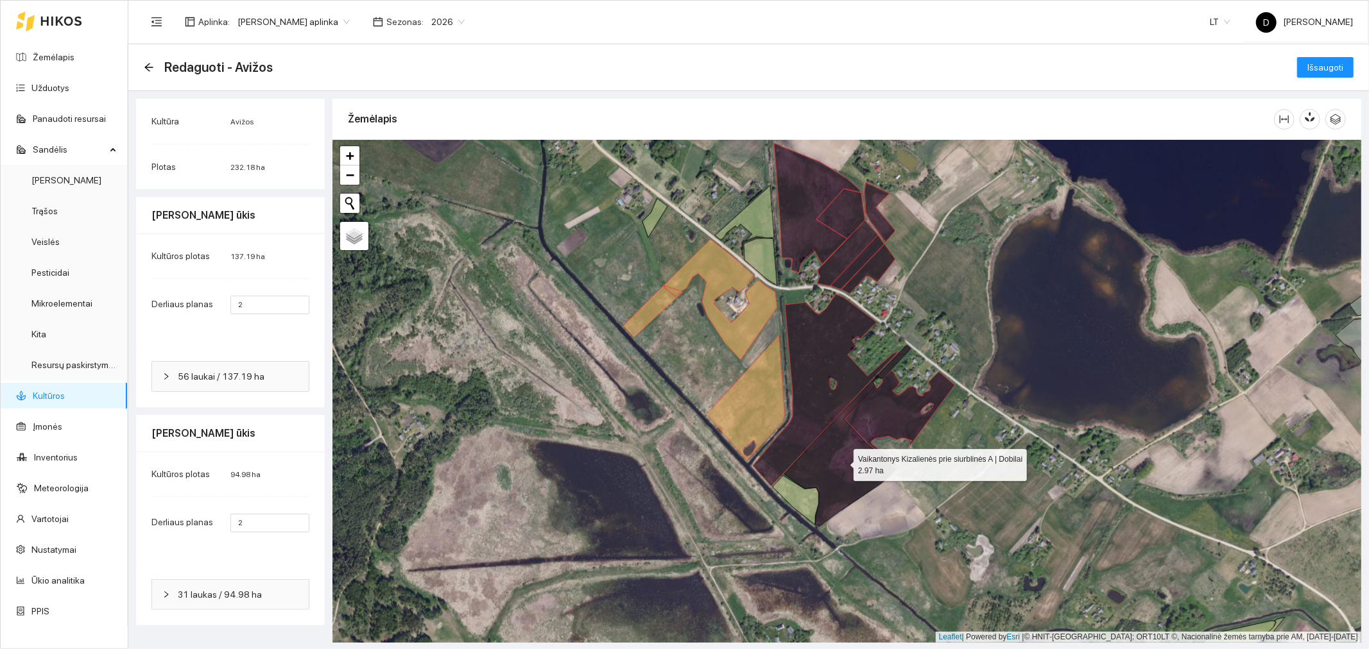
click at [842, 443] on icon at bounding box center [847, 436] width 126 height 182
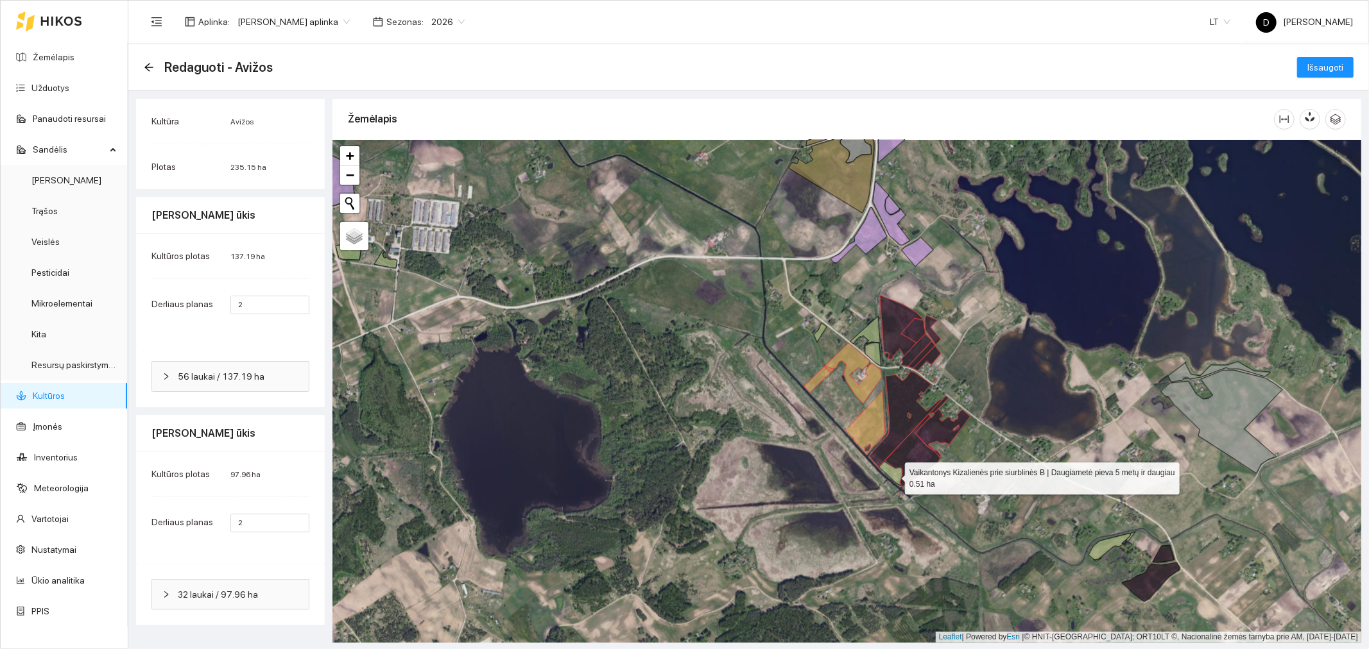
click at [893, 476] on icon at bounding box center [890, 473] width 23 height 24
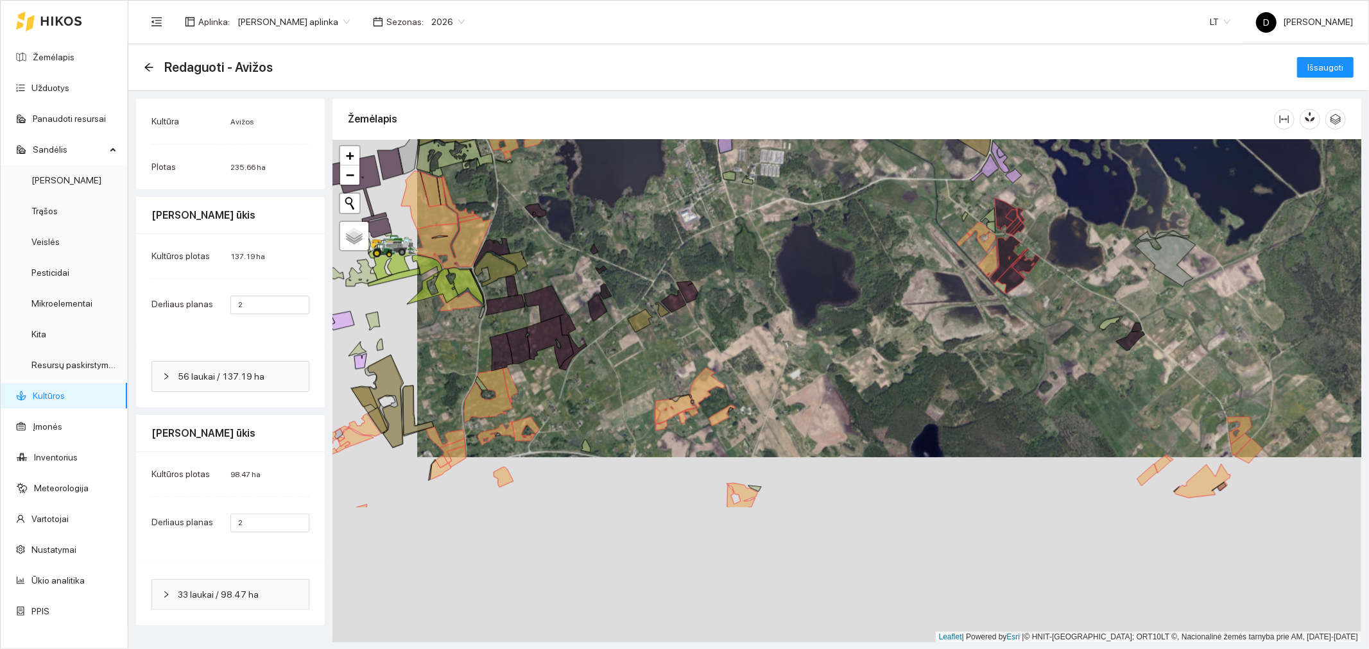
drag, startPoint x: 777, startPoint y: 528, endPoint x: 863, endPoint y: 341, distance: 205.6
click at [863, 342] on div at bounding box center [846, 391] width 1029 height 503
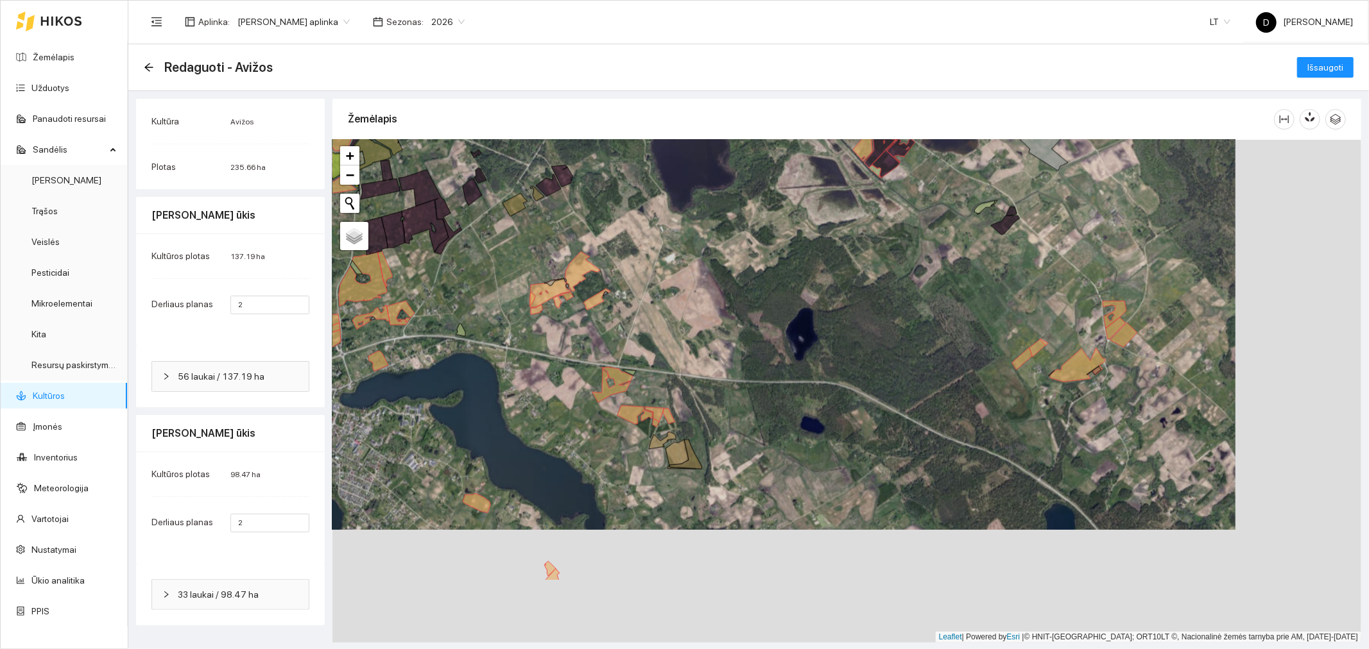
drag, startPoint x: 830, startPoint y: 419, endPoint x: 707, endPoint y: 311, distance: 164.2
click at [697, 309] on div at bounding box center [846, 391] width 1029 height 503
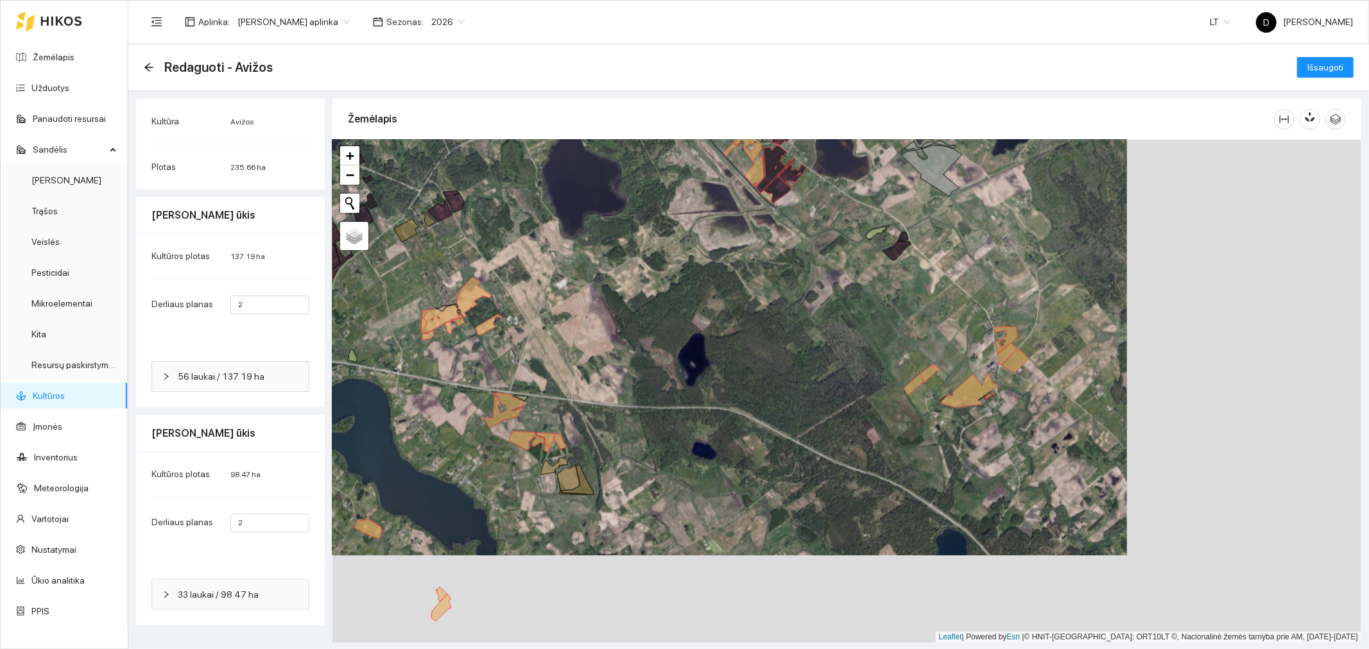
drag, startPoint x: 991, startPoint y: 377, endPoint x: 880, endPoint y: 402, distance: 114.0
click at [881, 402] on div at bounding box center [846, 391] width 1029 height 503
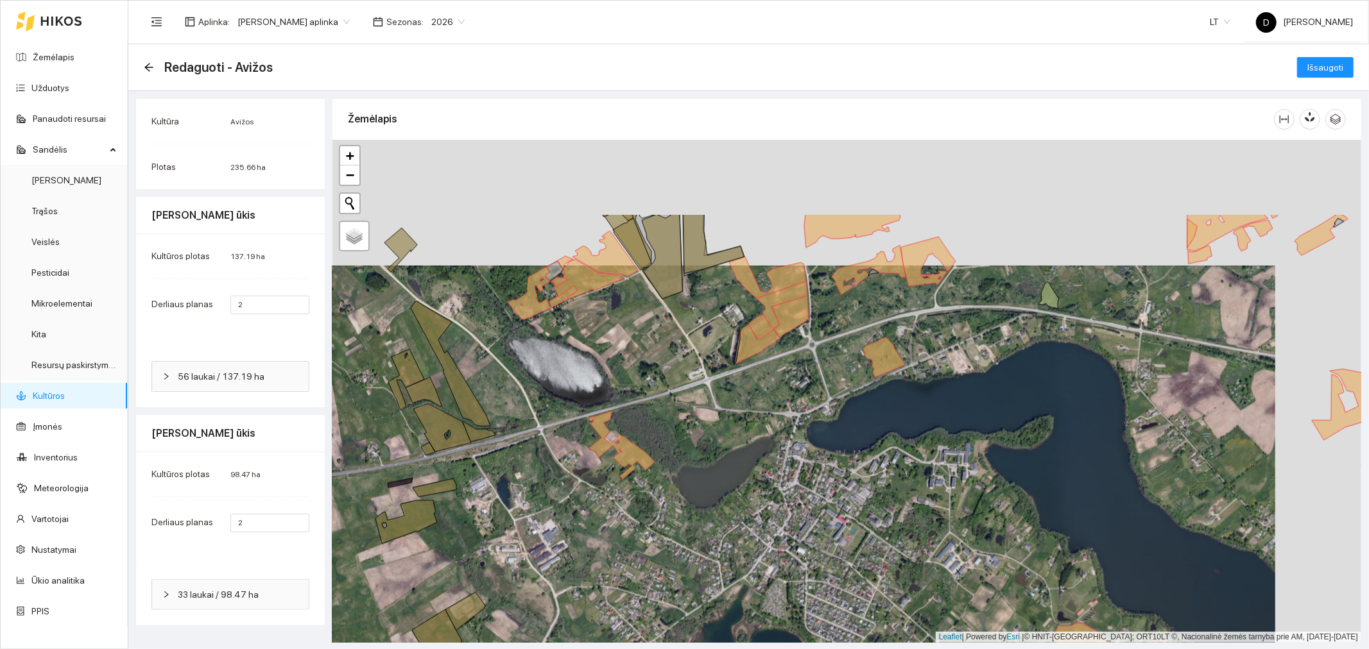
drag, startPoint x: 900, startPoint y: 264, endPoint x: 811, endPoint y: 402, distance: 164.3
click at [811, 402] on div at bounding box center [846, 391] width 1029 height 503
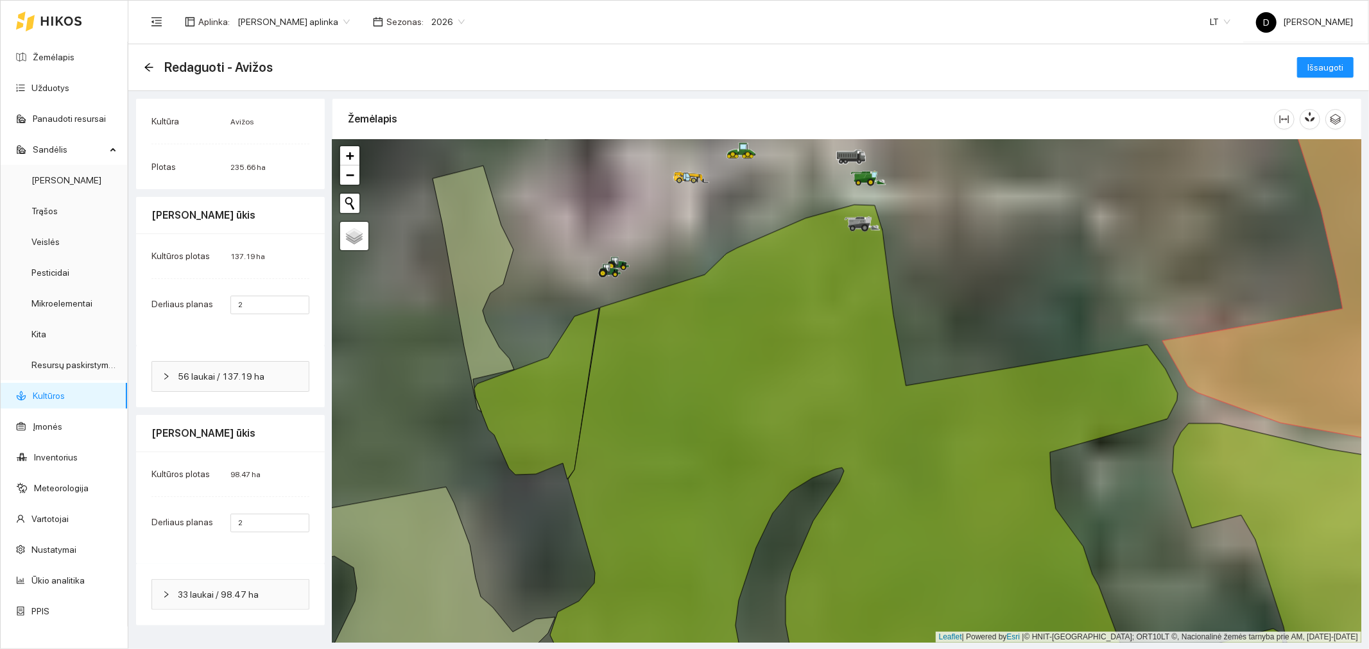
drag, startPoint x: 738, startPoint y: 203, endPoint x: 757, endPoint y: 267, distance: 66.4
click at [757, 267] on div at bounding box center [846, 391] width 1029 height 503
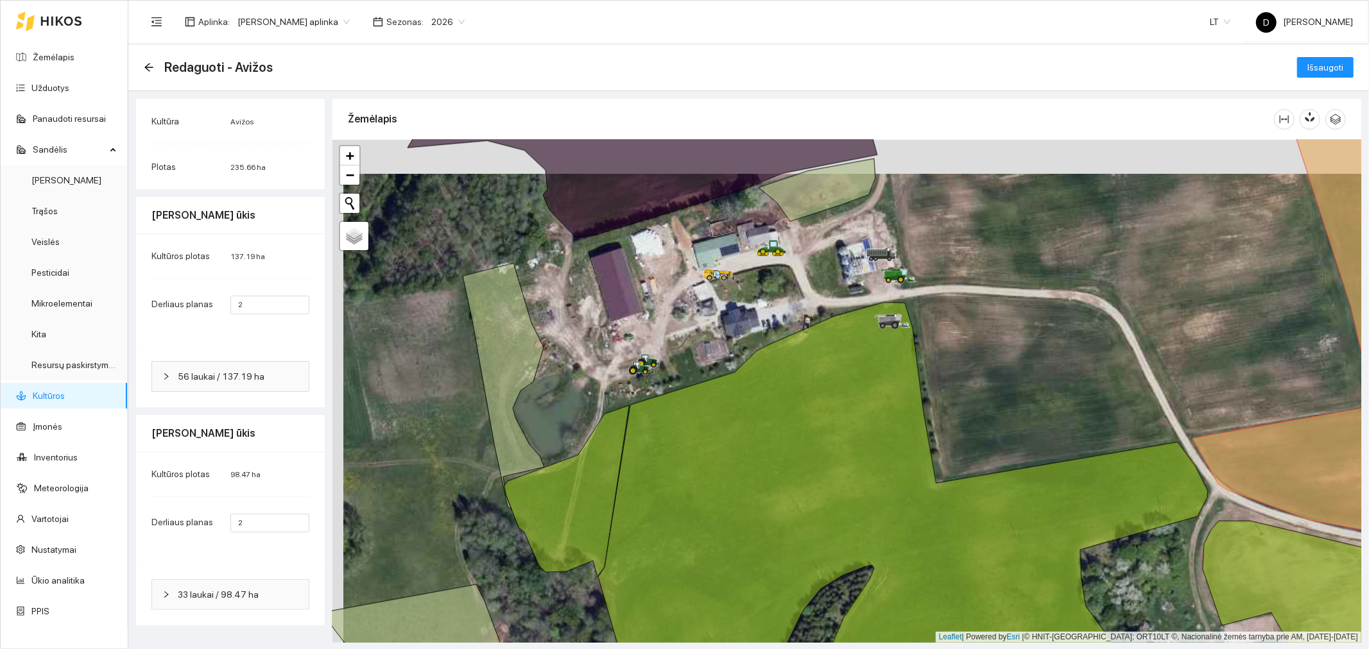
drag, startPoint x: 732, startPoint y: 255, endPoint x: 743, endPoint y: 289, distance: 35.7
click at [743, 289] on div at bounding box center [846, 391] width 1029 height 503
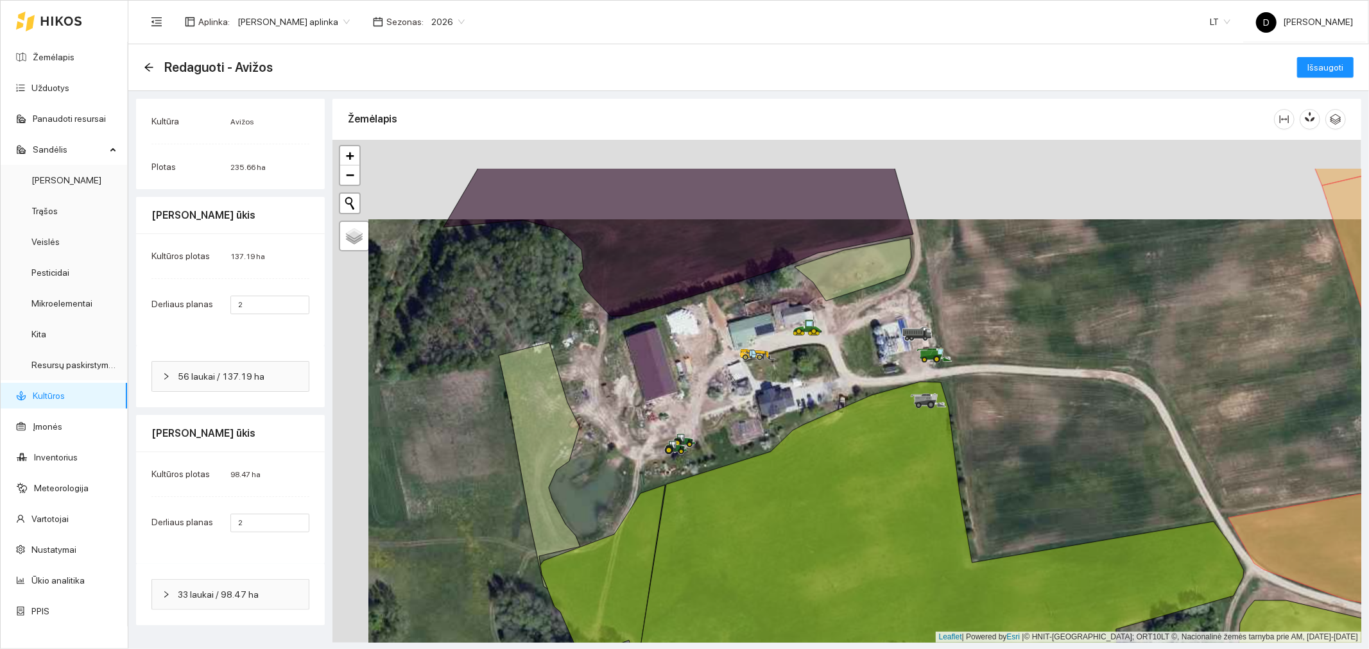
drag, startPoint x: 668, startPoint y: 293, endPoint x: 697, endPoint y: 354, distance: 68.0
click at [697, 354] on div at bounding box center [846, 391] width 1029 height 503
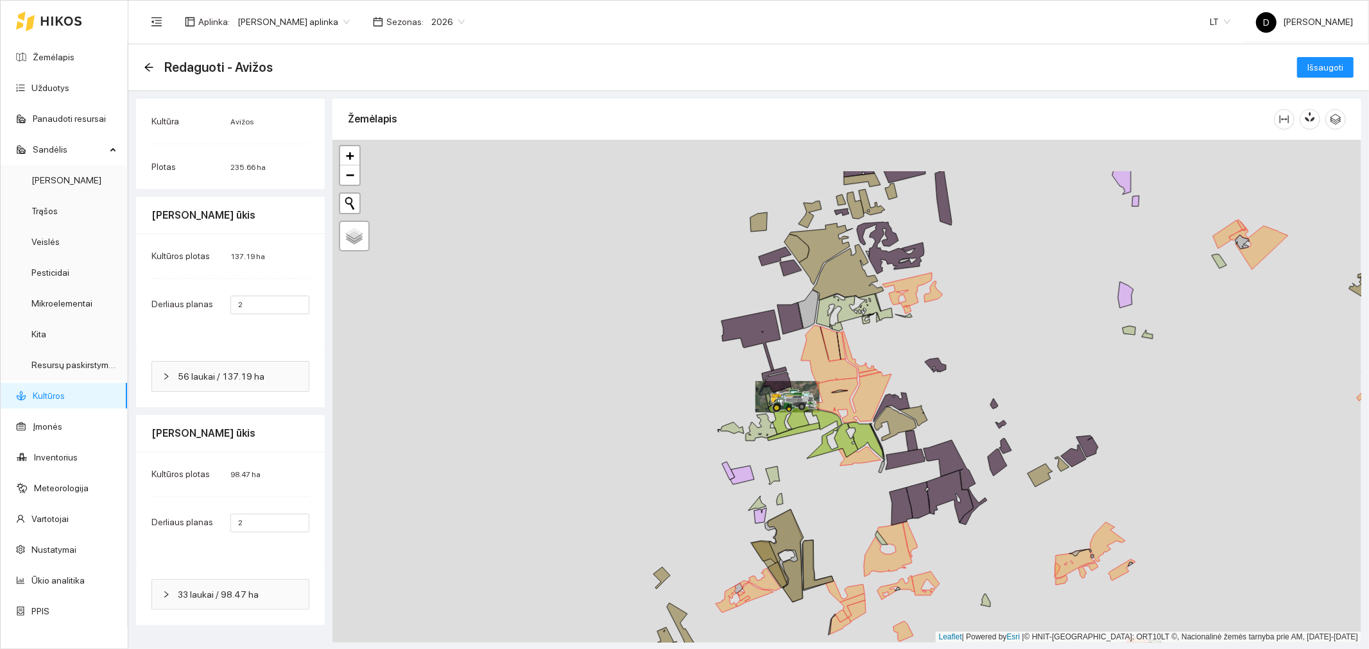
drag, startPoint x: 738, startPoint y: 271, endPoint x: 841, endPoint y: 347, distance: 127.6
click at [841, 347] on icon at bounding box center [841, 345] width 8 height 27
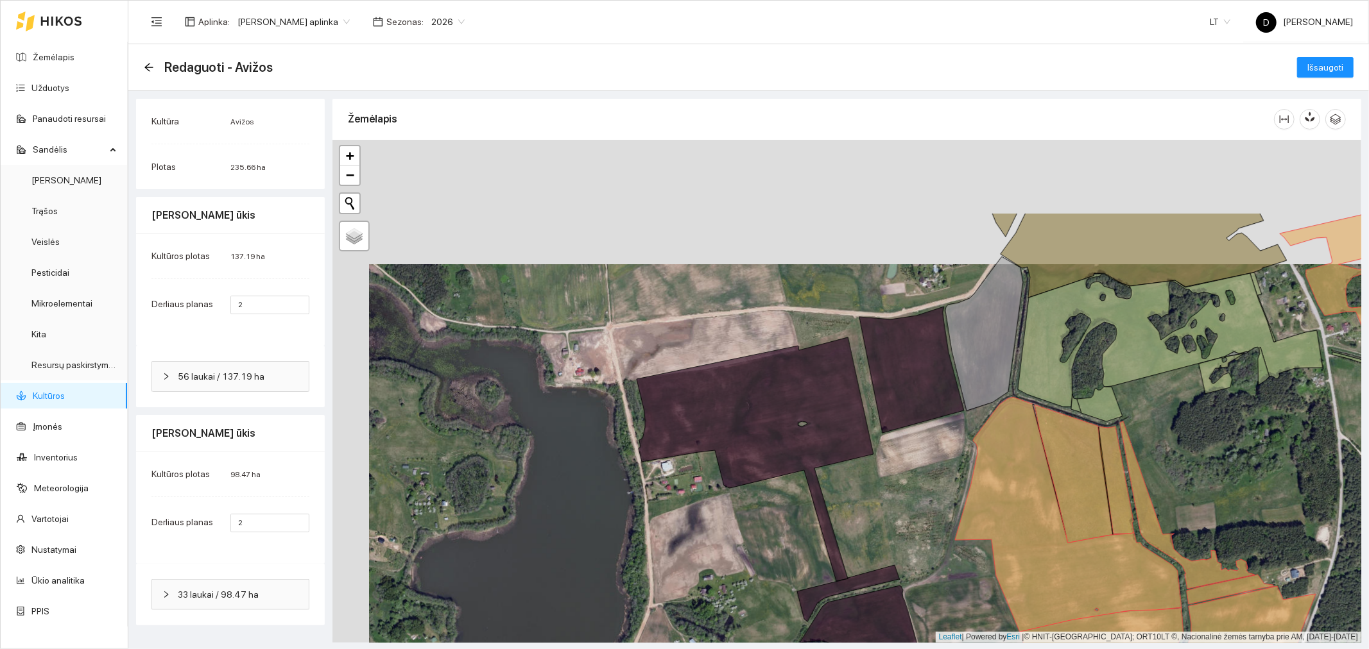
drag, startPoint x: 809, startPoint y: 356, endPoint x: 838, endPoint y: 444, distance: 93.4
click at [846, 477] on div at bounding box center [846, 391] width 1029 height 503
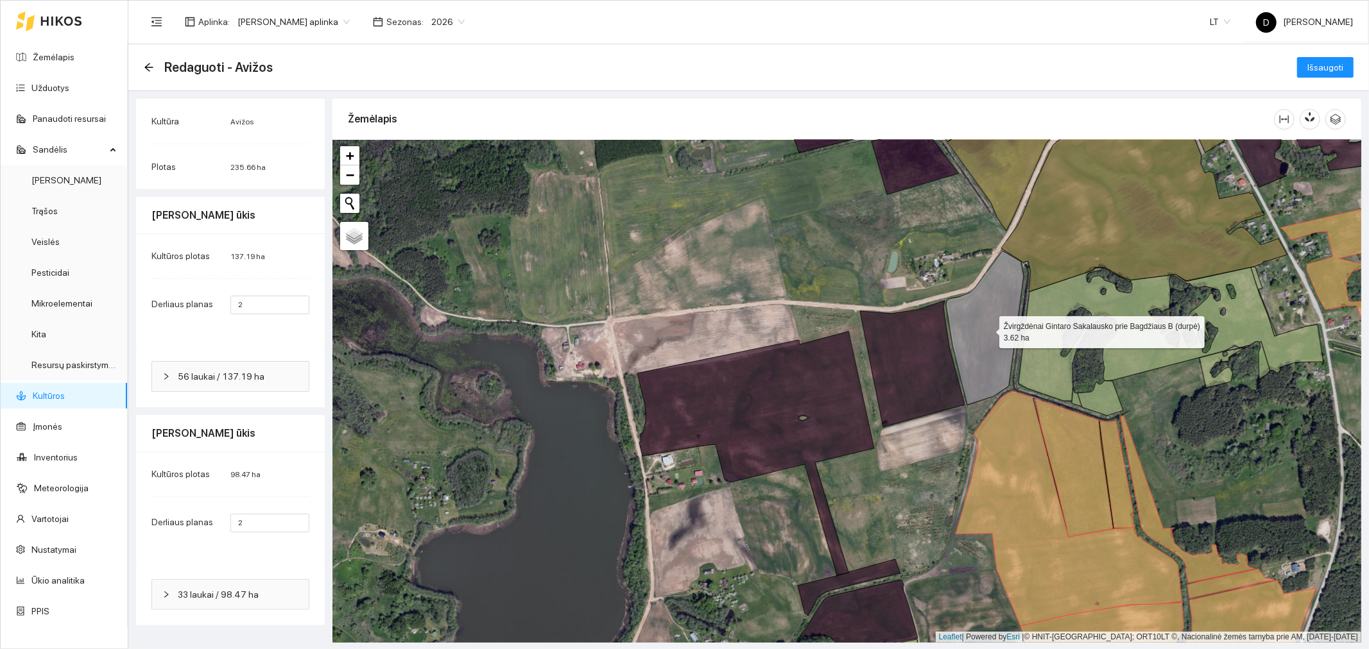
click at [967, 323] on icon at bounding box center [985, 328] width 78 height 154
click at [1314, 69] on span "Išsaugoti" at bounding box center [1325, 67] width 36 height 14
